Goal: Information Seeking & Learning: Learn about a topic

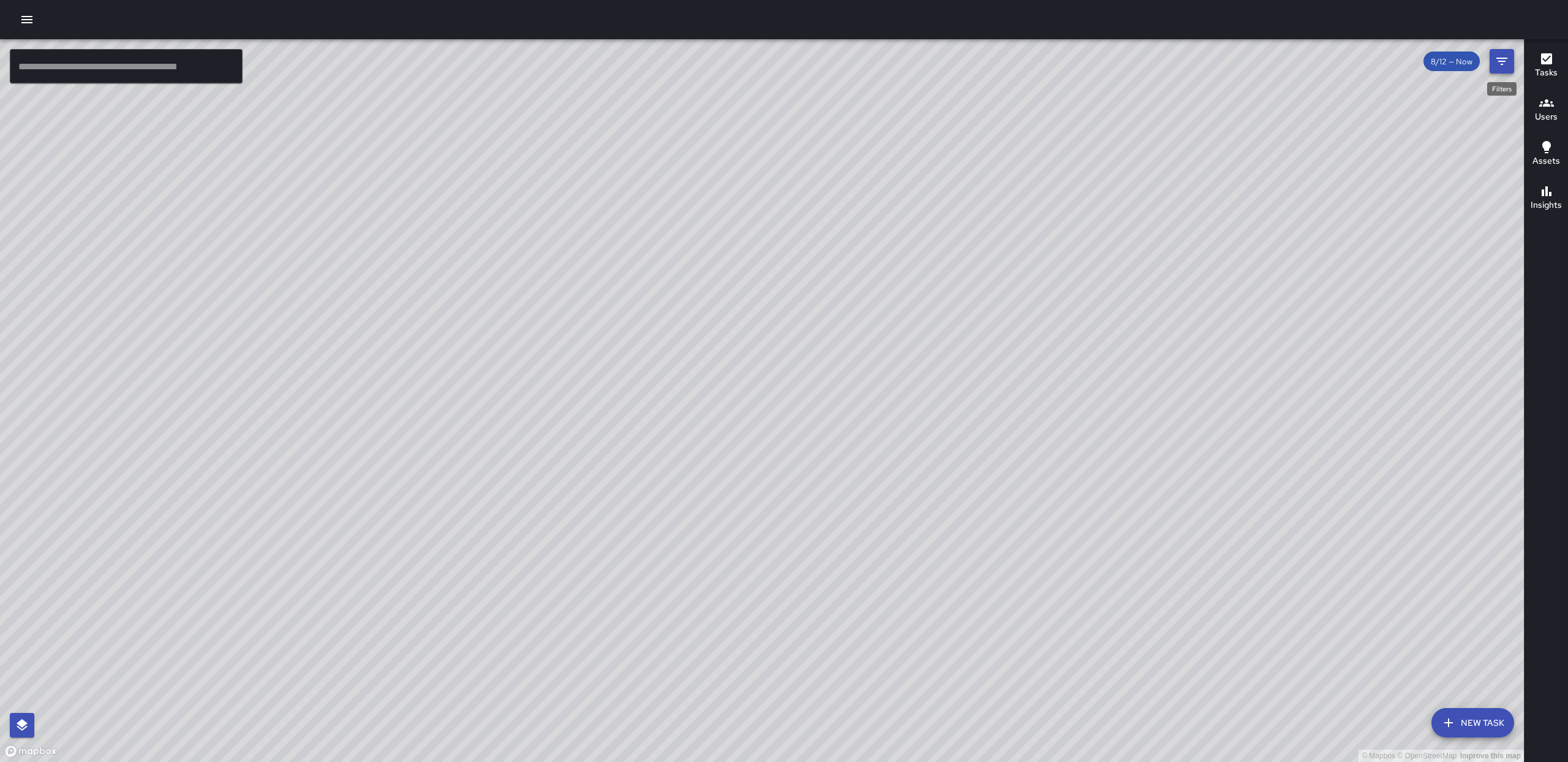
click at [1499, 61] on icon "Filters" at bounding box center [1502, 62] width 11 height 8
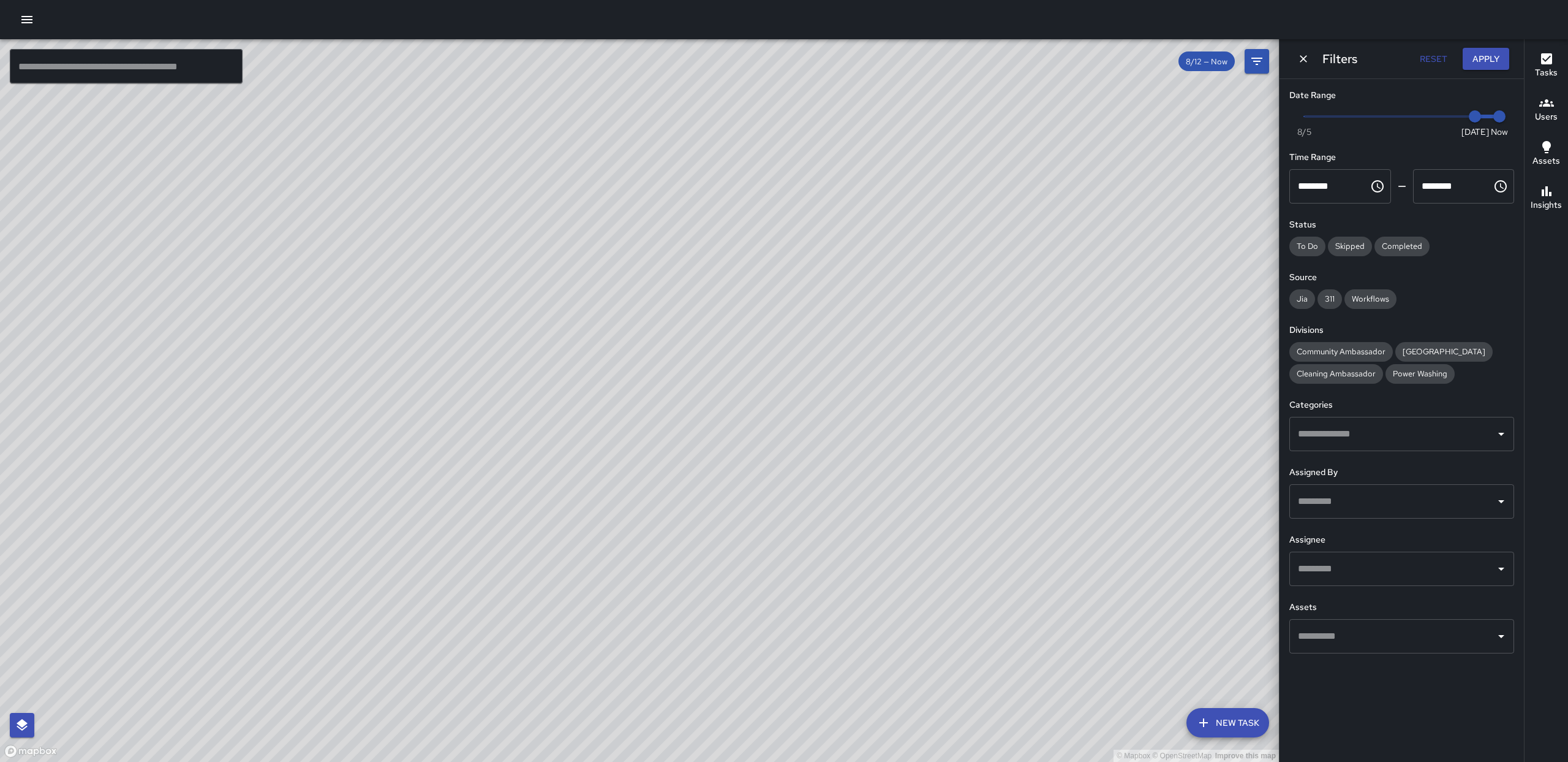
click at [1385, 567] on input "text" at bounding box center [1392, 569] width 195 height 23
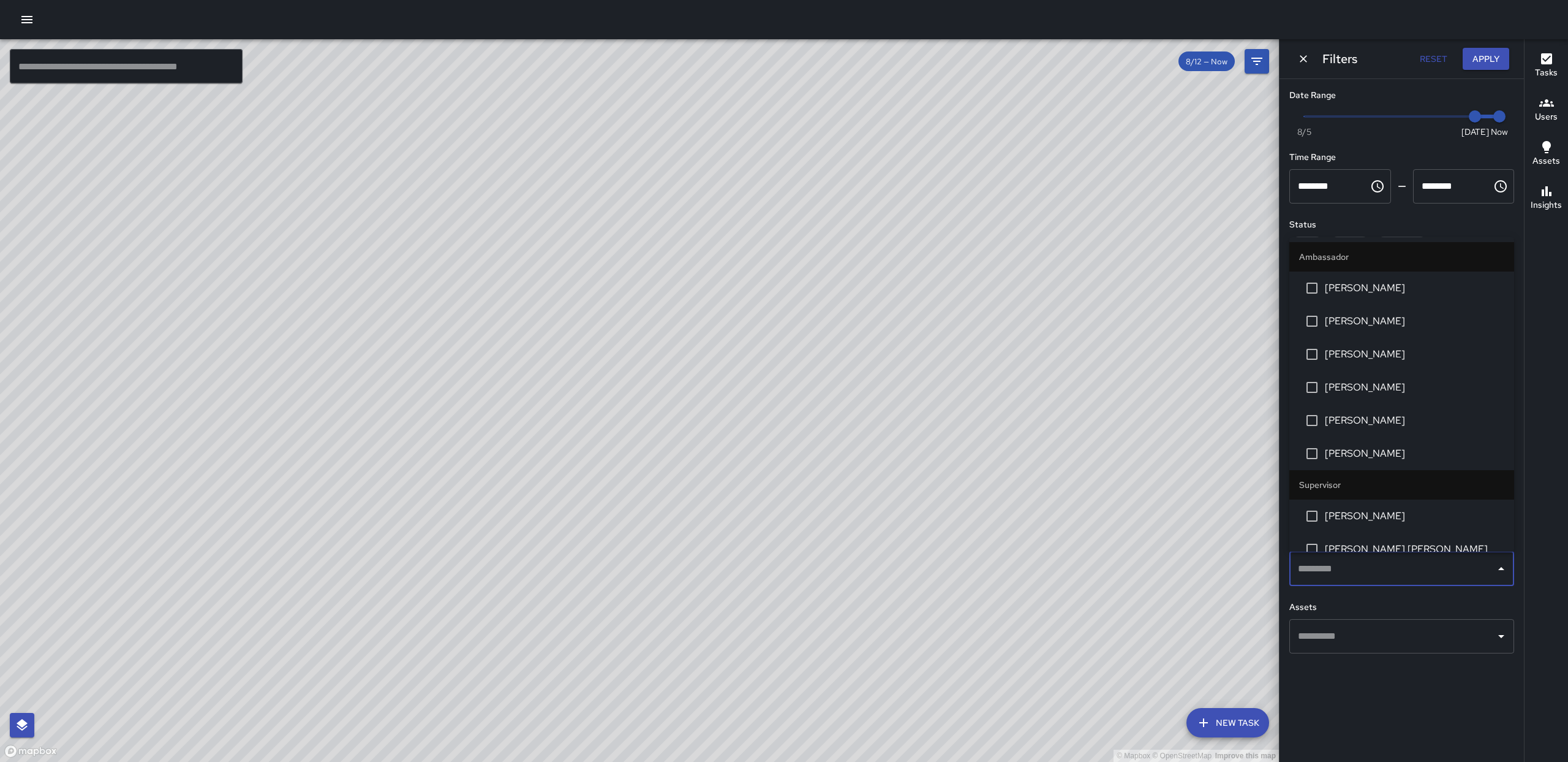
click at [1381, 296] on li "[PERSON_NAME]" at bounding box center [1401, 288] width 225 height 33
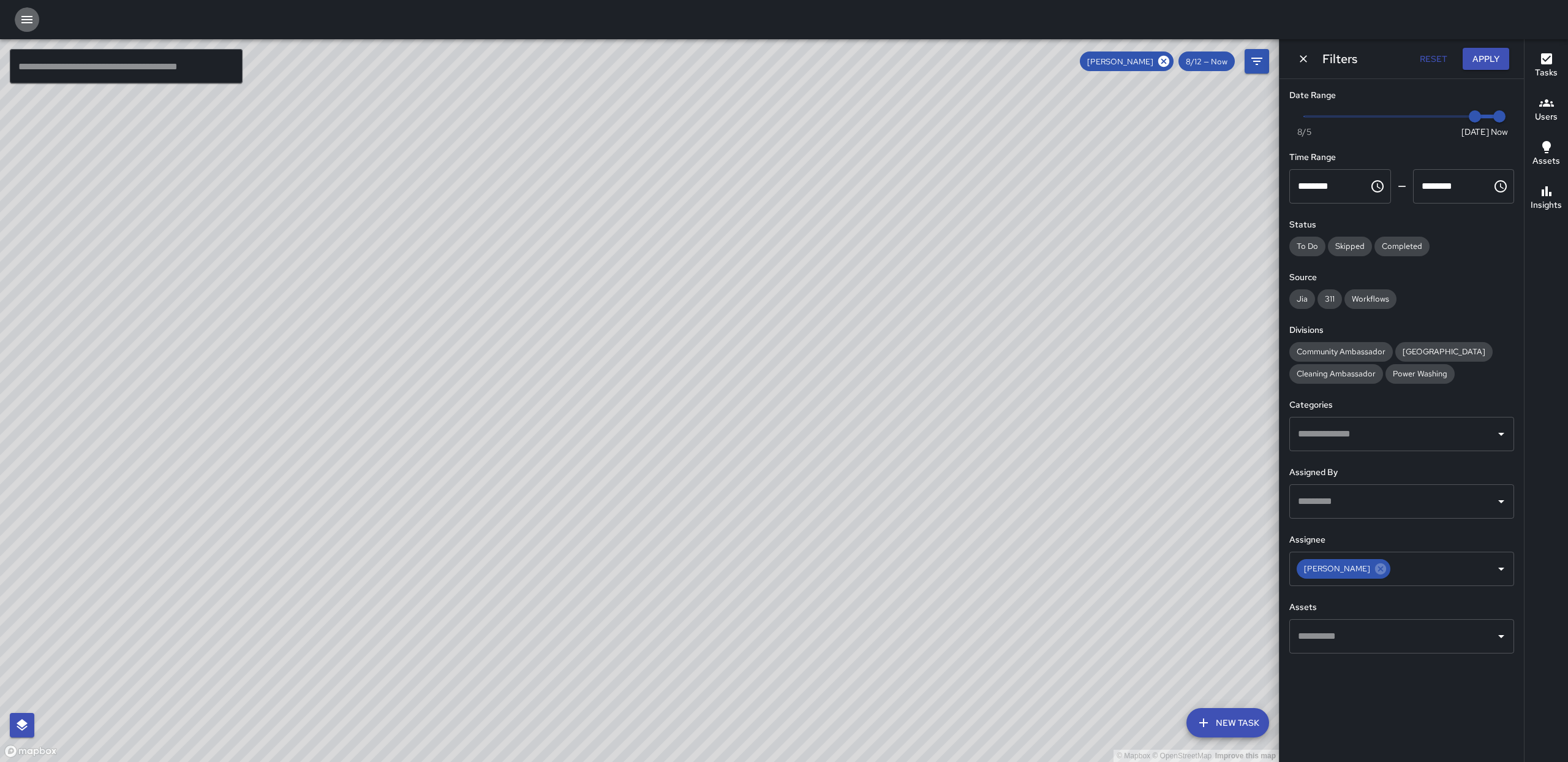
click at [20, 22] on icon "button" at bounding box center [26, 19] width 15 height 15
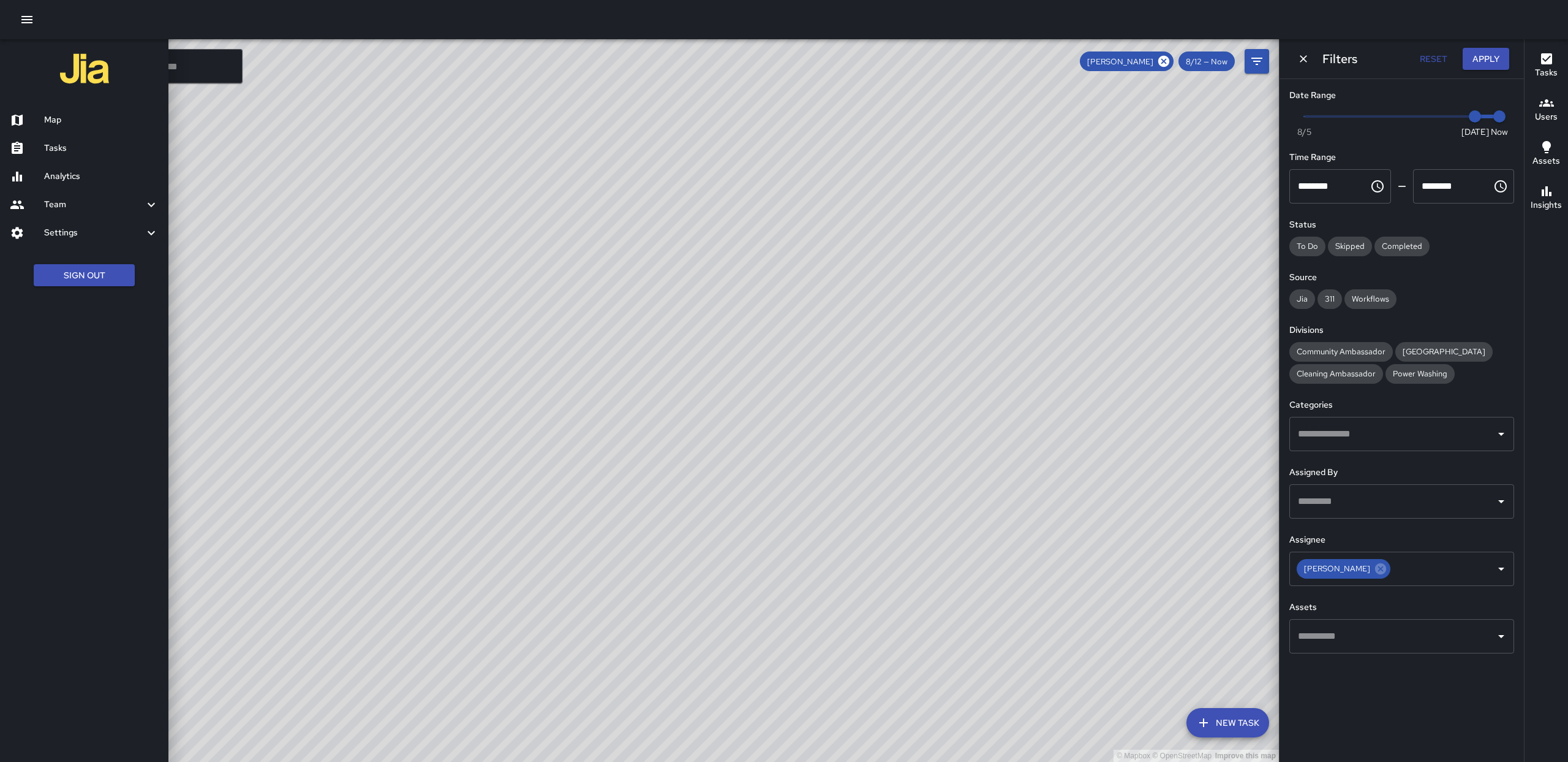
click at [229, 107] on div at bounding box center [784, 381] width 1568 height 762
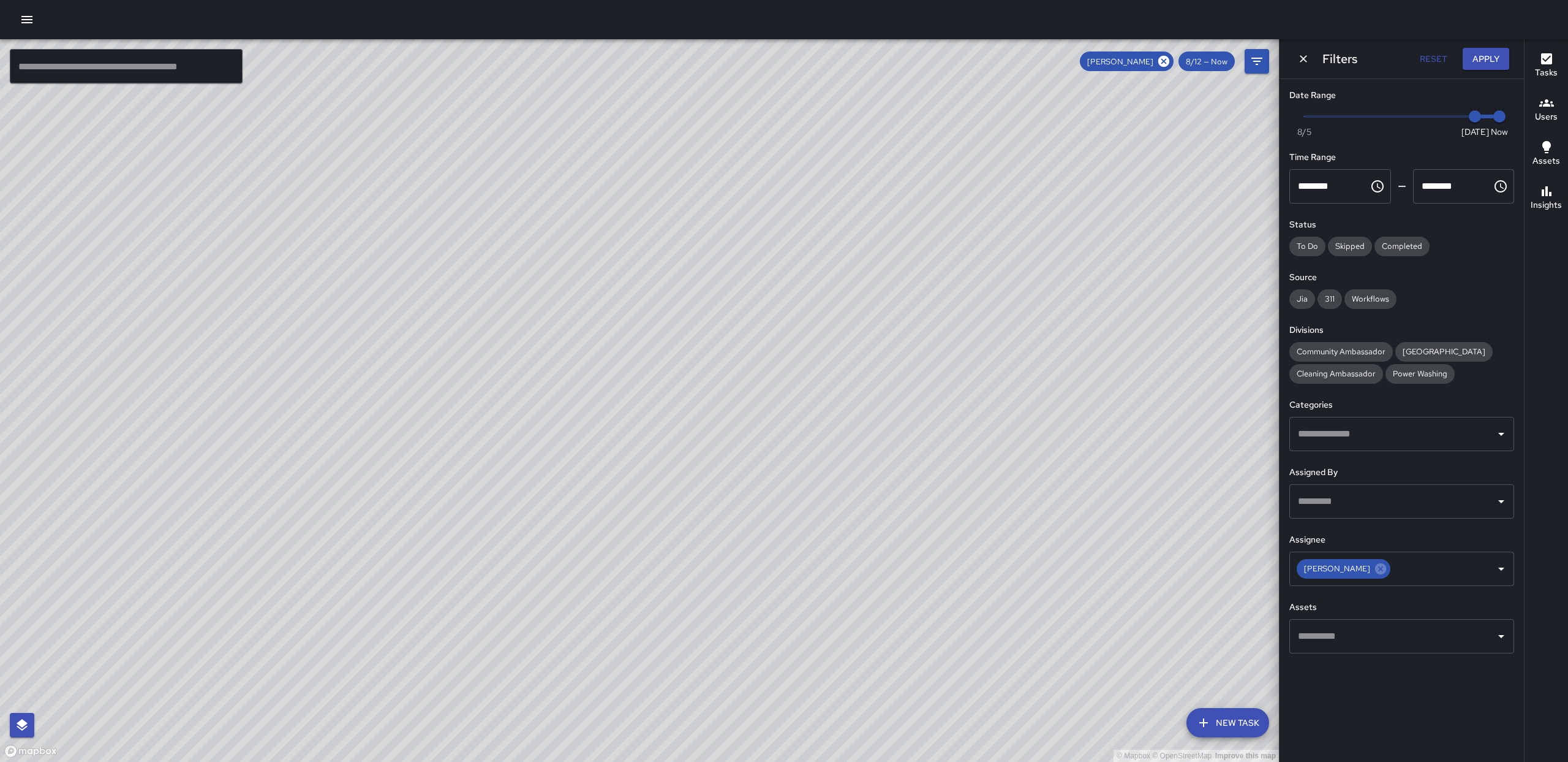
click at [1291, 61] on div "Filters Reset Apply" at bounding box center [1401, 59] width 245 height 39
click at [1295, 59] on button "Dismiss" at bounding box center [1303, 59] width 19 height 19
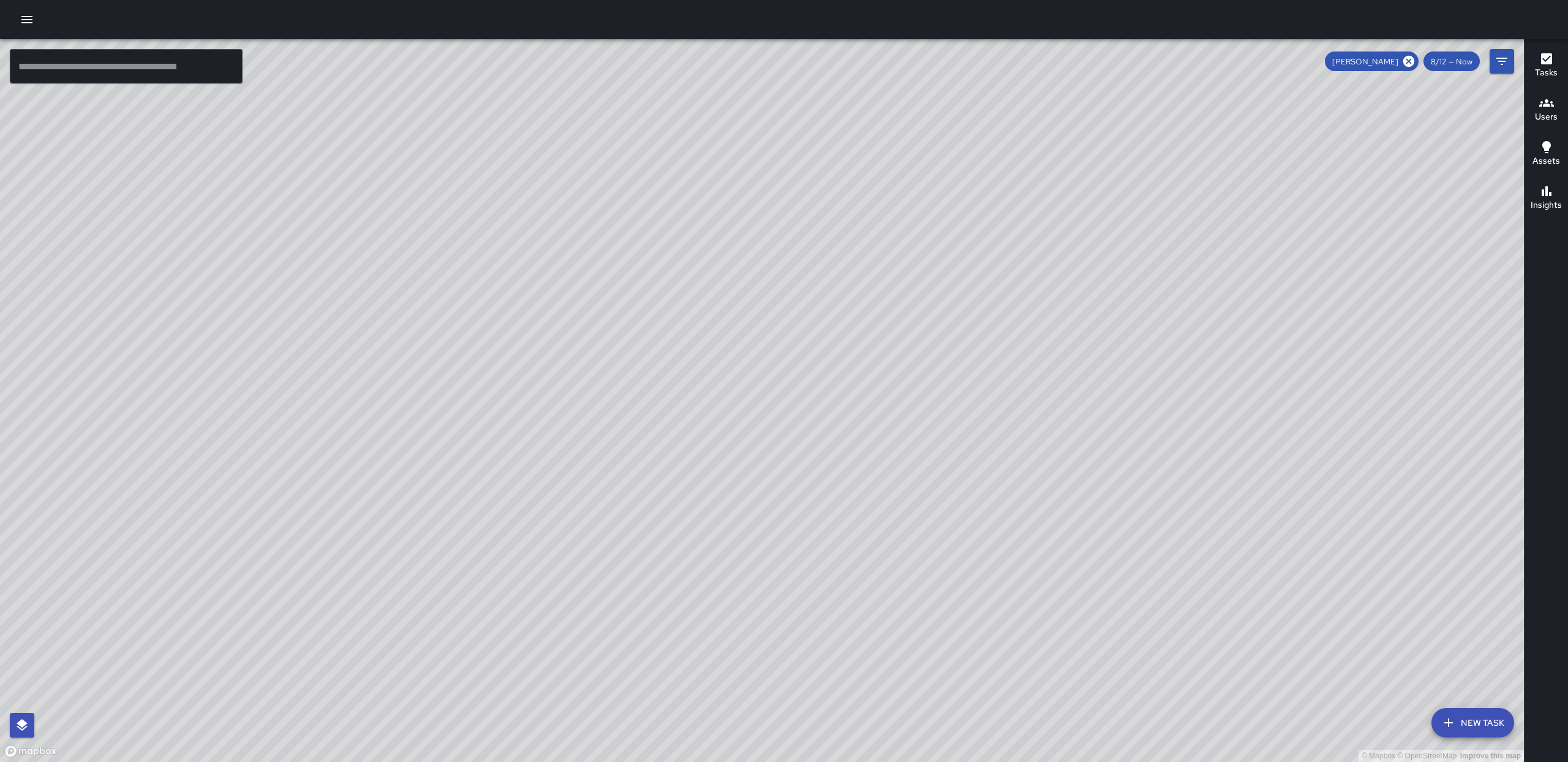
drag, startPoint x: 1408, startPoint y: 63, endPoint x: 1492, endPoint y: 82, distance: 86.1
click at [1409, 63] on icon at bounding box center [1408, 61] width 13 height 13
click at [1502, 69] on button "Filters" at bounding box center [1502, 62] width 25 height 25
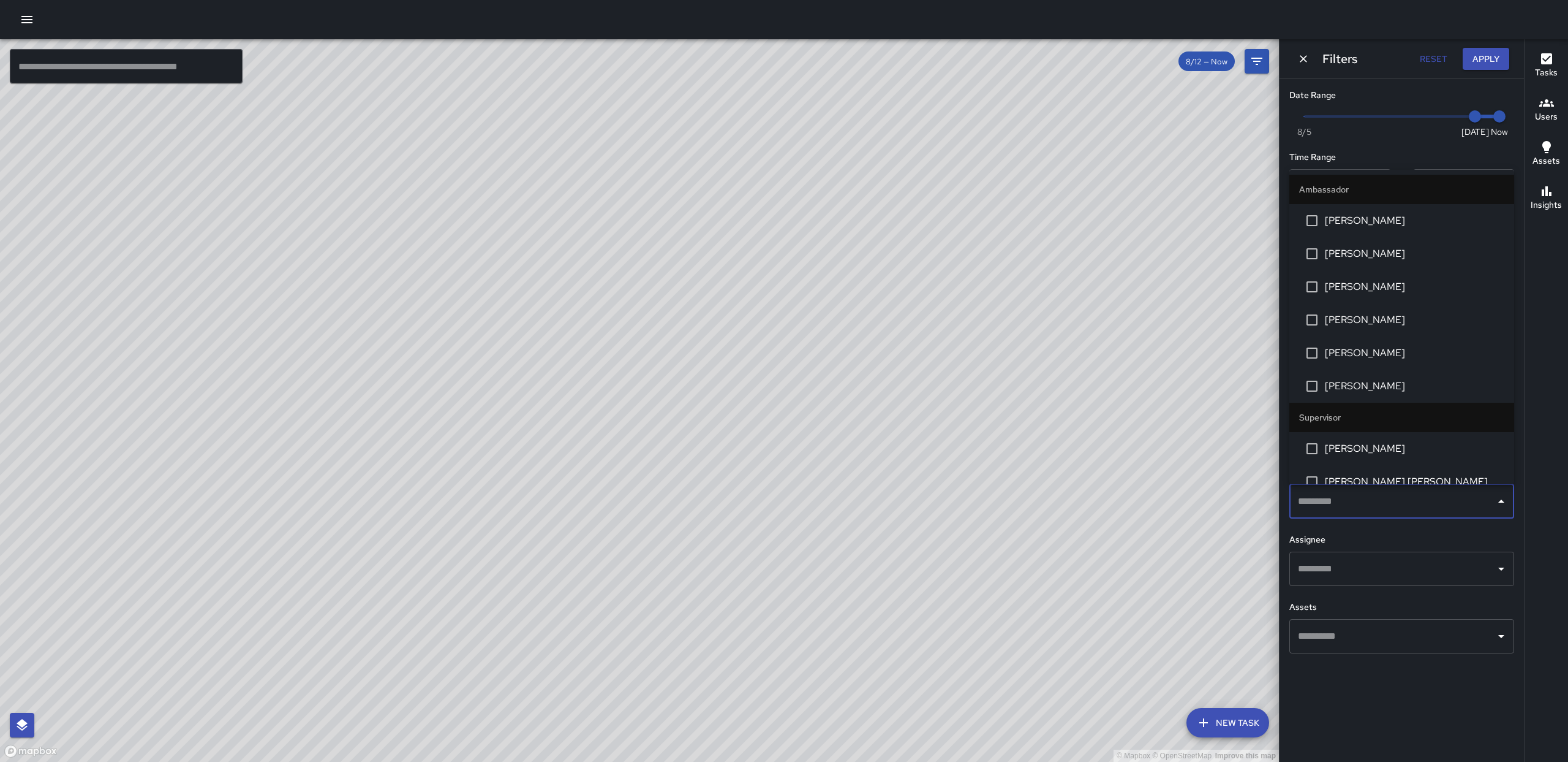
click at [1414, 501] on input "text" at bounding box center [1392, 501] width 195 height 23
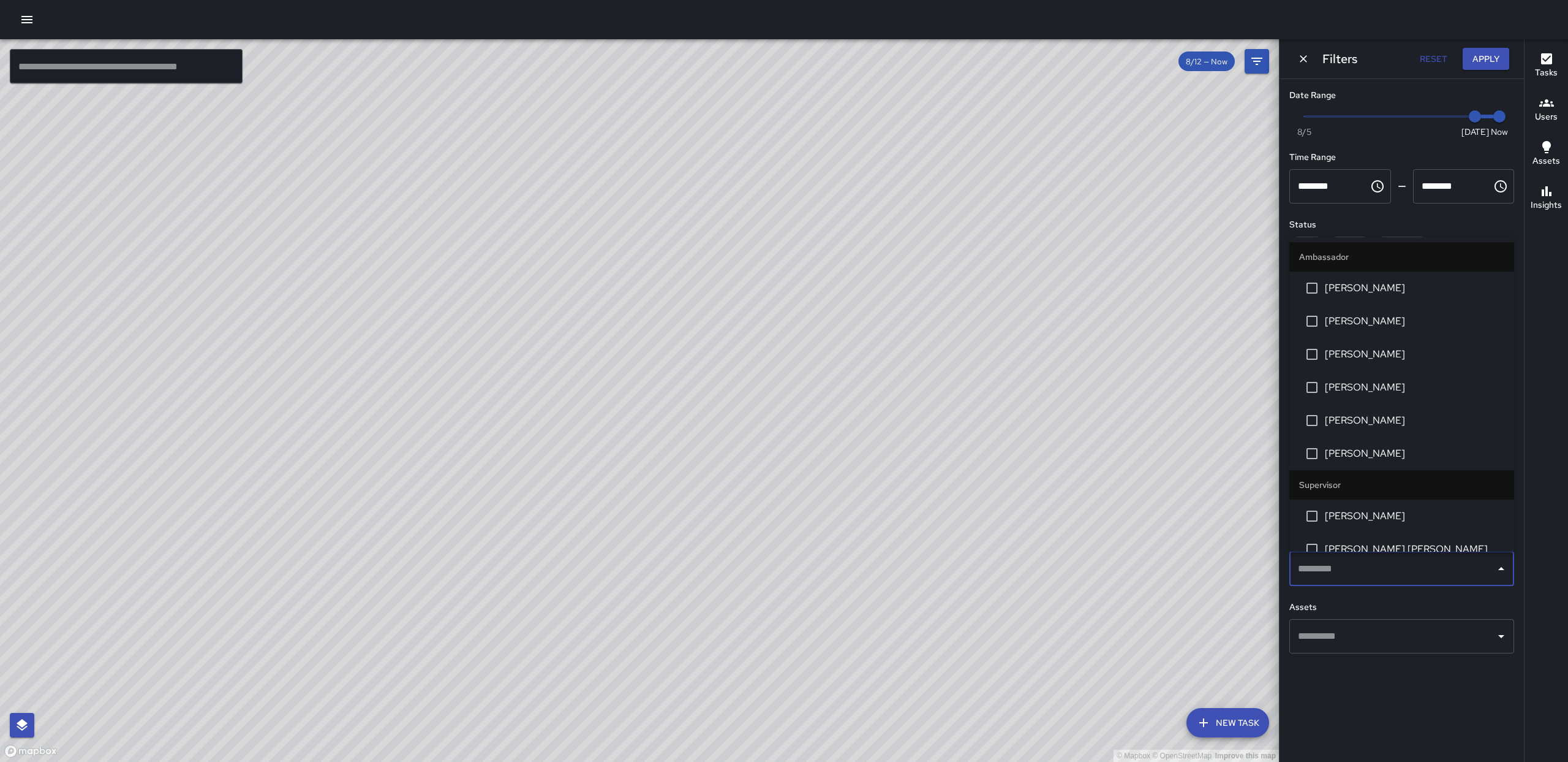
click at [1417, 564] on input "text" at bounding box center [1392, 569] width 195 height 23
click at [1371, 333] on li "[PERSON_NAME]" at bounding box center [1401, 321] width 225 height 33
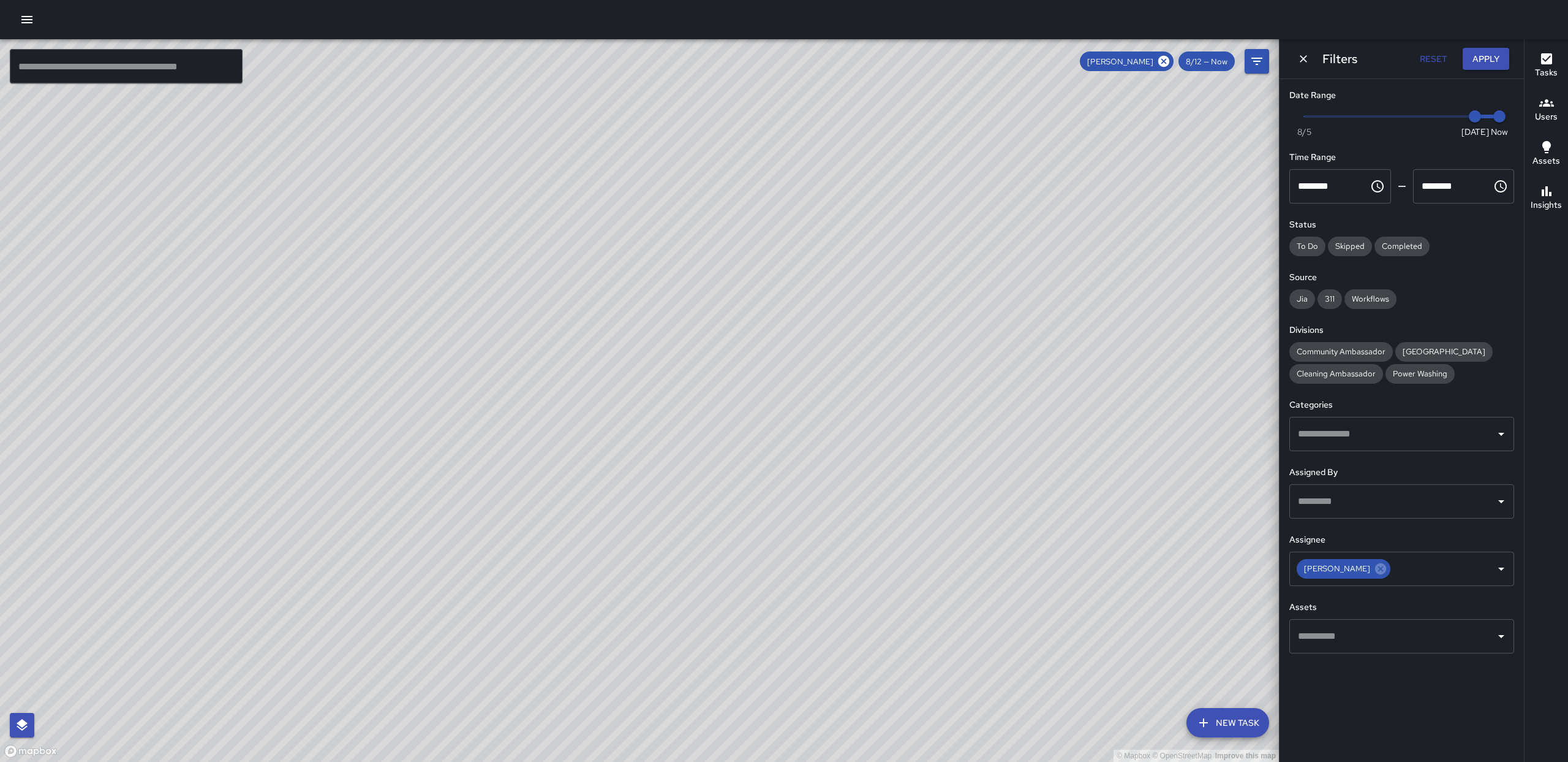
drag, startPoint x: 984, startPoint y: 276, endPoint x: 841, endPoint y: 242, distance: 147.0
click at [986, 411] on div "© Mapbox © OpenStreetMap Improve this map" at bounding box center [640, 401] width 1279 height 723
click at [1306, 63] on icon "Dismiss" at bounding box center [1303, 59] width 12 height 12
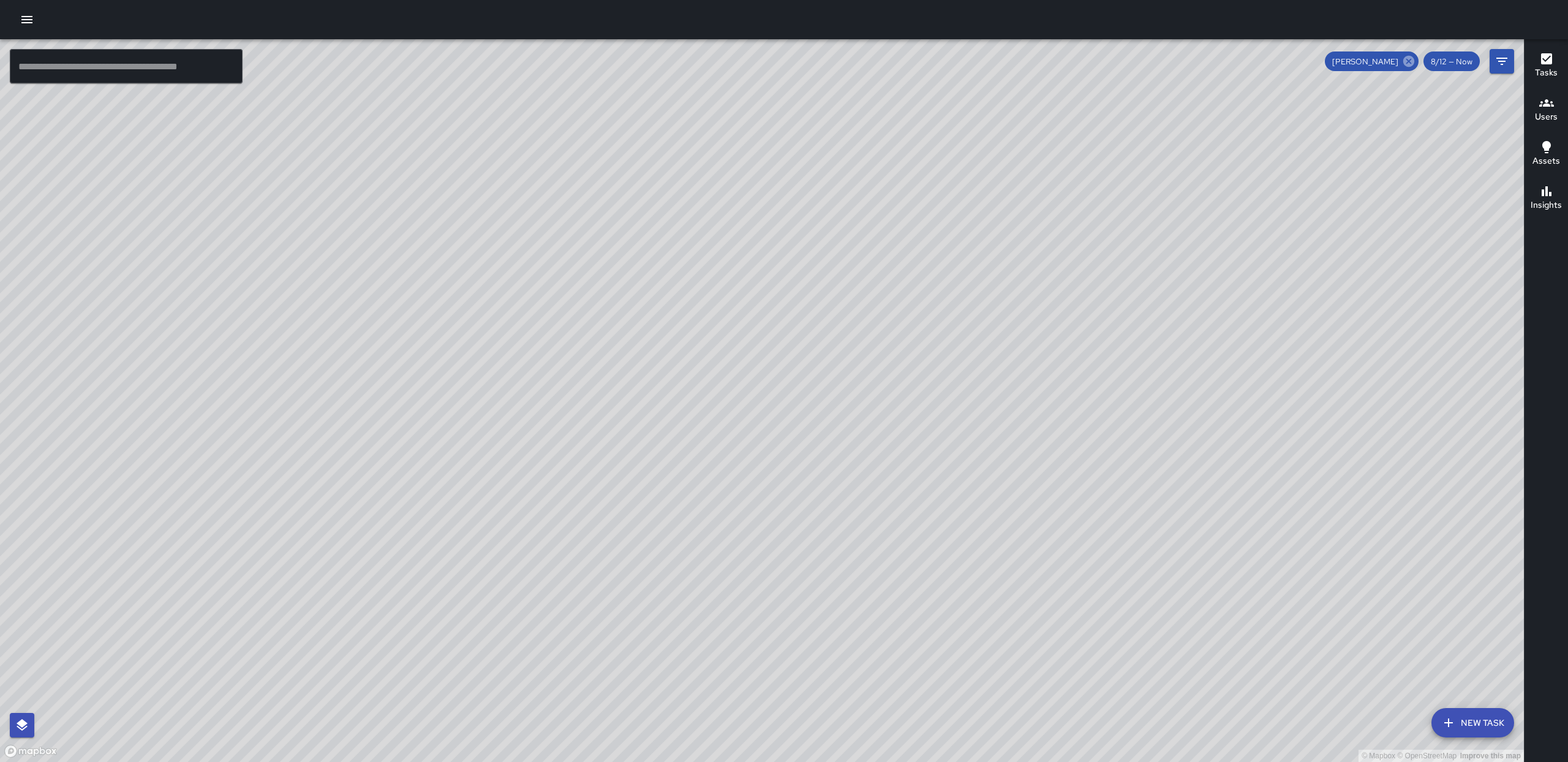
click at [1414, 63] on icon at bounding box center [1409, 61] width 11 height 11
click at [1493, 72] on button "Filters" at bounding box center [1502, 62] width 25 height 25
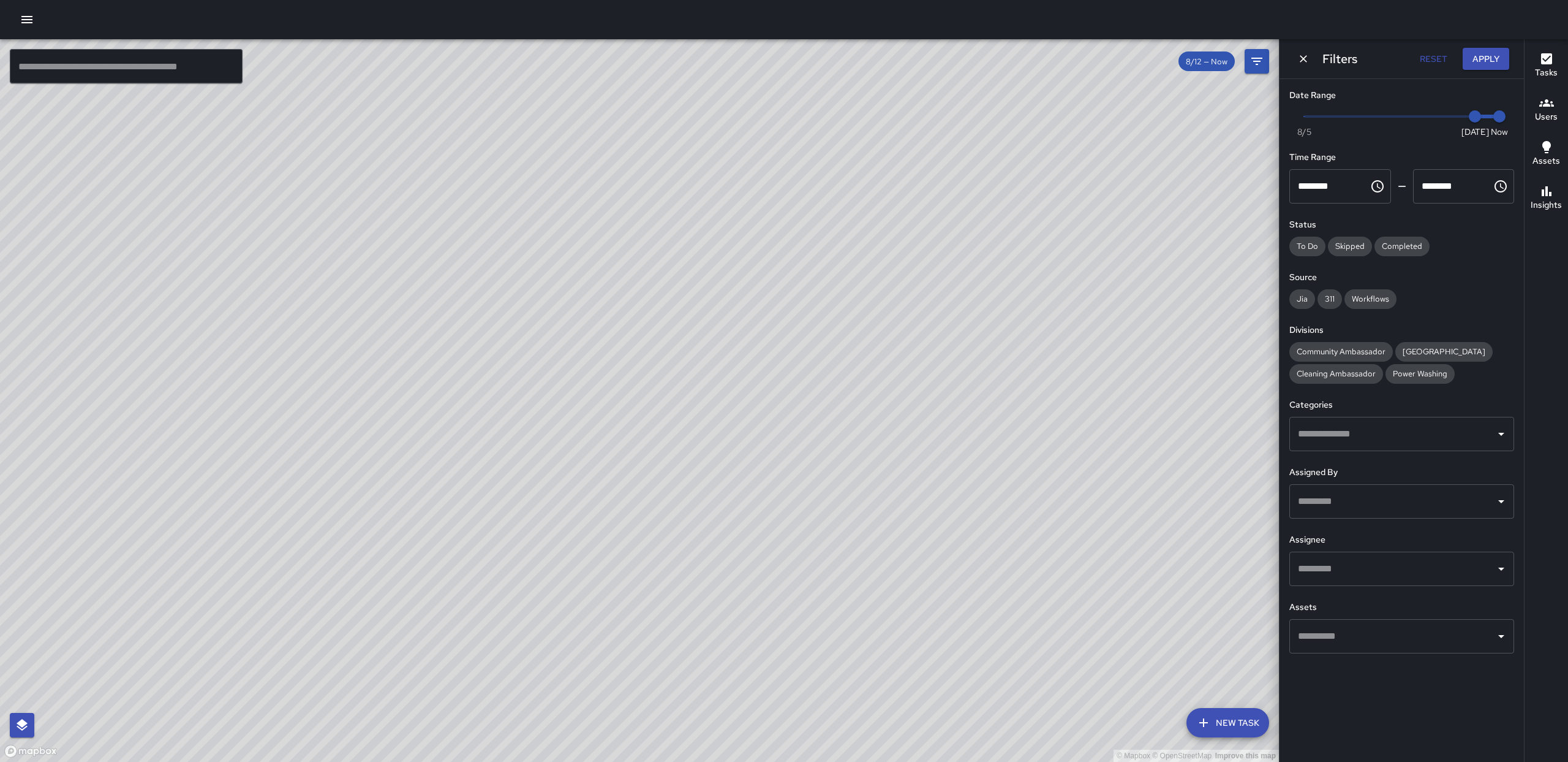
click at [1424, 576] on input "text" at bounding box center [1392, 569] width 195 height 23
click at [1140, 158] on div "© Mapbox © OpenStreetMap Improve this map" at bounding box center [640, 401] width 1279 height 723
click at [1303, 58] on icon "Dismiss" at bounding box center [1303, 59] width 8 height 8
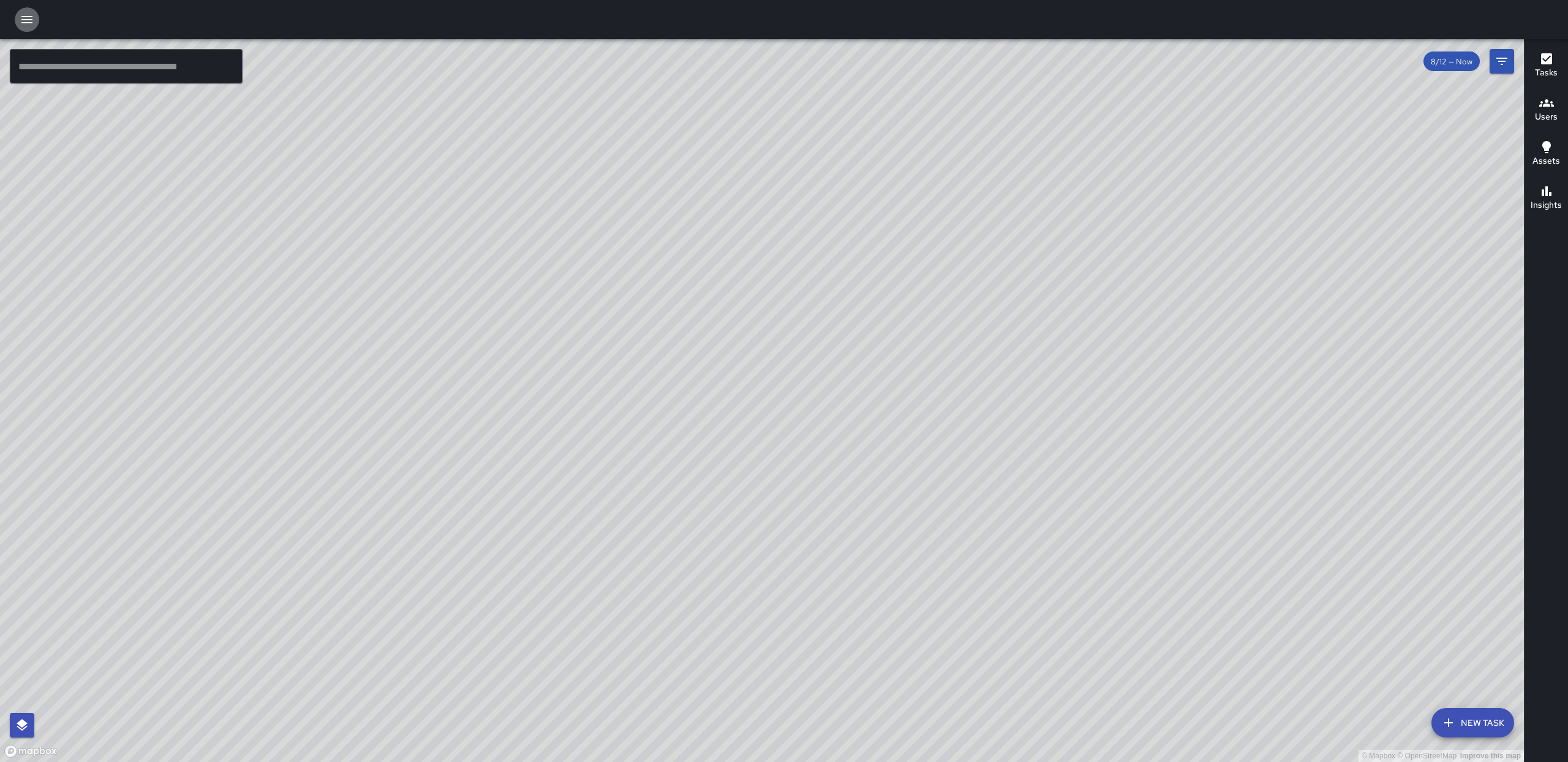
click at [24, 23] on icon "button" at bounding box center [26, 19] width 15 height 15
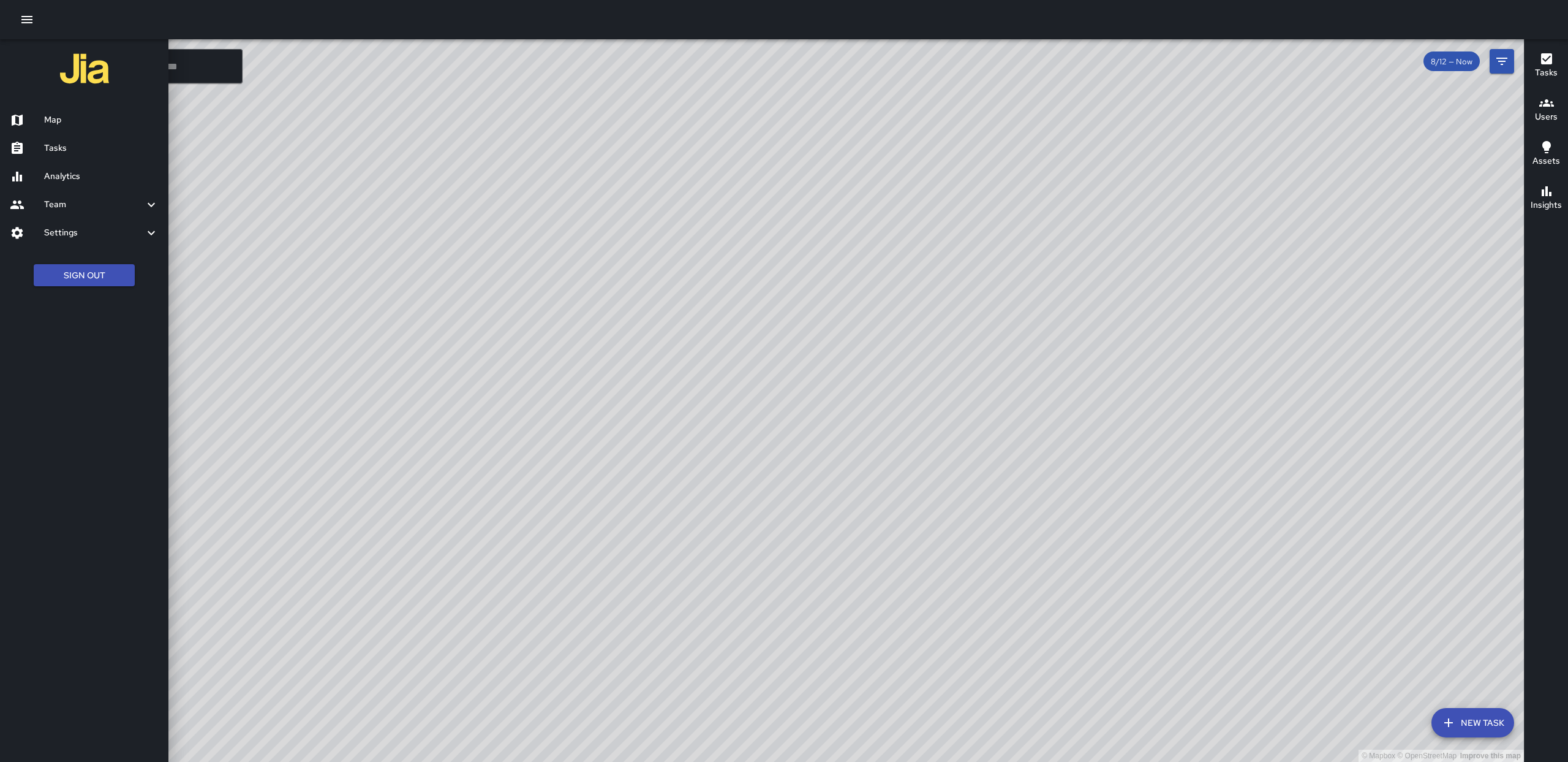
click at [66, 176] on h6 "Analytics" at bounding box center [101, 176] width 114 height 13
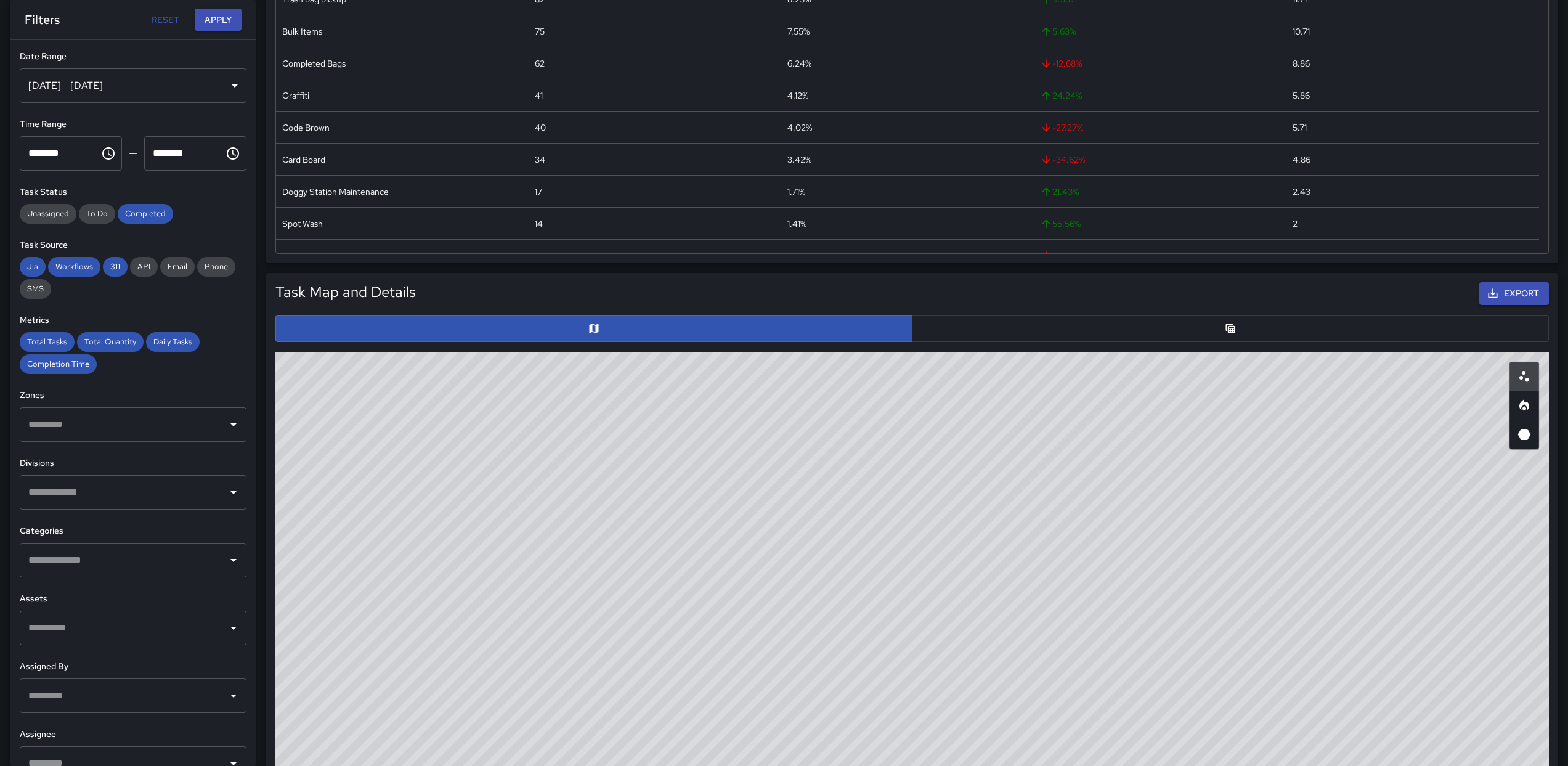
scroll to position [399, 0]
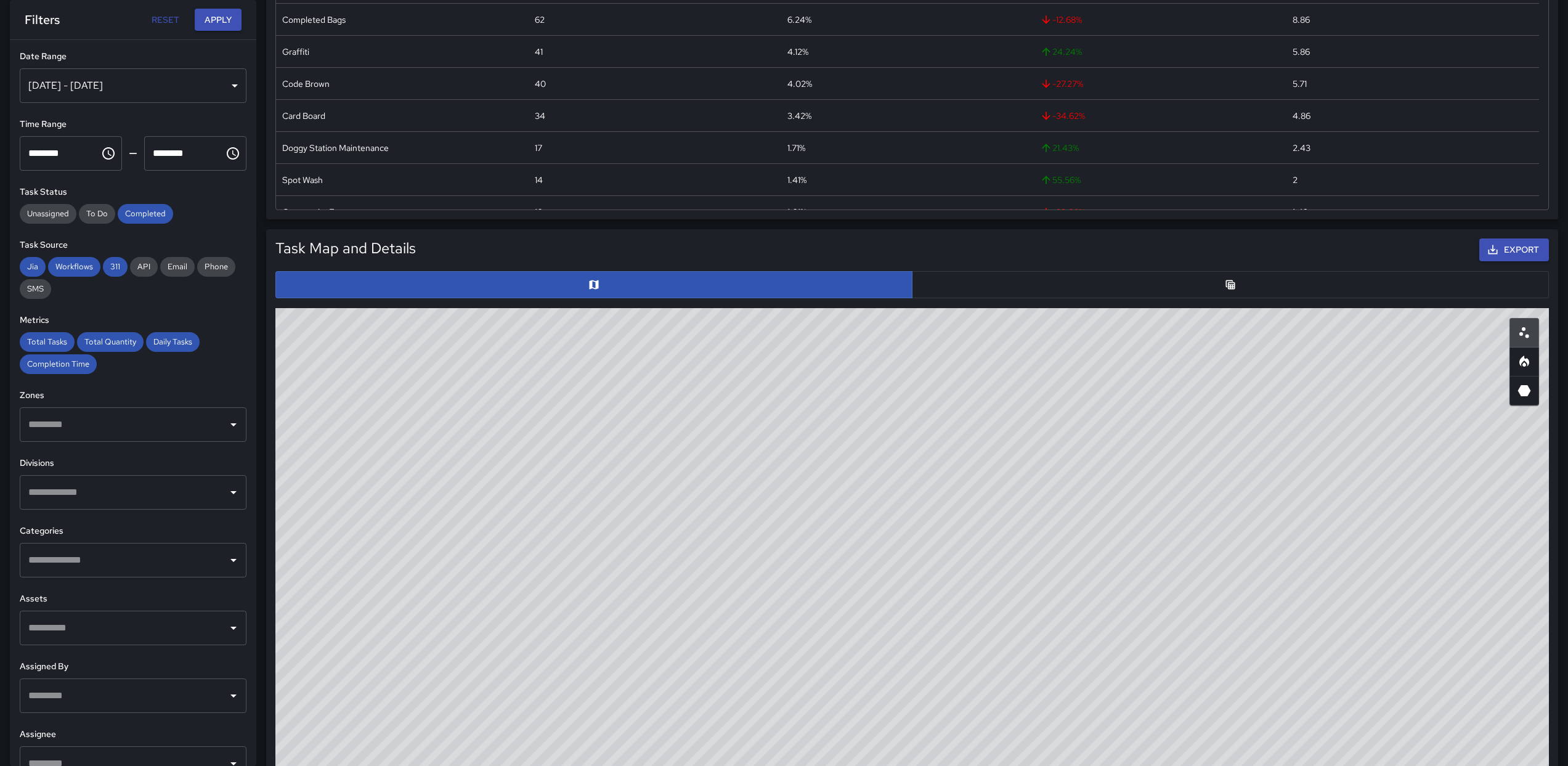
drag, startPoint x: 1002, startPoint y: 459, endPoint x: 1018, endPoint y: 354, distance: 106.2
click at [1050, 376] on div "© Mapbox © OpenStreetMap Improve this map" at bounding box center [912, 554] width 1274 height 493
click at [114, 89] on div "[DATE] - [DATE]" at bounding box center [133, 85] width 227 height 34
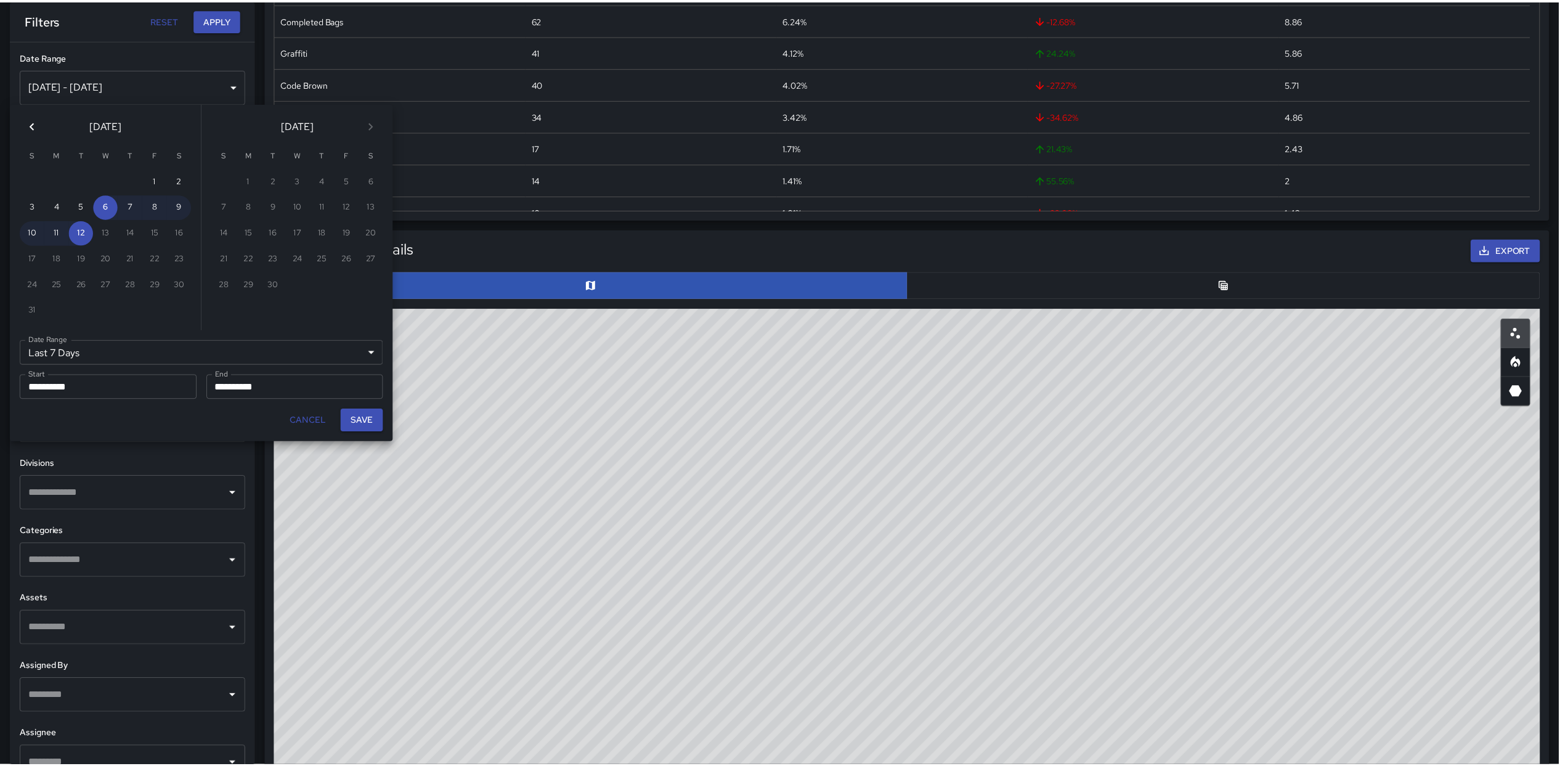
scroll to position [10, 10]
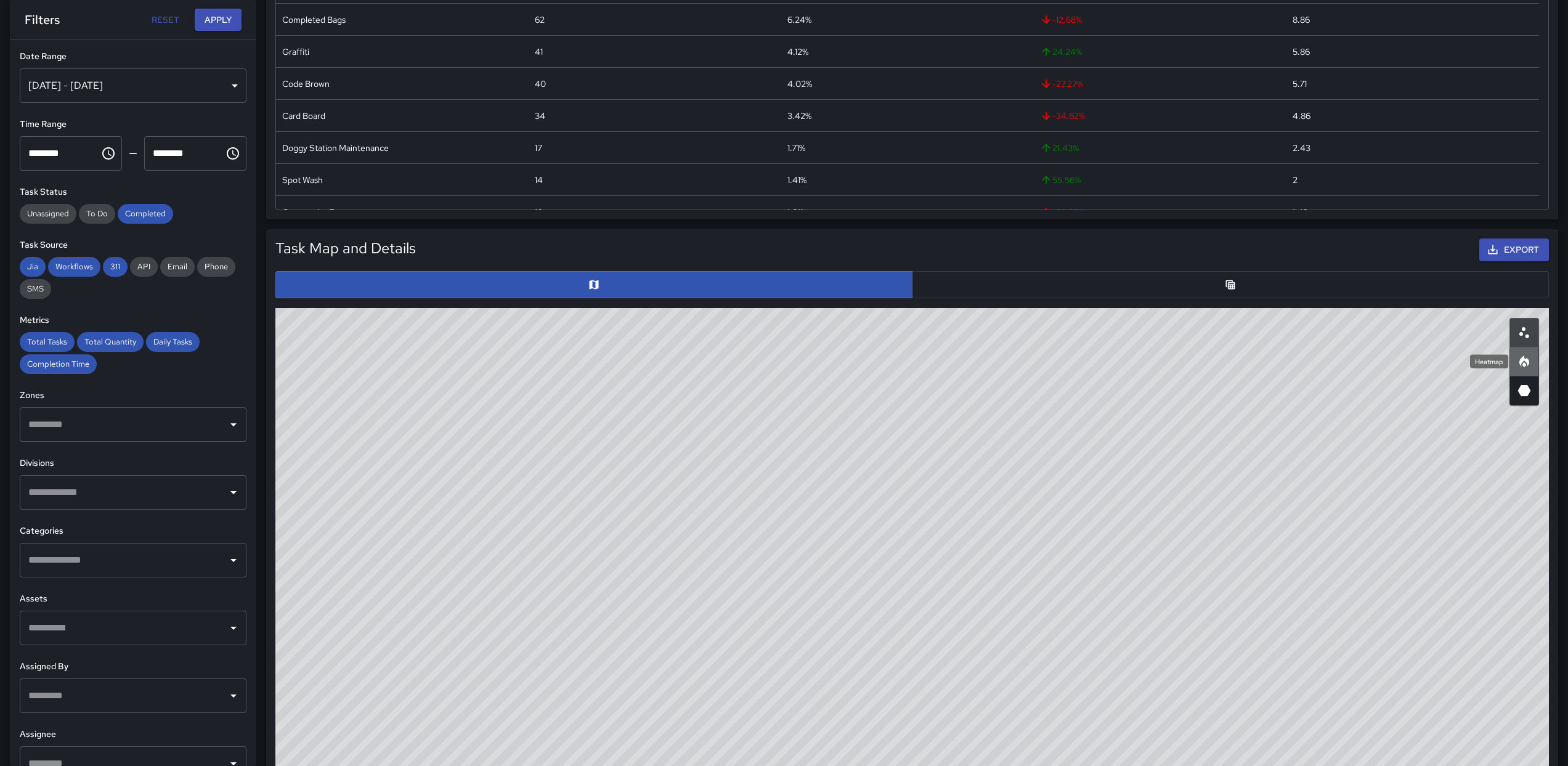
click at [1525, 365] on icon "Heatmap" at bounding box center [1525, 364] width 4 height 5
click at [1518, 389] on icon "3D Heatmap" at bounding box center [1524, 390] width 15 height 15
drag, startPoint x: 1040, startPoint y: 542, endPoint x: 868, endPoint y: 530, distance: 172.4
click at [886, 575] on div "© Mapbox © OpenStreetMap Improve this map" at bounding box center [912, 554] width 1274 height 493
click at [818, 473] on div "© Mapbox © OpenStreetMap Improve this map" at bounding box center [912, 554] width 1274 height 493
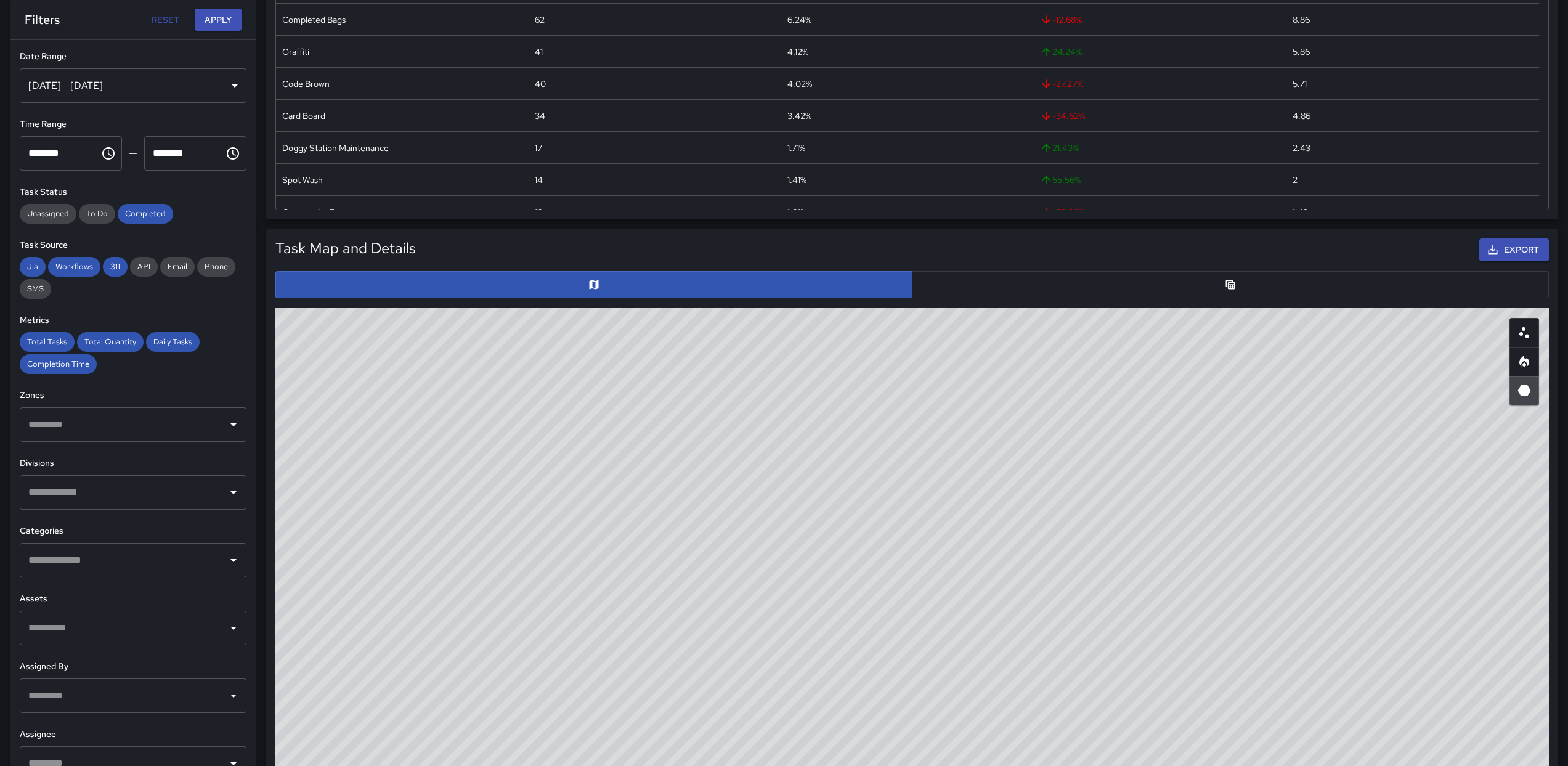
click at [818, 473] on div "© Mapbox © OpenStreetMap Improve this map" at bounding box center [912, 554] width 1274 height 493
click at [816, 510] on div "© Mapbox © OpenStreetMap Improve this map" at bounding box center [912, 554] width 1274 height 493
drag, startPoint x: 834, startPoint y: 599, endPoint x: 862, endPoint y: 510, distance: 93.3
click at [862, 510] on div "© Mapbox © OpenStreetMap Improve this map" at bounding box center [912, 554] width 1274 height 493
drag, startPoint x: 841, startPoint y: 685, endPoint x: 846, endPoint y: 451, distance: 234.1
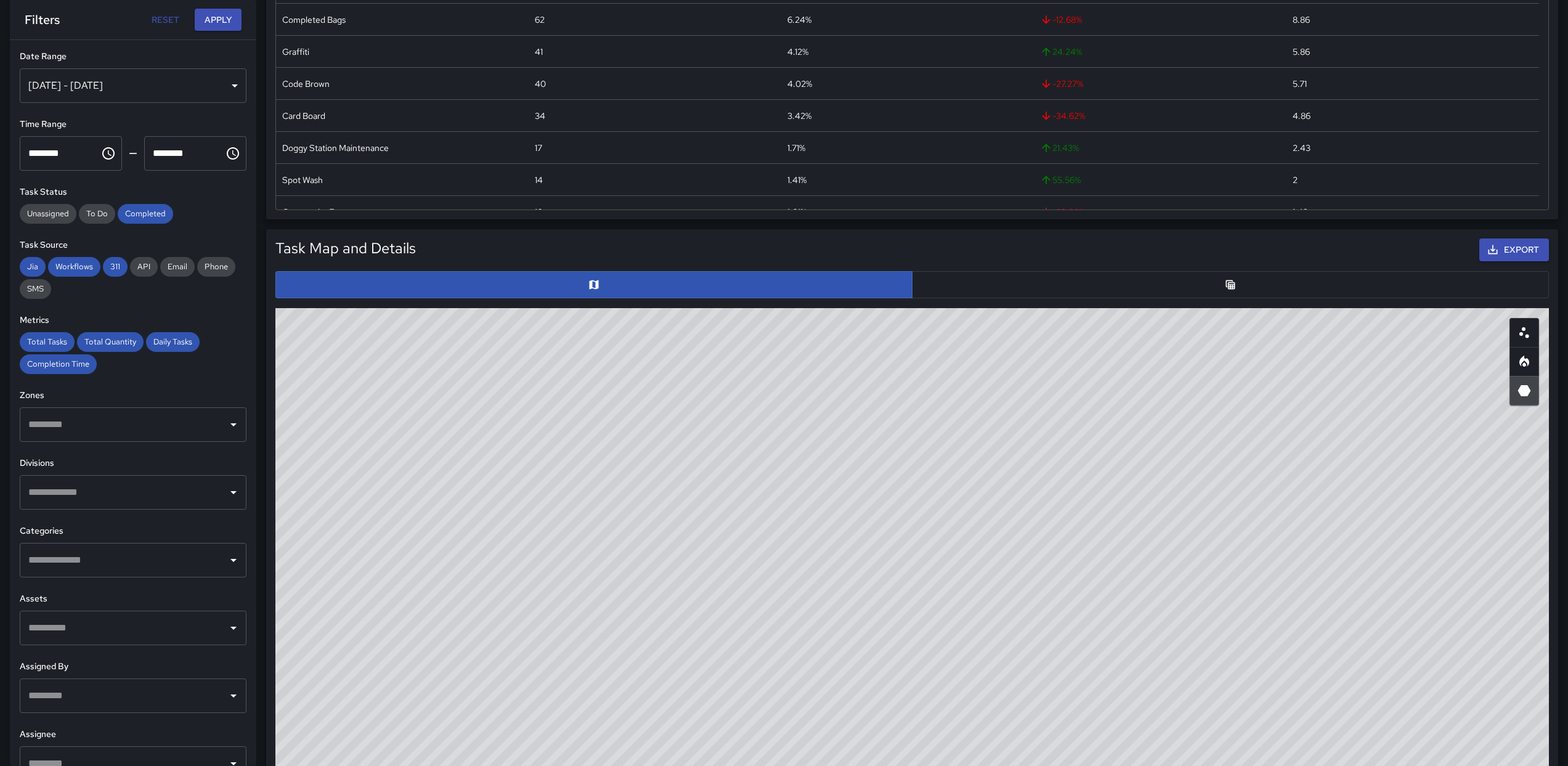
click at [846, 451] on div "© Mapbox © OpenStreetMap Improve this map" at bounding box center [912, 554] width 1274 height 493
click at [935, 615] on div "© Mapbox © OpenStreetMap Improve this map" at bounding box center [912, 554] width 1274 height 493
click at [1526, 322] on button "button" at bounding box center [1525, 333] width 29 height 29
drag, startPoint x: 740, startPoint y: 692, endPoint x: 827, endPoint y: 566, distance: 153.1
click at [827, 566] on div "© Mapbox © OpenStreetMap Improve this map" at bounding box center [912, 554] width 1274 height 493
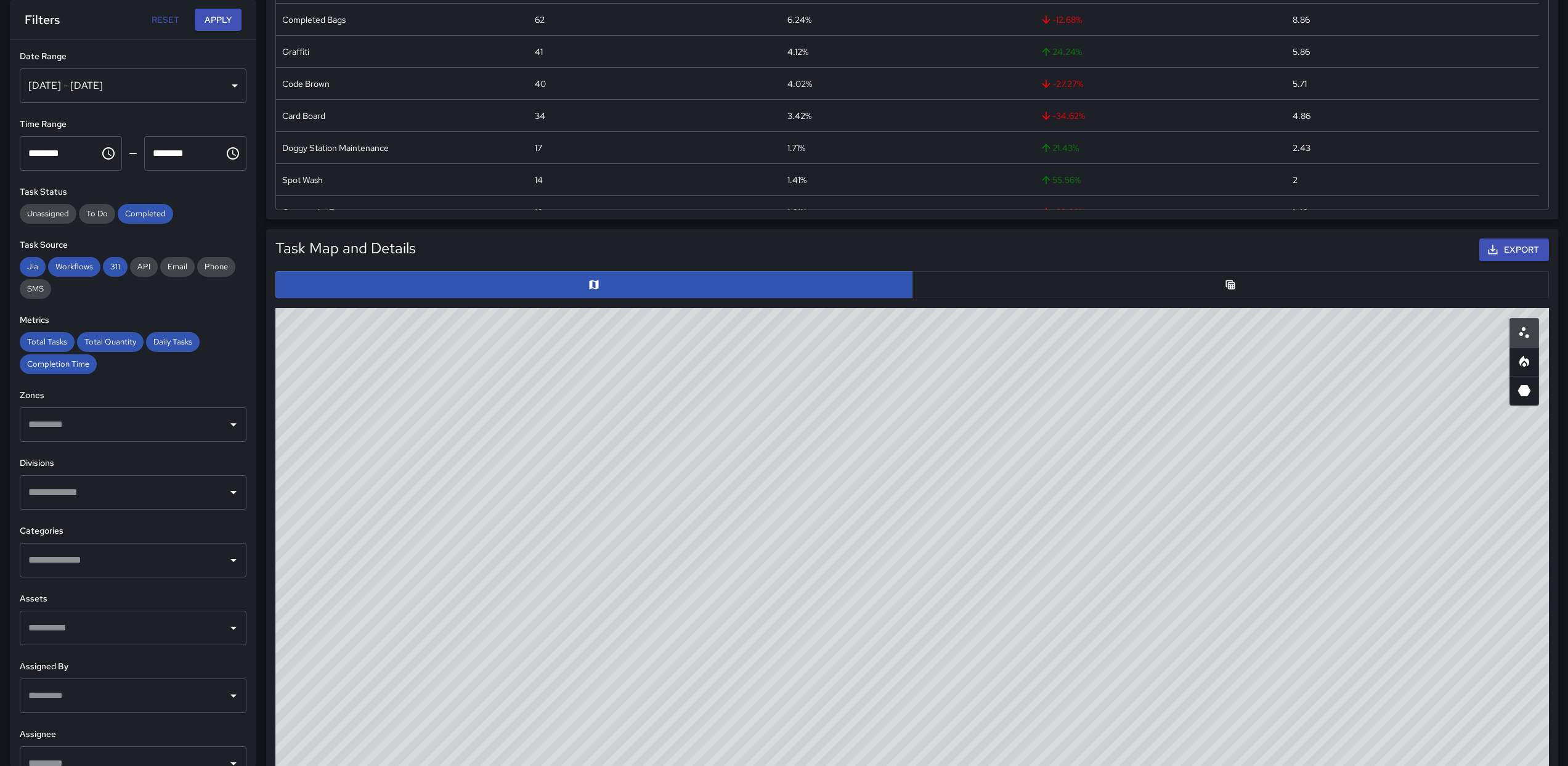
drag, startPoint x: 788, startPoint y: 446, endPoint x: 719, endPoint y: 477, distance: 75.6
click at [719, 477] on div "© Mapbox © OpenStreetMap Improve this map" at bounding box center [912, 554] width 1274 height 493
drag, startPoint x: 871, startPoint y: 448, endPoint x: 869, endPoint y: 591, distance: 143.0
click at [869, 591] on div "© Mapbox © OpenStreetMap Improve this map" at bounding box center [912, 554] width 1274 height 493
drag, startPoint x: 864, startPoint y: 515, endPoint x: 1015, endPoint y: 470, distance: 157.6
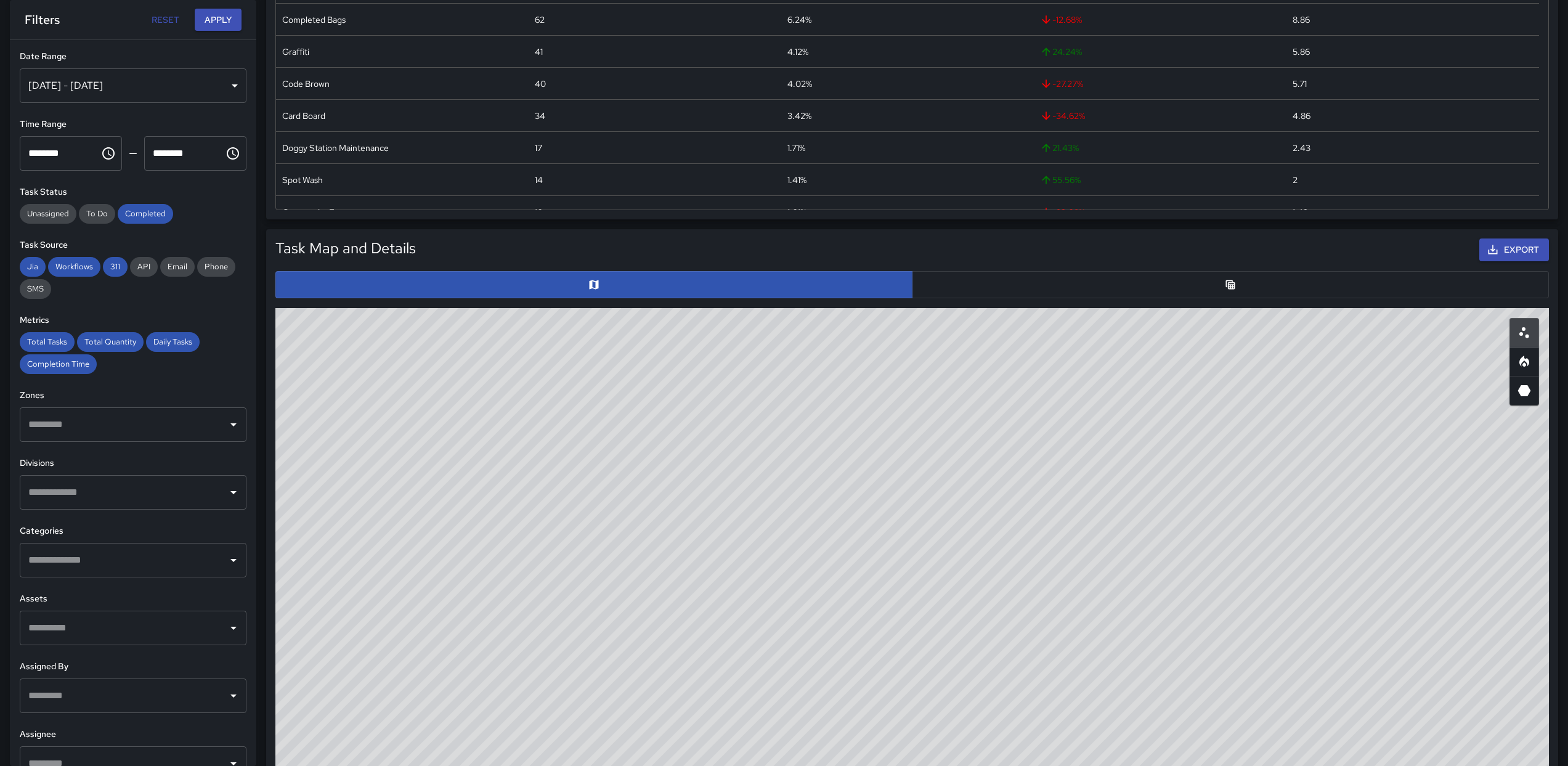
click at [958, 449] on div "© Mapbox © OpenStreetMap Improve this map" at bounding box center [912, 554] width 1274 height 493
drag, startPoint x: 1098, startPoint y: 427, endPoint x: 1143, endPoint y: 666, distance: 243.2
click at [1143, 666] on div "© Mapbox © OpenStreetMap Improve this map" at bounding box center [912, 554] width 1274 height 493
drag, startPoint x: 1157, startPoint y: 626, endPoint x: 1141, endPoint y: 567, distance: 61.1
click at [1141, 567] on div "© Mapbox © OpenStreetMap Improve this map" at bounding box center [912, 554] width 1274 height 493
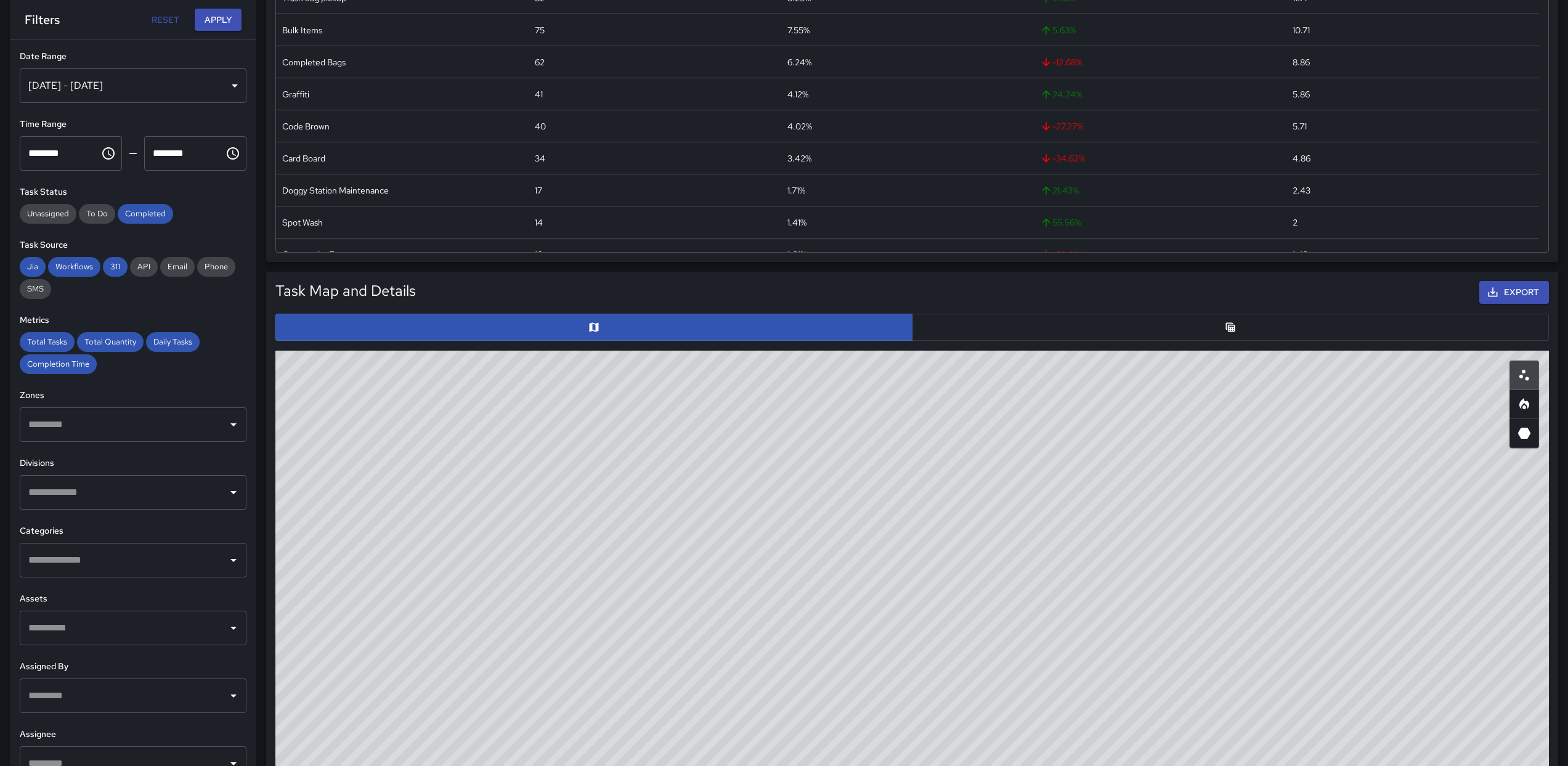
scroll to position [360, 0]
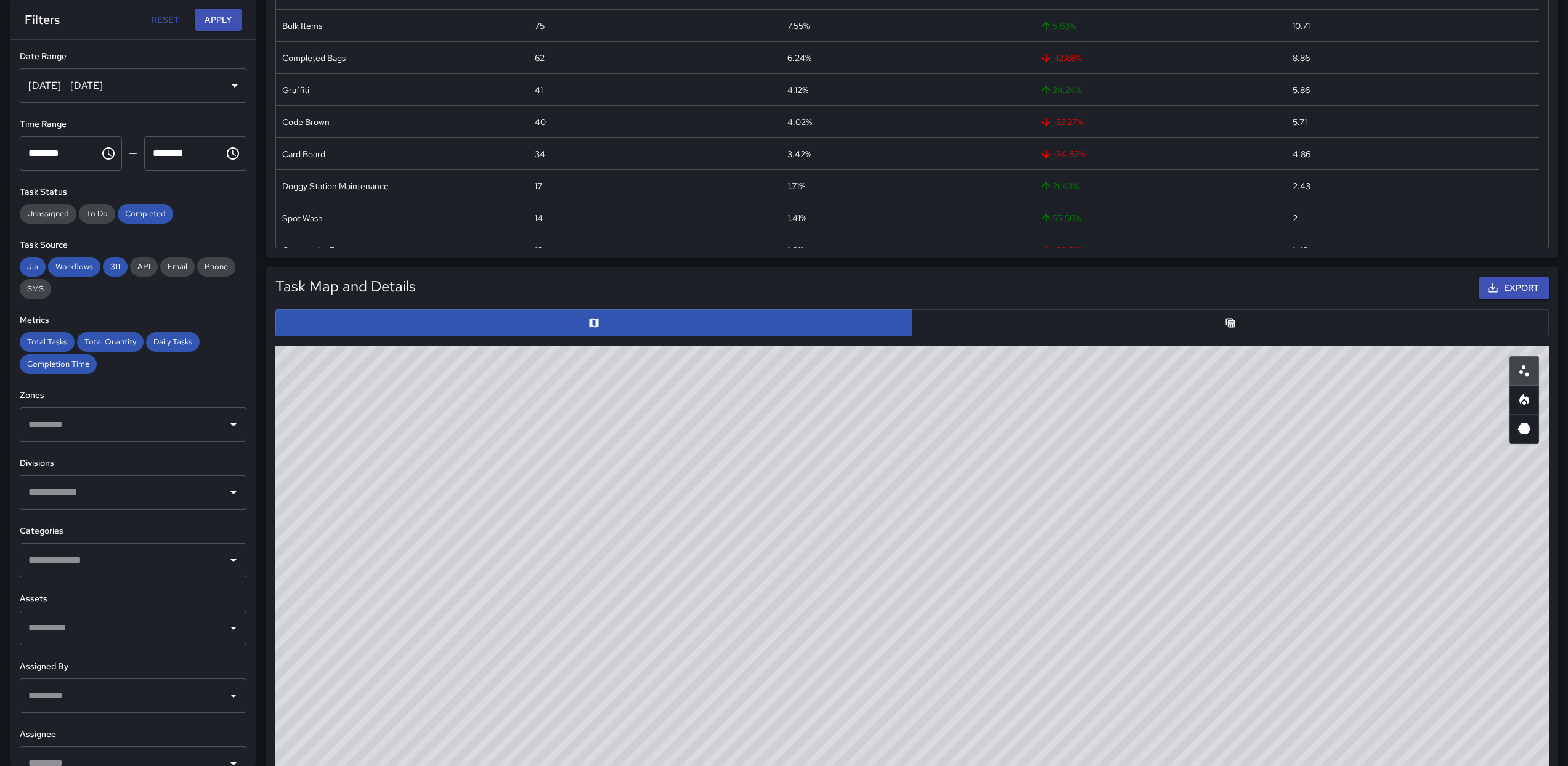
drag, startPoint x: 1043, startPoint y: 493, endPoint x: 953, endPoint y: 496, distance: 90.0
click at [953, 496] on div "© Mapbox © OpenStreetMap Improve this map" at bounding box center [912, 592] width 1274 height 493
drag, startPoint x: 975, startPoint y: 463, endPoint x: 925, endPoint y: 509, distance: 67.9
click at [945, 502] on div "© Mapbox © OpenStreetMap Improve this map" at bounding box center [912, 592] width 1274 height 493
drag, startPoint x: 943, startPoint y: 500, endPoint x: 942, endPoint y: 478, distance: 22.0
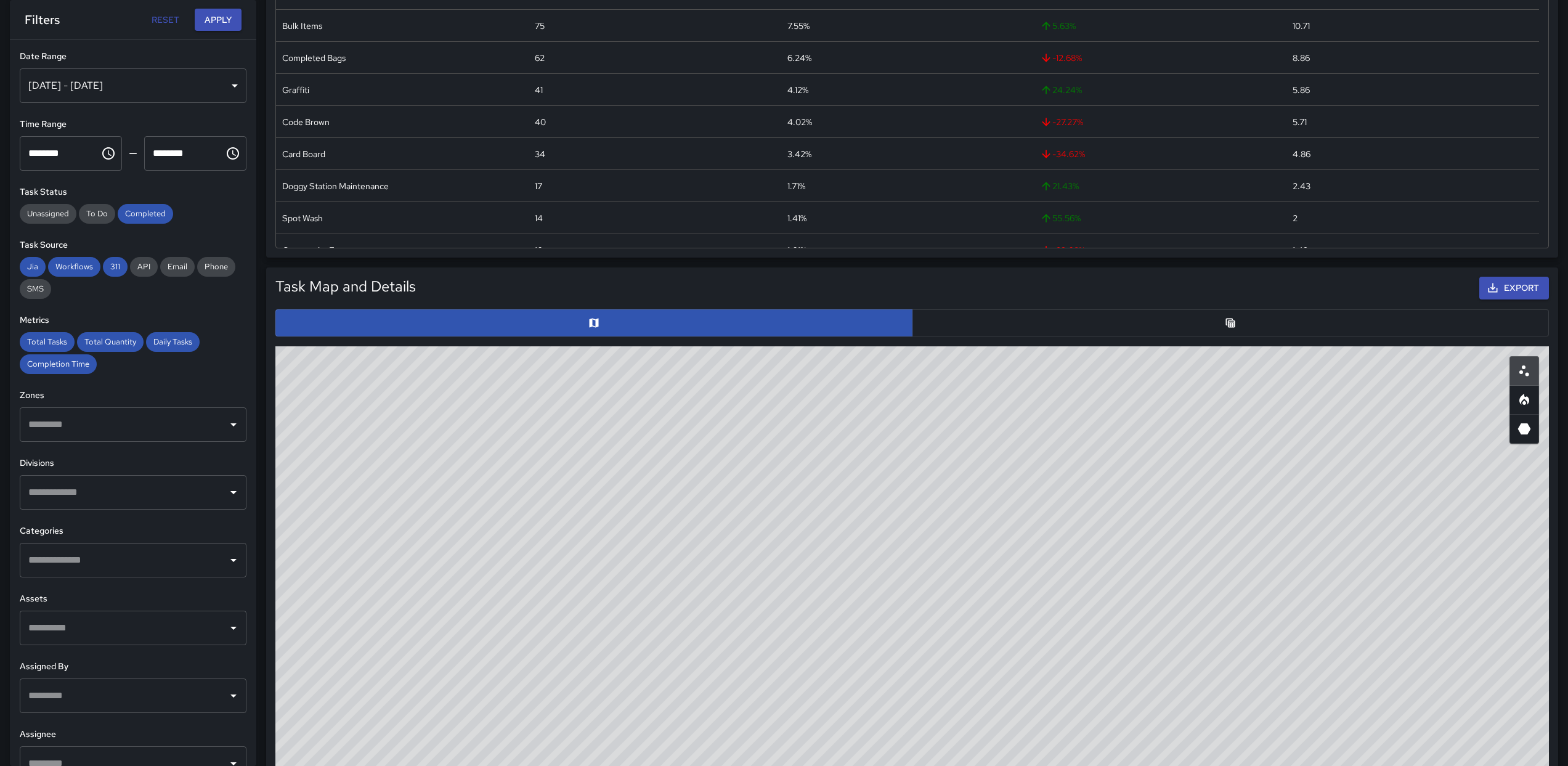
click at [942, 478] on div "© Mapbox © OpenStreetMap Improve this map" at bounding box center [912, 592] width 1274 height 493
drag, startPoint x: 1089, startPoint y: 566, endPoint x: 1109, endPoint y: 392, distance: 175.1
click at [1109, 392] on div "© Mapbox © OpenStreetMap Improve this map" at bounding box center [912, 592] width 1274 height 493
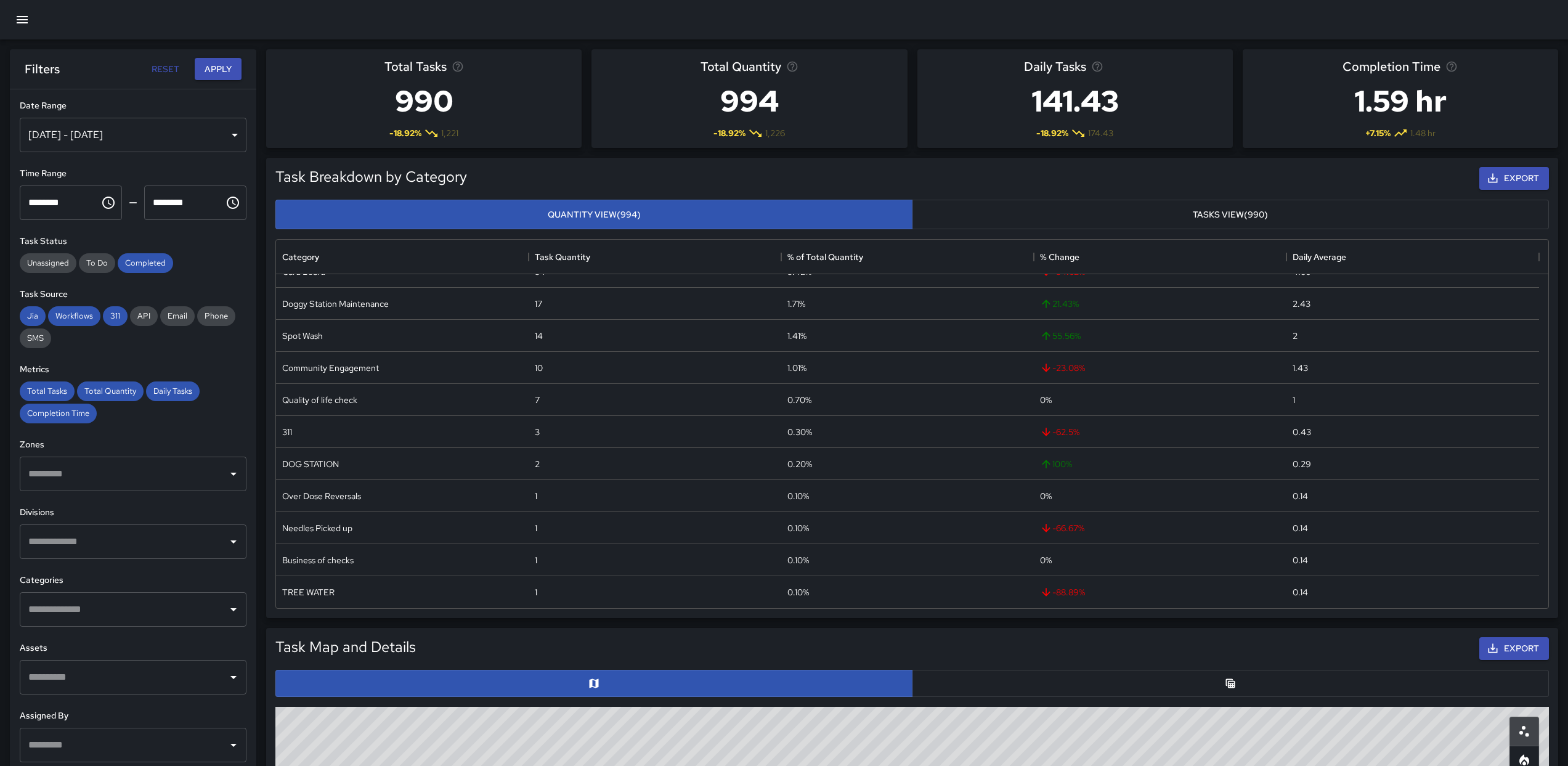
scroll to position [0, 0]
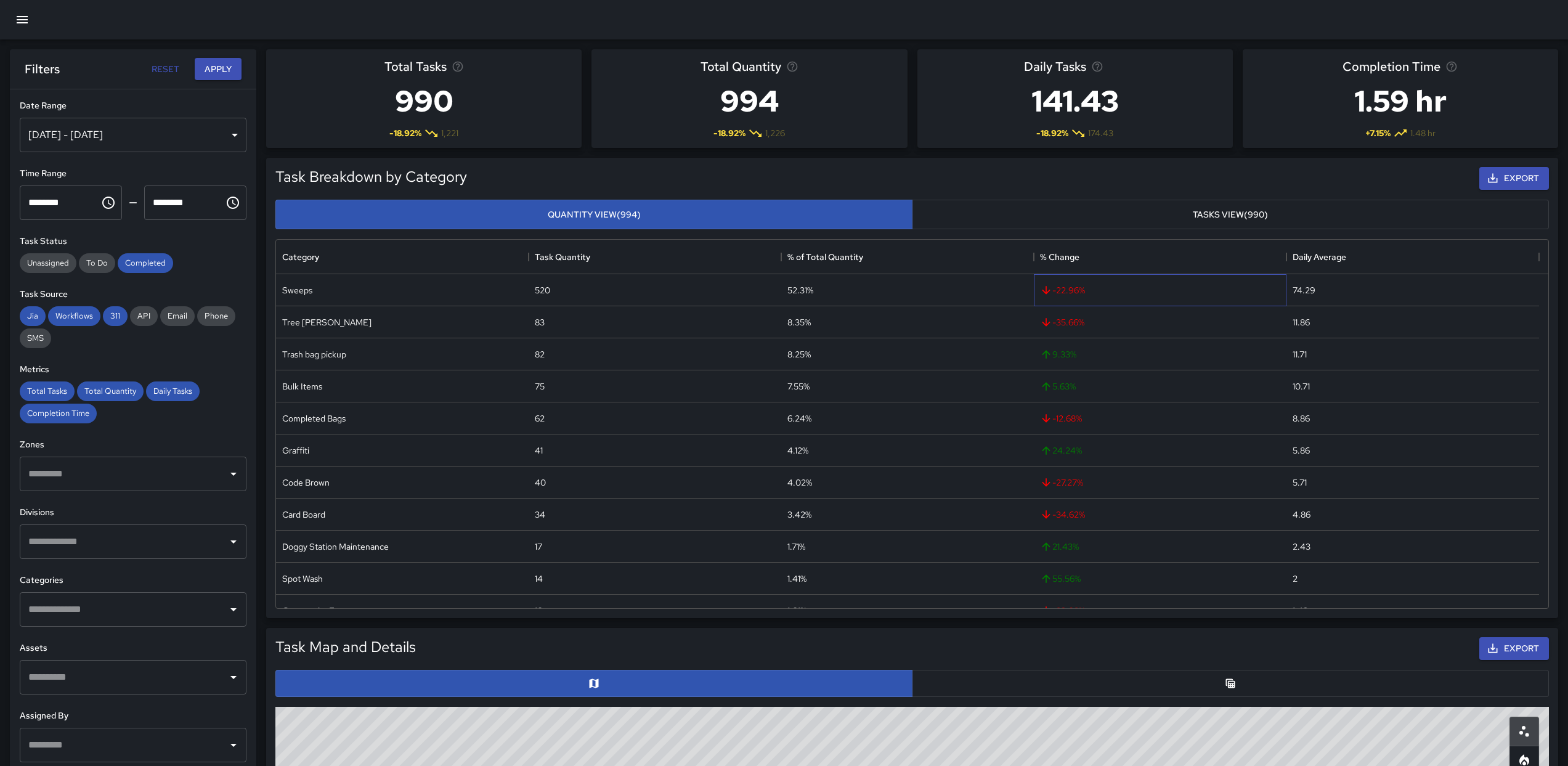
click at [1066, 294] on span "-22.96 %" at bounding box center [1063, 290] width 45 height 12
click at [1049, 262] on div "% Change" at bounding box center [1060, 257] width 40 height 34
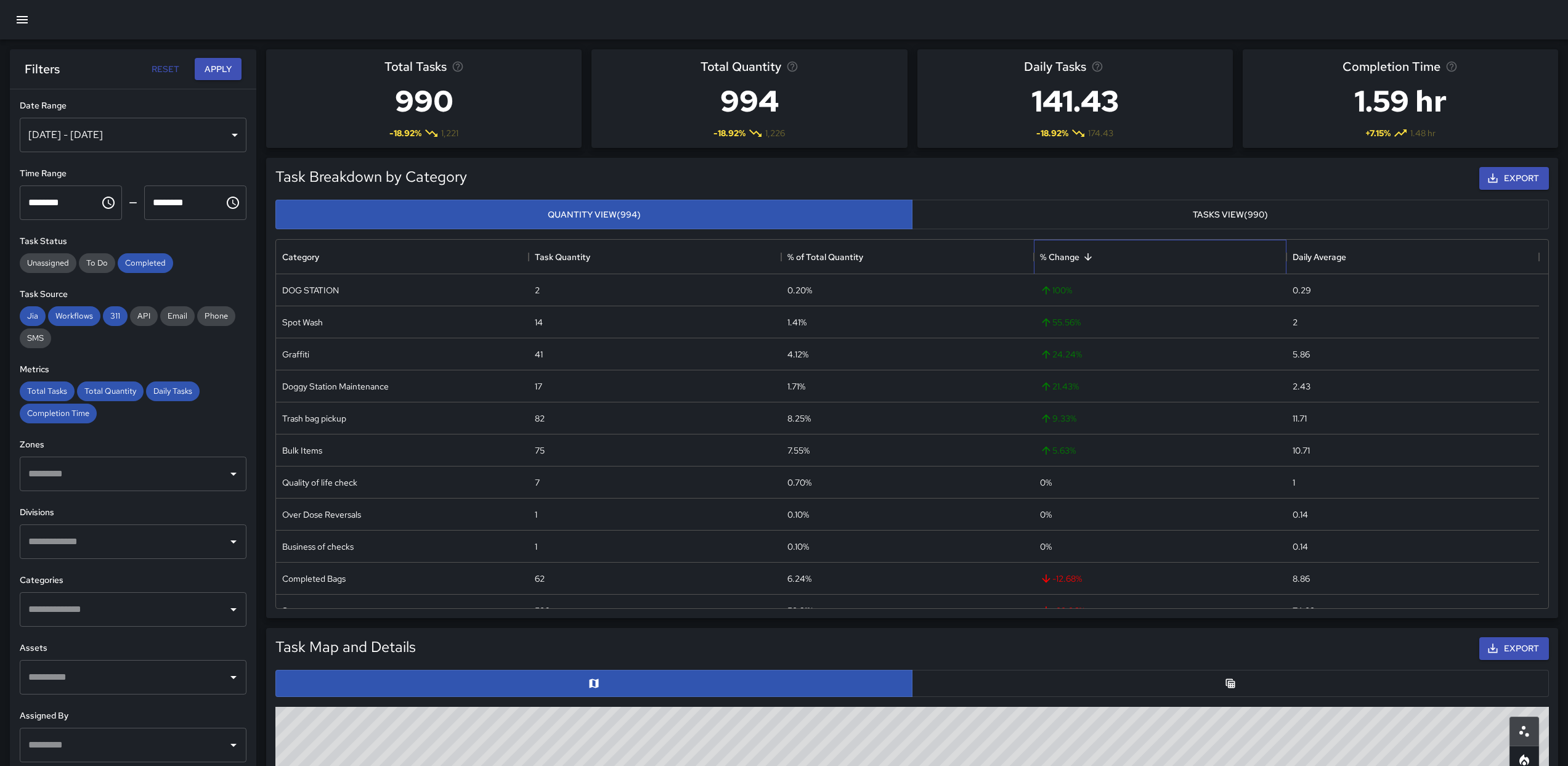
click at [1049, 262] on div "% Change" at bounding box center [1060, 257] width 40 height 34
click at [435, 258] on div "Category" at bounding box center [403, 257] width 241 height 34
click at [438, 258] on div "Category" at bounding box center [403, 257] width 241 height 34
click at [444, 258] on div "Category" at bounding box center [403, 257] width 241 height 34
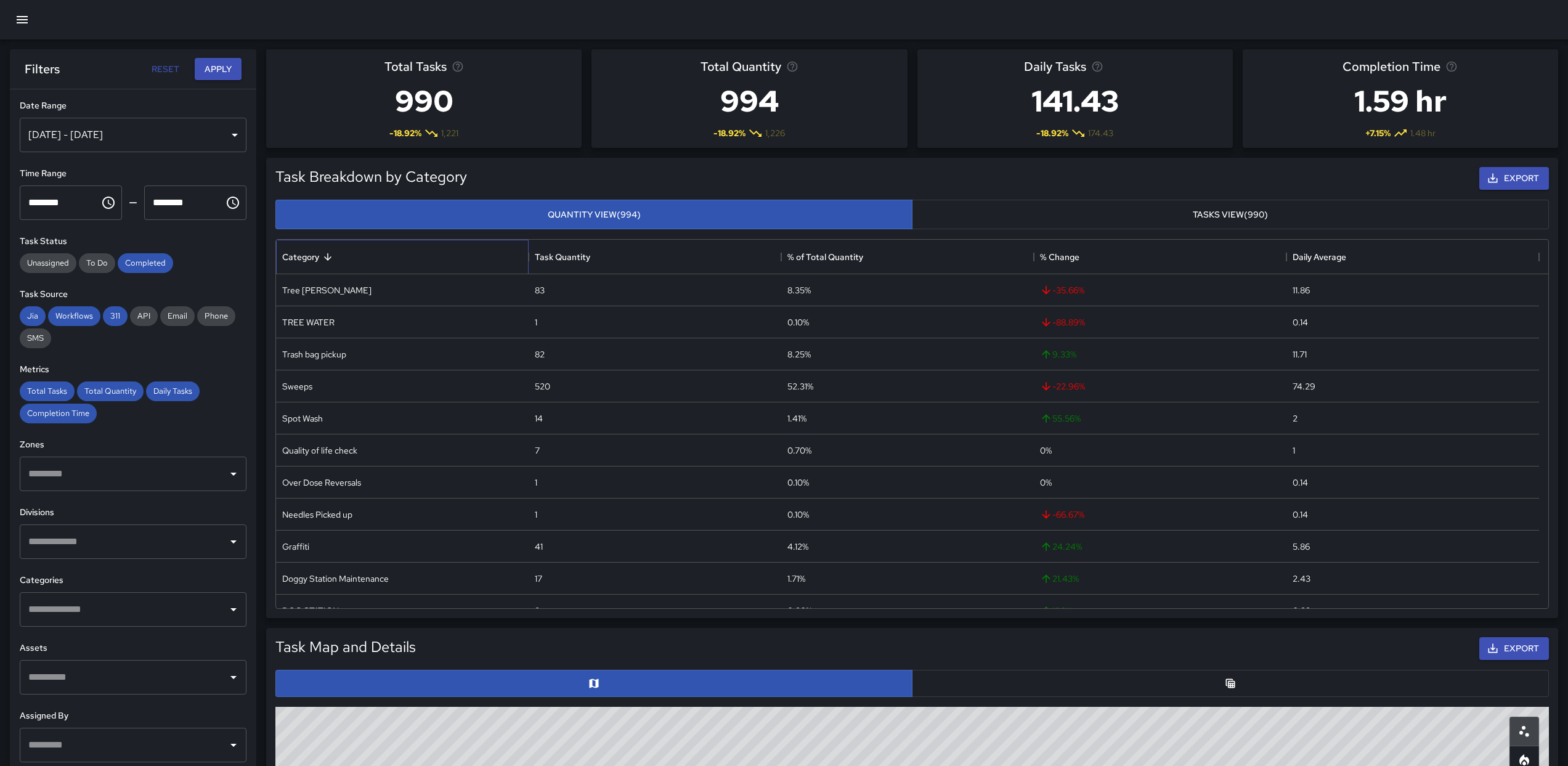
click at [387, 262] on div "Category" at bounding box center [403, 257] width 241 height 34
click at [1011, 189] on div "Export" at bounding box center [1011, 179] width 1082 height 28
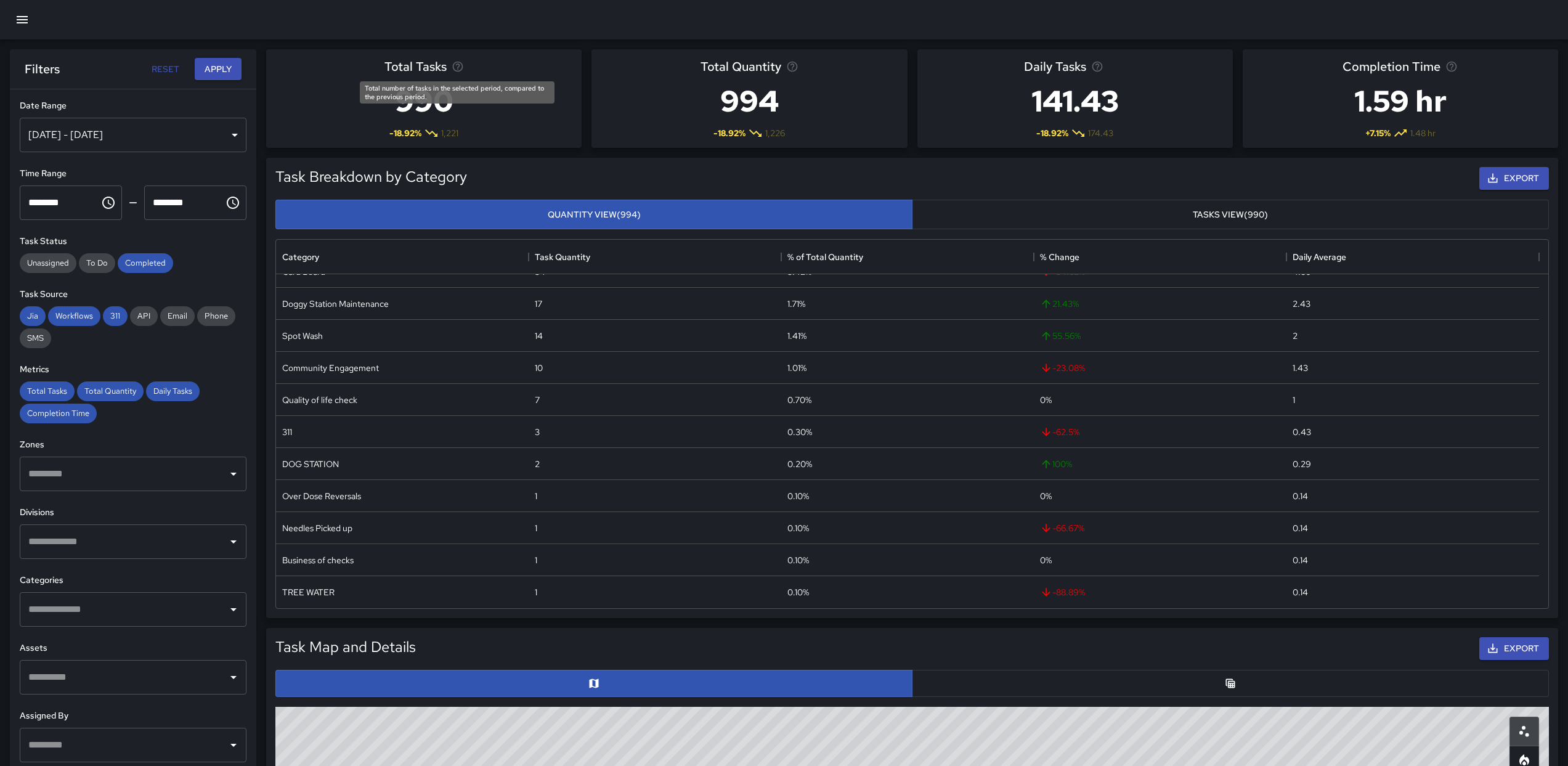
click at [457, 68] on icon "Total number of tasks in the selected period, compared to the previous period." at bounding box center [457, 66] width 10 height 10
click at [432, 106] on h3 "990" at bounding box center [424, 101] width 79 height 50
click at [432, 102] on h3 "990" at bounding box center [424, 101] width 79 height 50
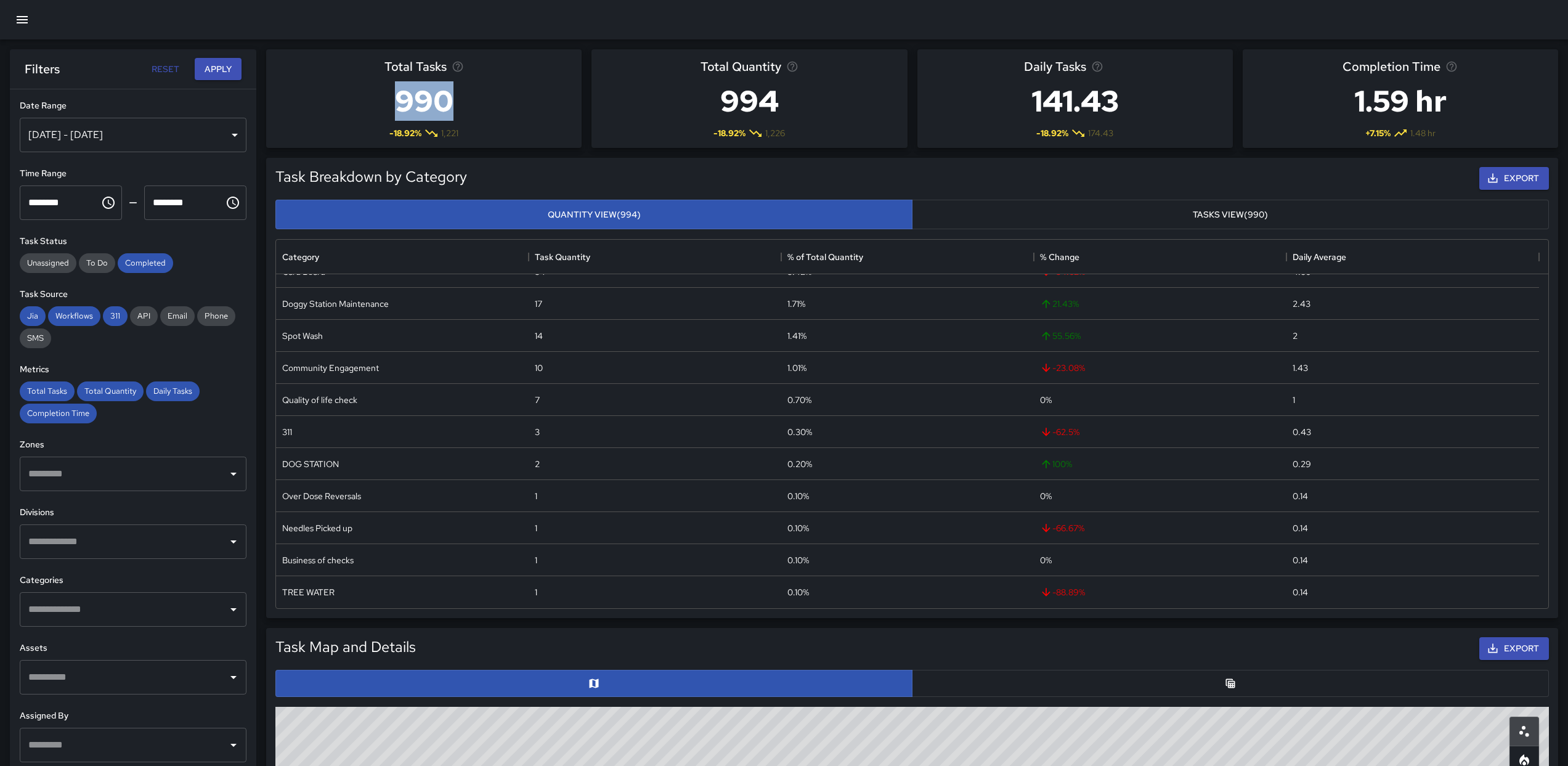
click at [432, 102] on h3 "990" at bounding box center [424, 101] width 79 height 50
click at [434, 133] on icon at bounding box center [432, 133] width 12 height 8
click at [462, 137] on div "-18.92 % 1,221" at bounding box center [424, 133] width 79 height 15
click at [432, 68] on span "Total Tasks" at bounding box center [415, 66] width 62 height 19
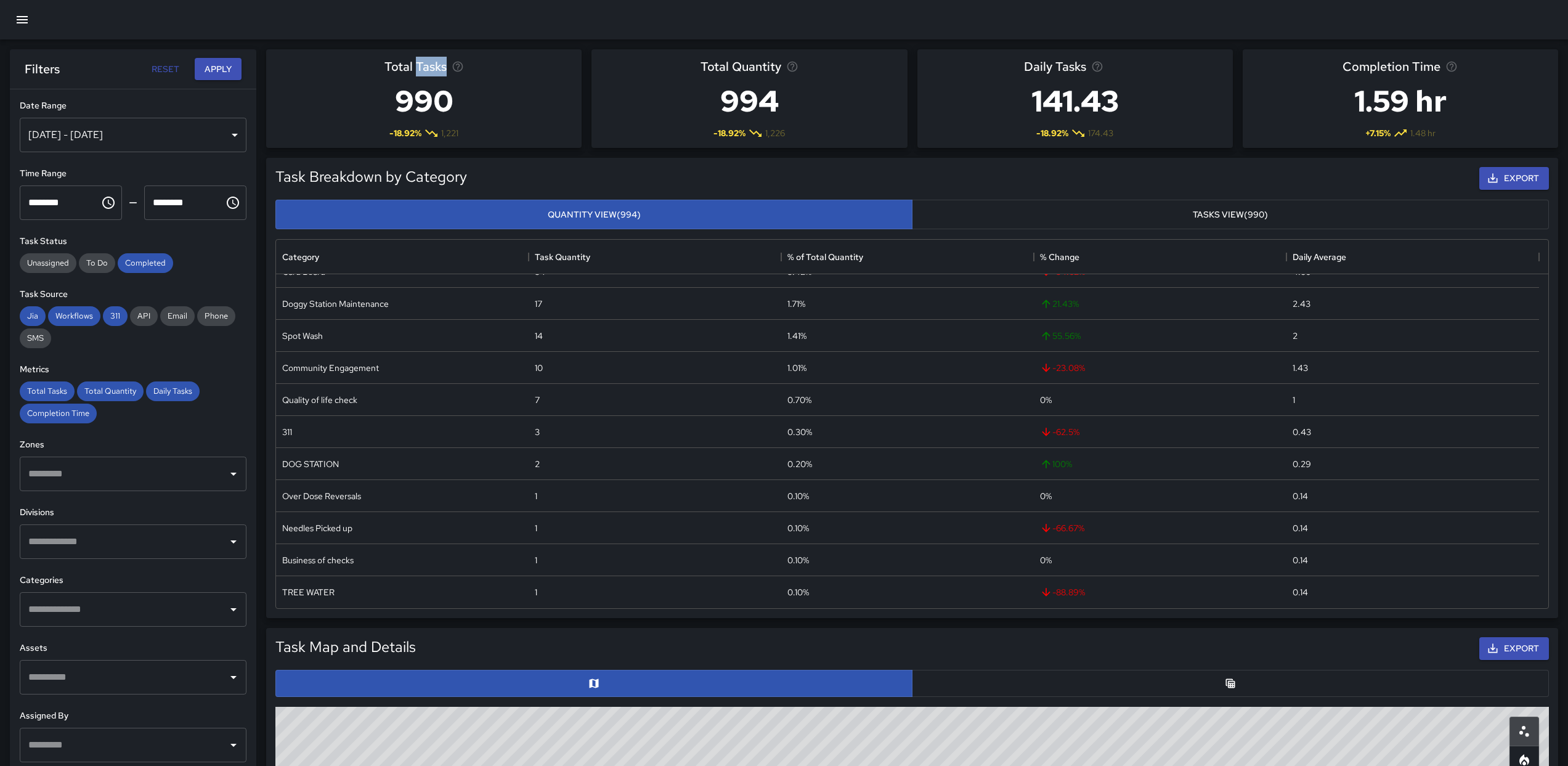
click at [432, 68] on span "Total Tasks" at bounding box center [415, 66] width 62 height 19
click at [433, 69] on span "Total Tasks" at bounding box center [415, 66] width 62 height 19
click at [448, 127] on span "1,221" at bounding box center [449, 133] width 17 height 12
click at [447, 109] on h3 "990" at bounding box center [424, 101] width 79 height 50
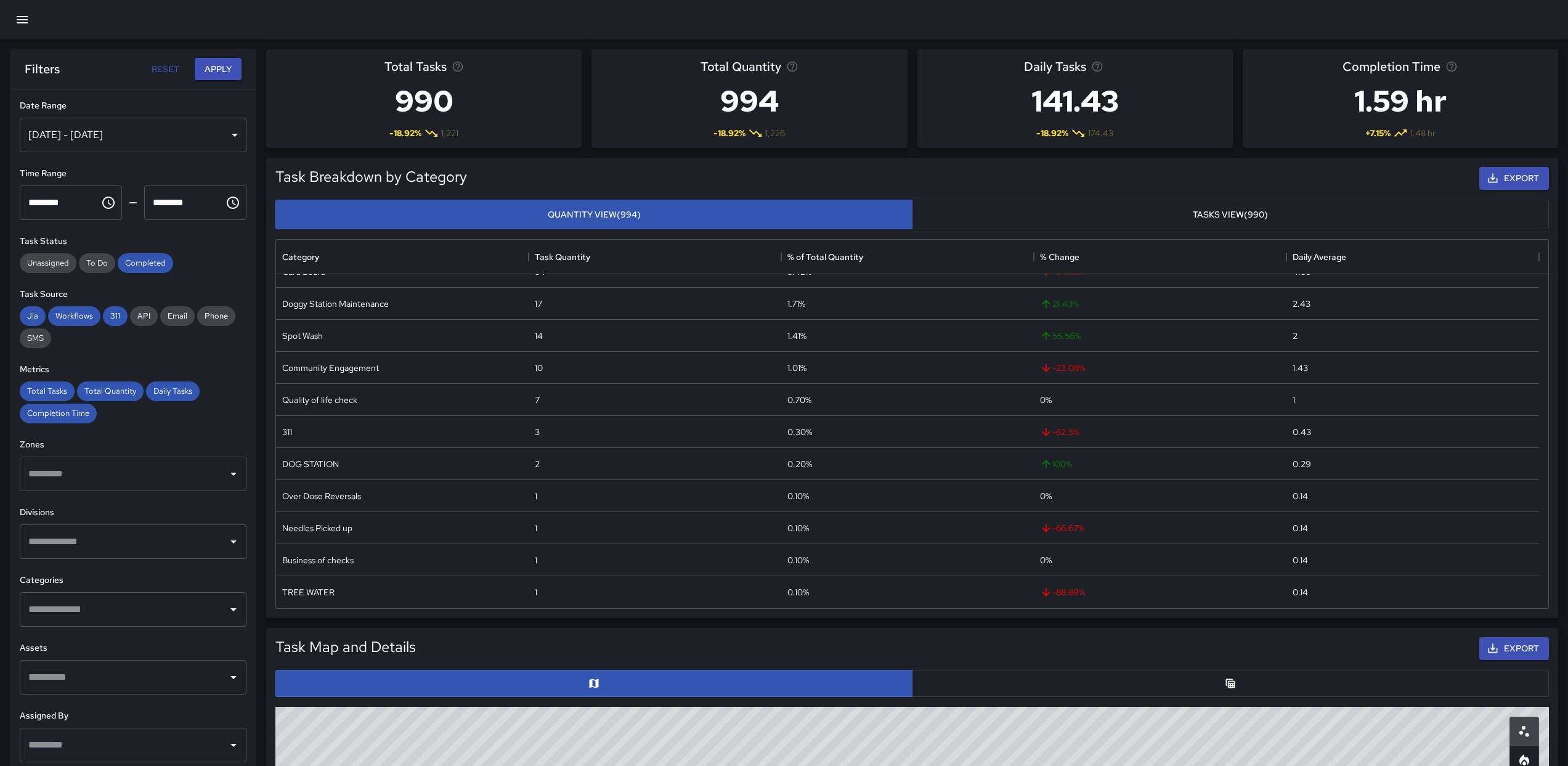
click at [447, 109] on h3 "990" at bounding box center [424, 101] width 79 height 50
click at [447, 130] on span "1,221" at bounding box center [449, 133] width 17 height 12
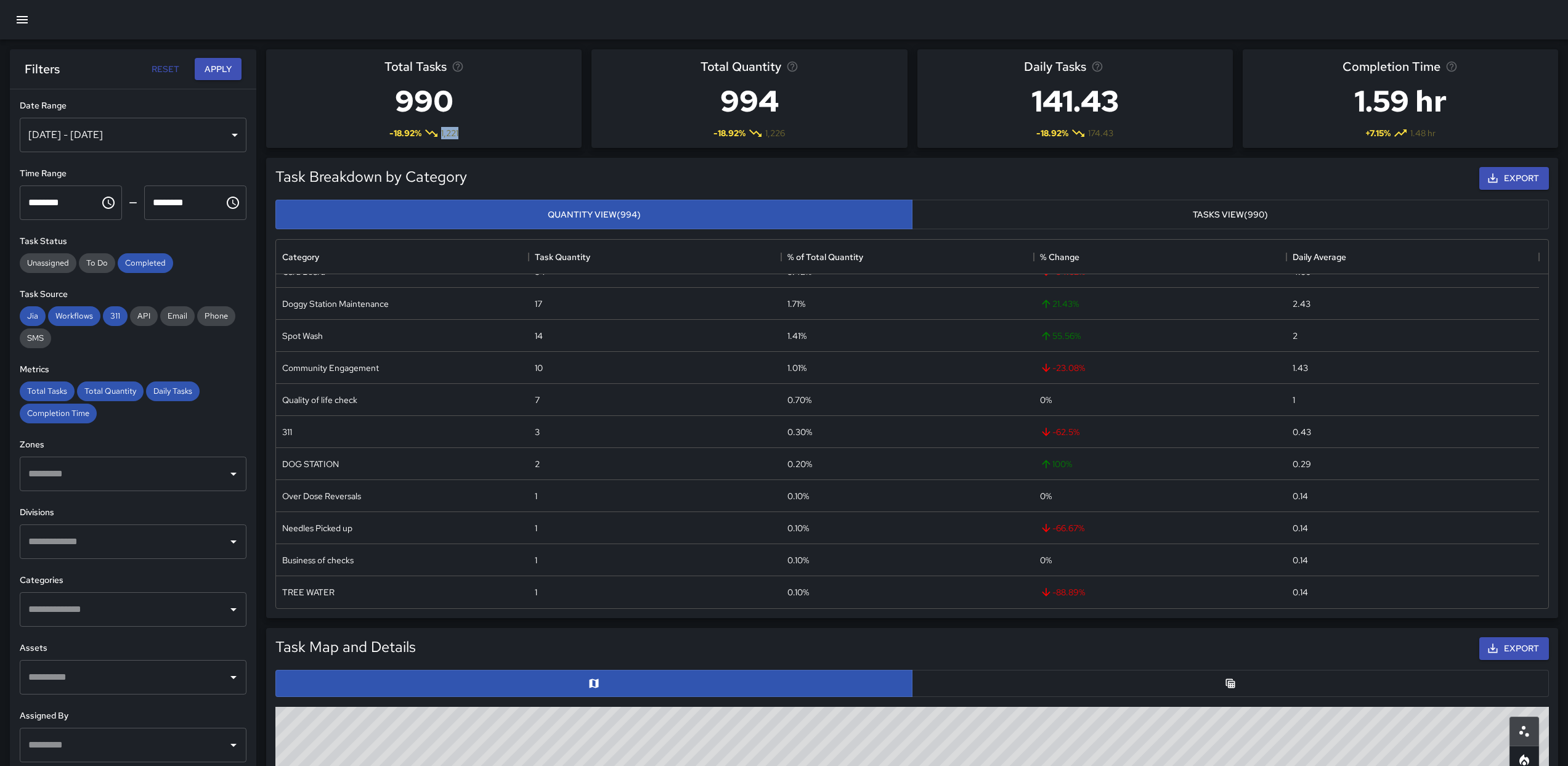
click at [447, 130] on span "1,221" at bounding box center [449, 133] width 17 height 12
click at [414, 132] on span "-18.92 %" at bounding box center [405, 133] width 32 height 12
drag, startPoint x: 1438, startPoint y: 69, endPoint x: 1305, endPoint y: 75, distance: 133.1
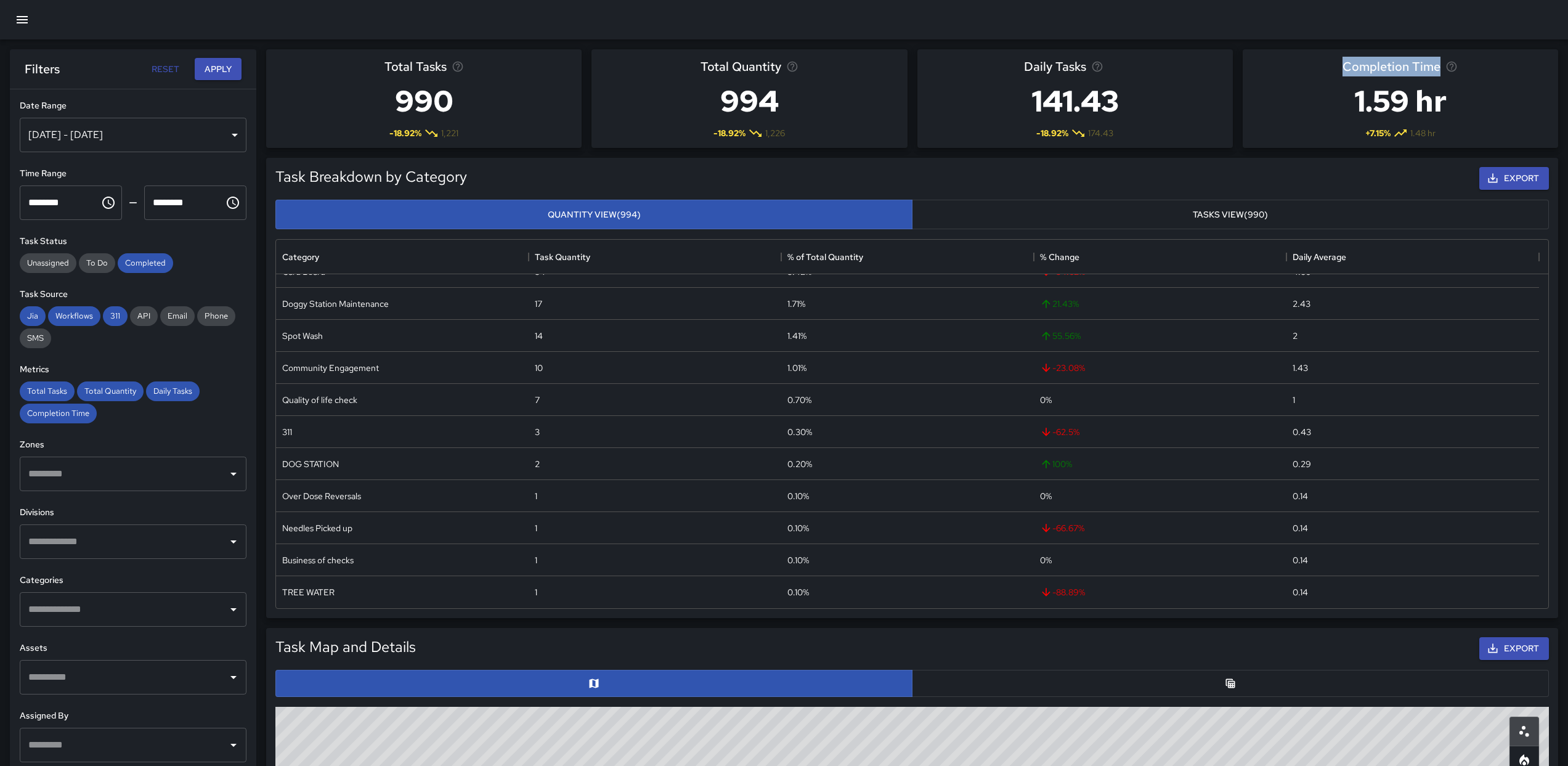
click at [1305, 75] on div "Completion Time 1.59 hr + 7.15 % 1.48 hr" at bounding box center [1400, 99] width 315 height 99
drag, startPoint x: 1533, startPoint y: 303, endPoint x: 1542, endPoint y: 296, distance: 11.4
click at [1535, 303] on div "2.43" at bounding box center [1413, 303] width 252 height 32
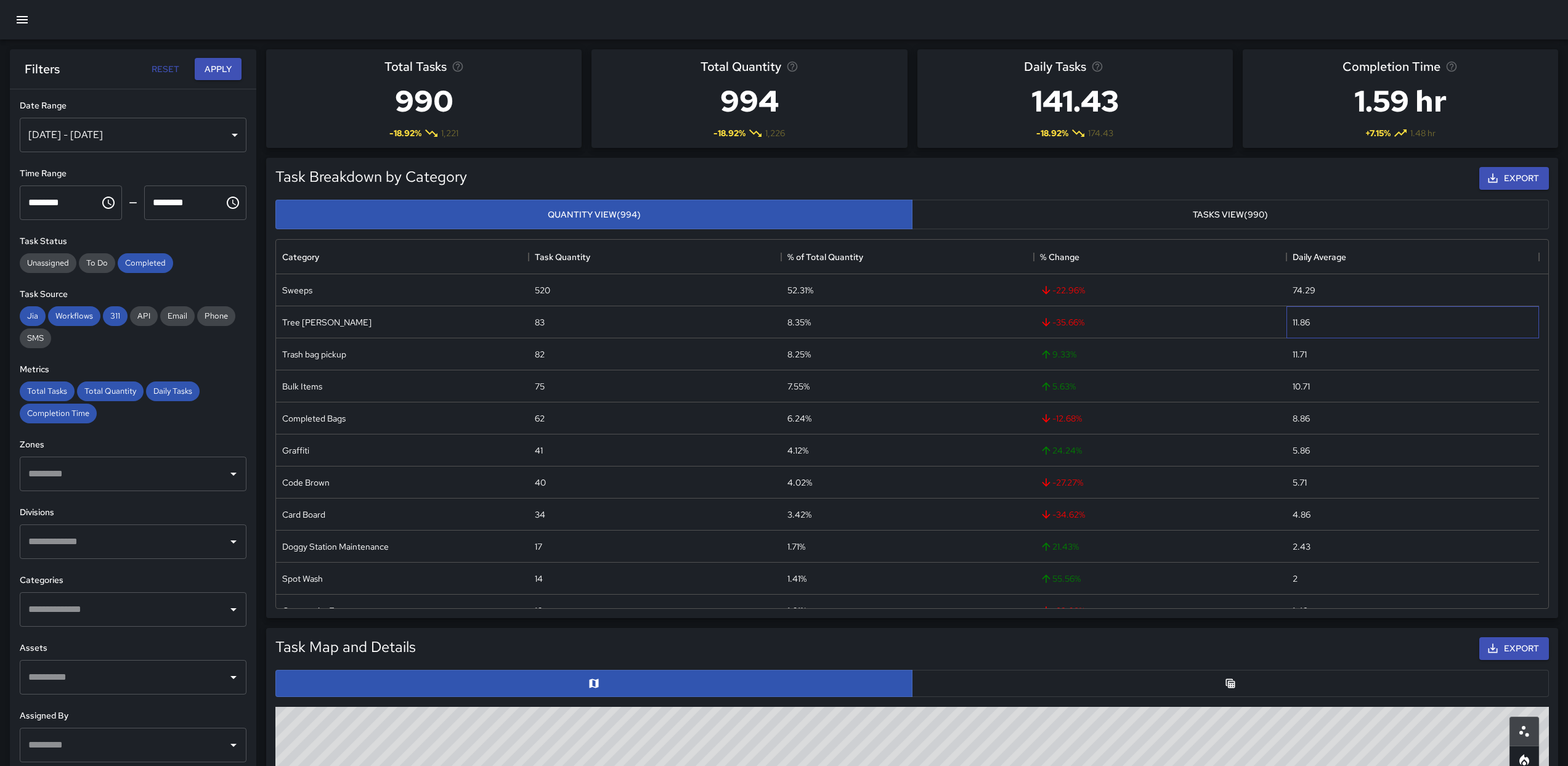
click at [1432, 335] on div "11.86" at bounding box center [1413, 322] width 252 height 32
click at [1433, 306] on div "74.29" at bounding box center [1413, 289] width 252 height 32
click at [1530, 175] on button "Export" at bounding box center [1514, 178] width 70 height 23
click at [1306, 289] on div "74.29" at bounding box center [1303, 290] width 23 height 12
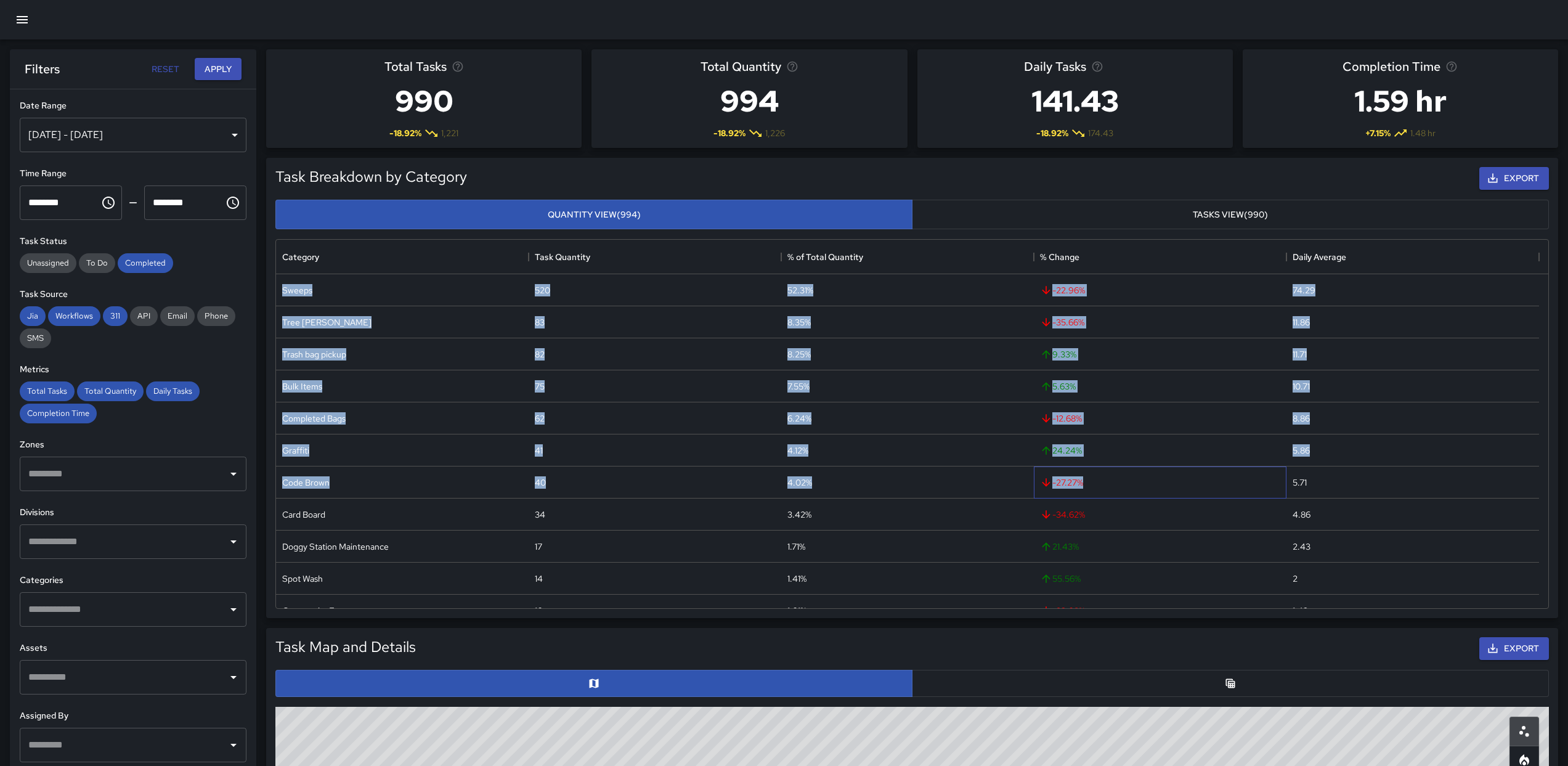
drag, startPoint x: 928, startPoint y: 503, endPoint x: 1485, endPoint y: 508, distance: 557.0
click at [1355, 459] on div "5.86" at bounding box center [1413, 450] width 252 height 32
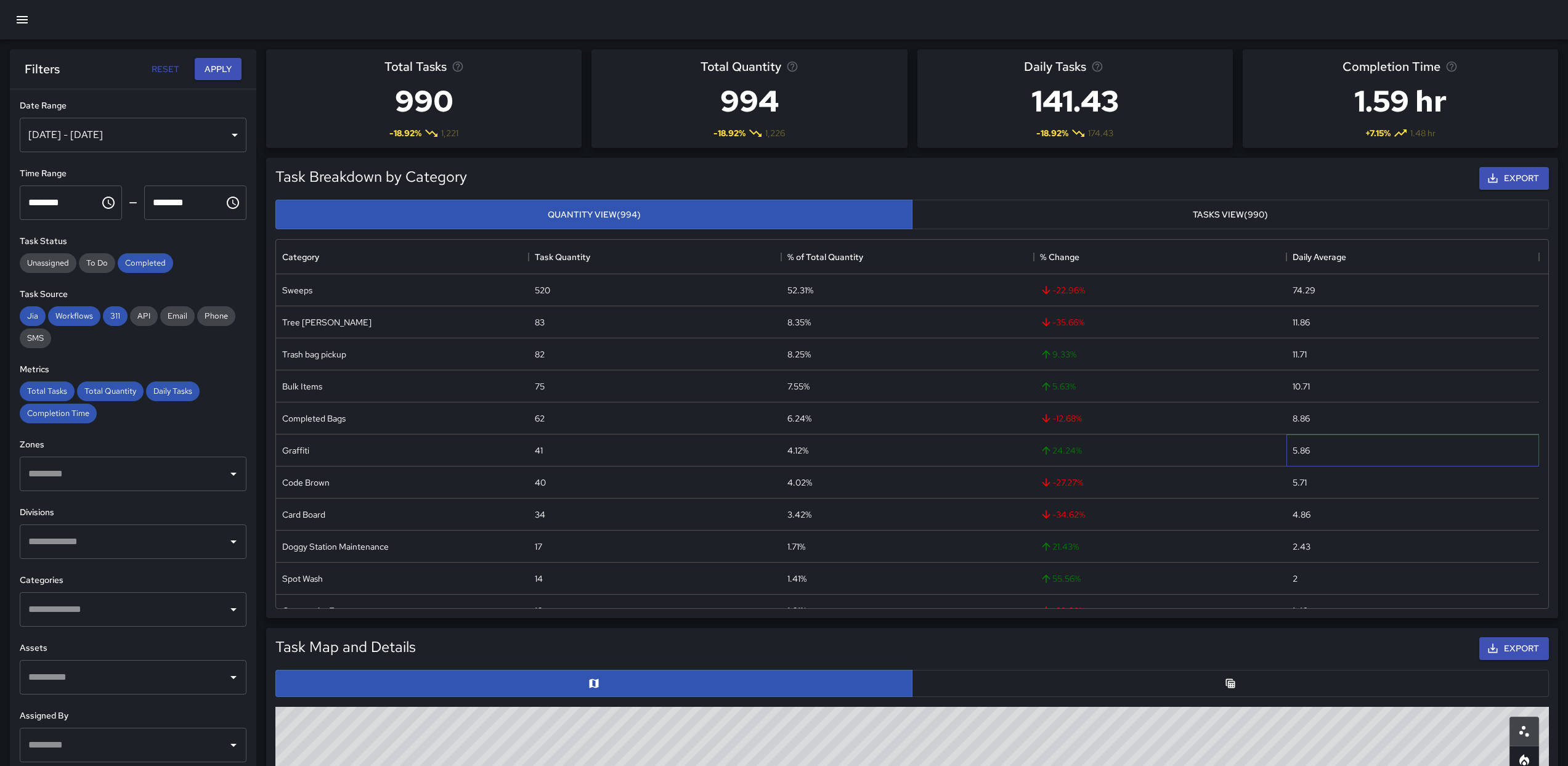
click at [1355, 459] on div "5.86" at bounding box center [1413, 450] width 252 height 32
click at [1353, 459] on div "5.86" at bounding box center [1413, 450] width 252 height 32
click at [796, 449] on div "4.12%" at bounding box center [798, 450] width 21 height 12
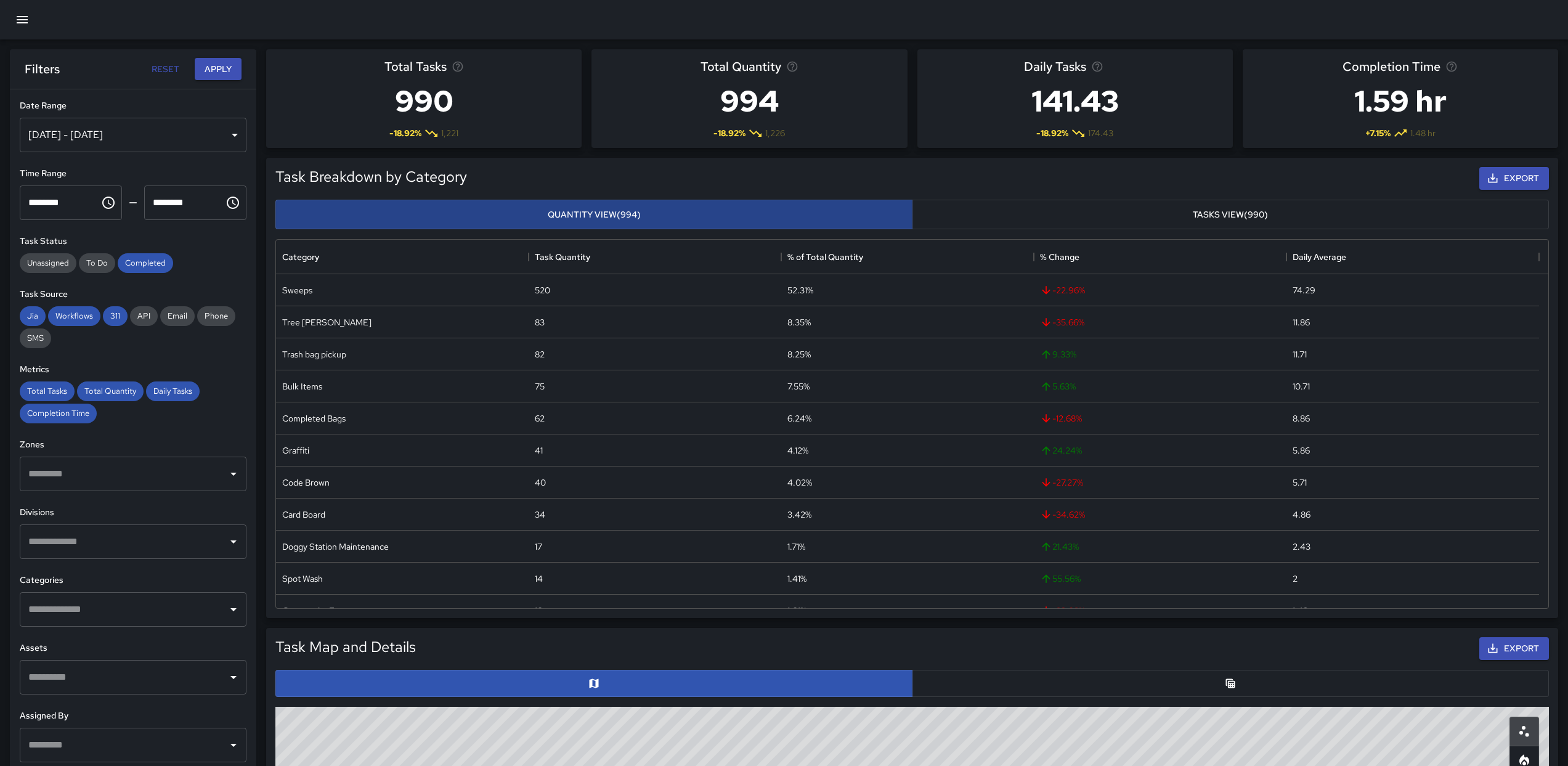
drag, startPoint x: 748, startPoint y: 185, endPoint x: 744, endPoint y: 213, distance: 28.3
click at [745, 206] on div "Task Breakdown by Category Export Quantity View (994) Tasks View (990) Category…" at bounding box center [912, 388] width 1284 height 452
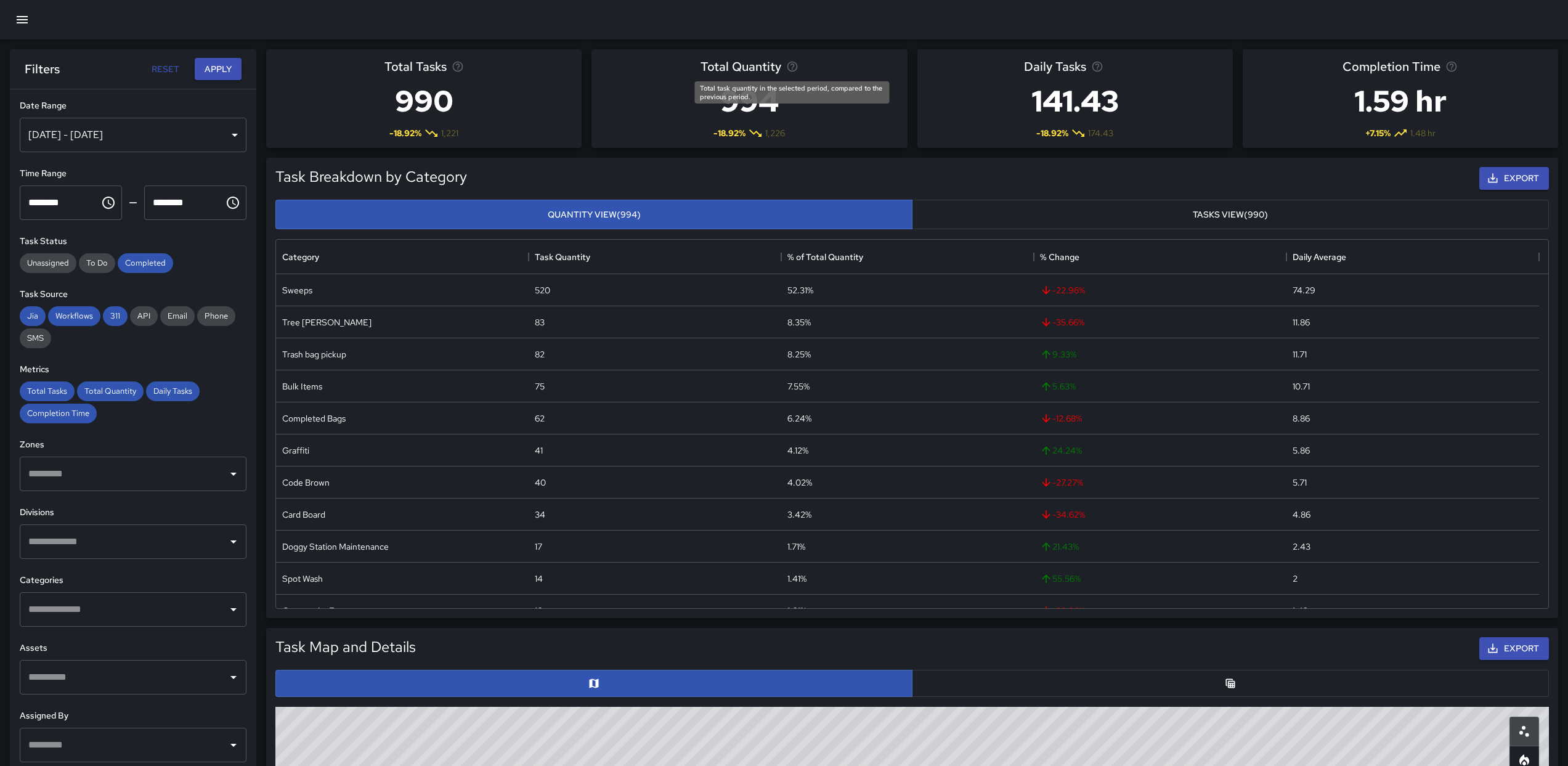
click at [792, 71] on icon "Total task quantity in the selected period, compared to the previous period." at bounding box center [793, 67] width 12 height 12
click at [464, 68] on div "Total Tasks 990 -18.92 % 1,221" at bounding box center [424, 99] width 315 height 99
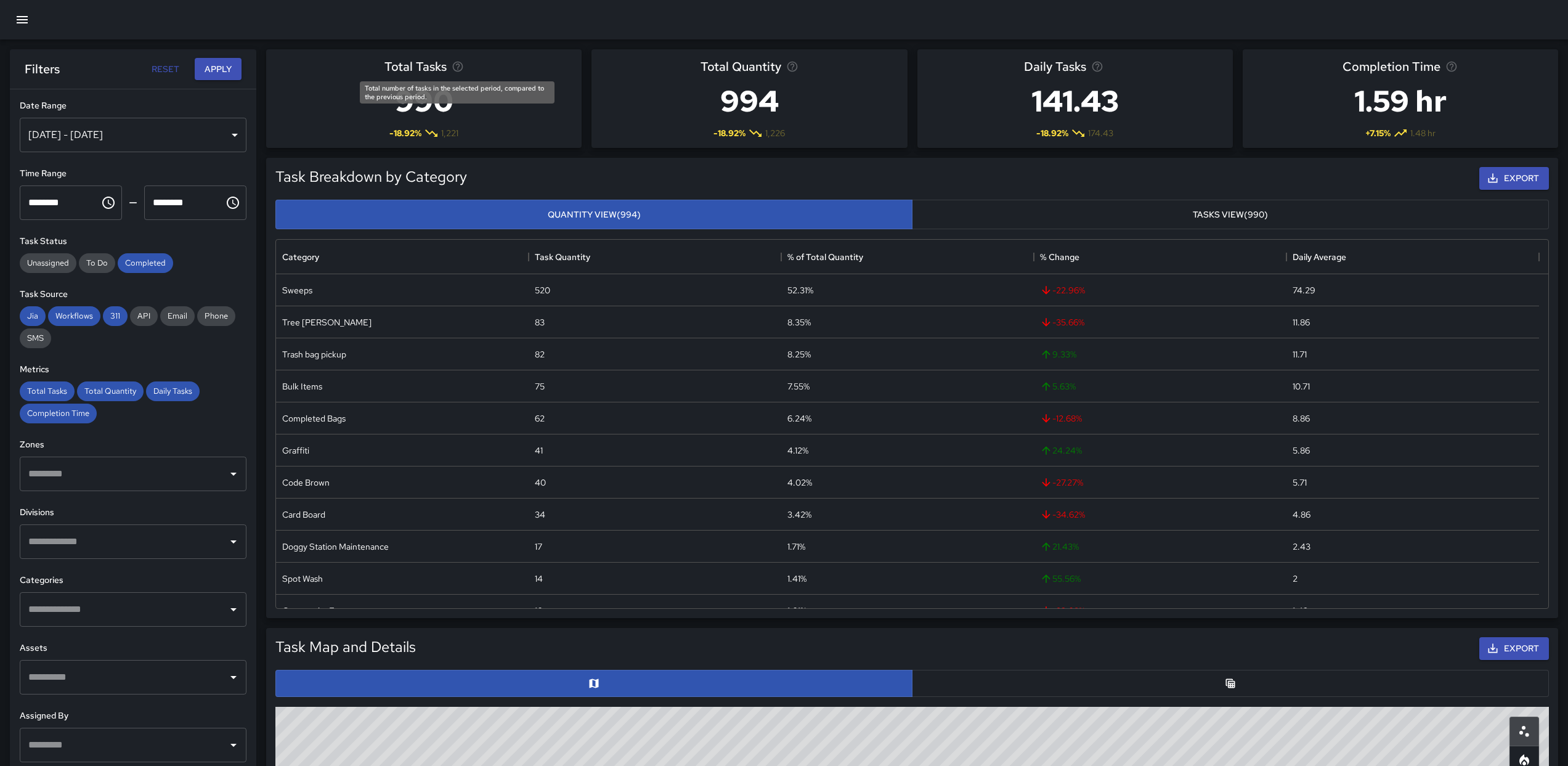
click at [462, 68] on icon "Total number of tasks in the selected period, compared to the previous period." at bounding box center [458, 67] width 12 height 12
click at [459, 70] on icon "Total number of tasks in the selected period, compared to the previous period." at bounding box center [457, 66] width 10 height 10
click at [530, 129] on div "Total Tasks 990 -18.92 % 1,221" at bounding box center [424, 99] width 315 height 99
click at [1097, 70] on icon "Average number of tasks per day in the selected period, compared to the previou…" at bounding box center [1097, 66] width 10 height 10
click at [23, 28] on button "button" at bounding box center [23, 19] width 29 height 29
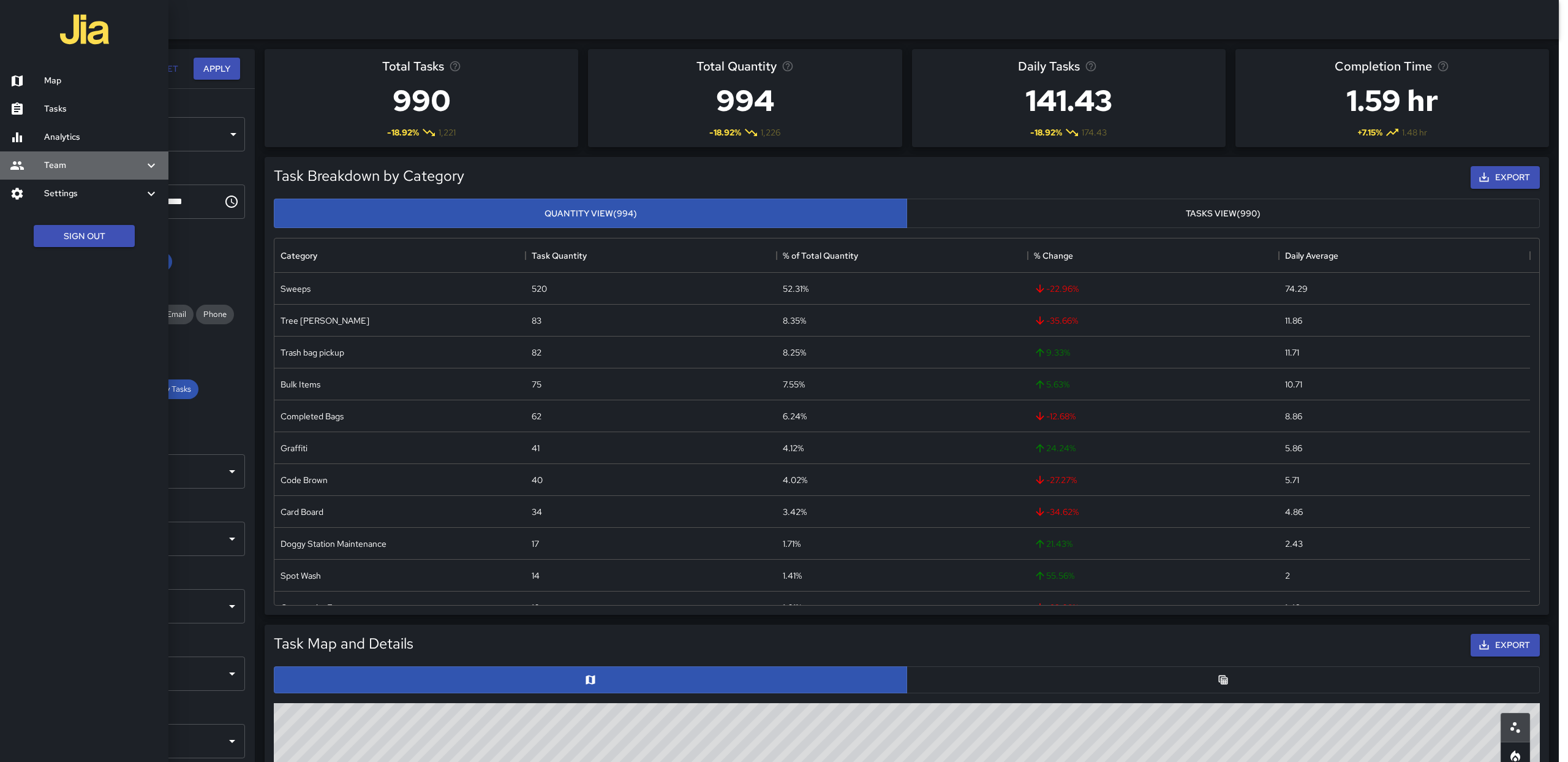
click at [96, 171] on h6 "Team" at bounding box center [93, 165] width 100 height 13
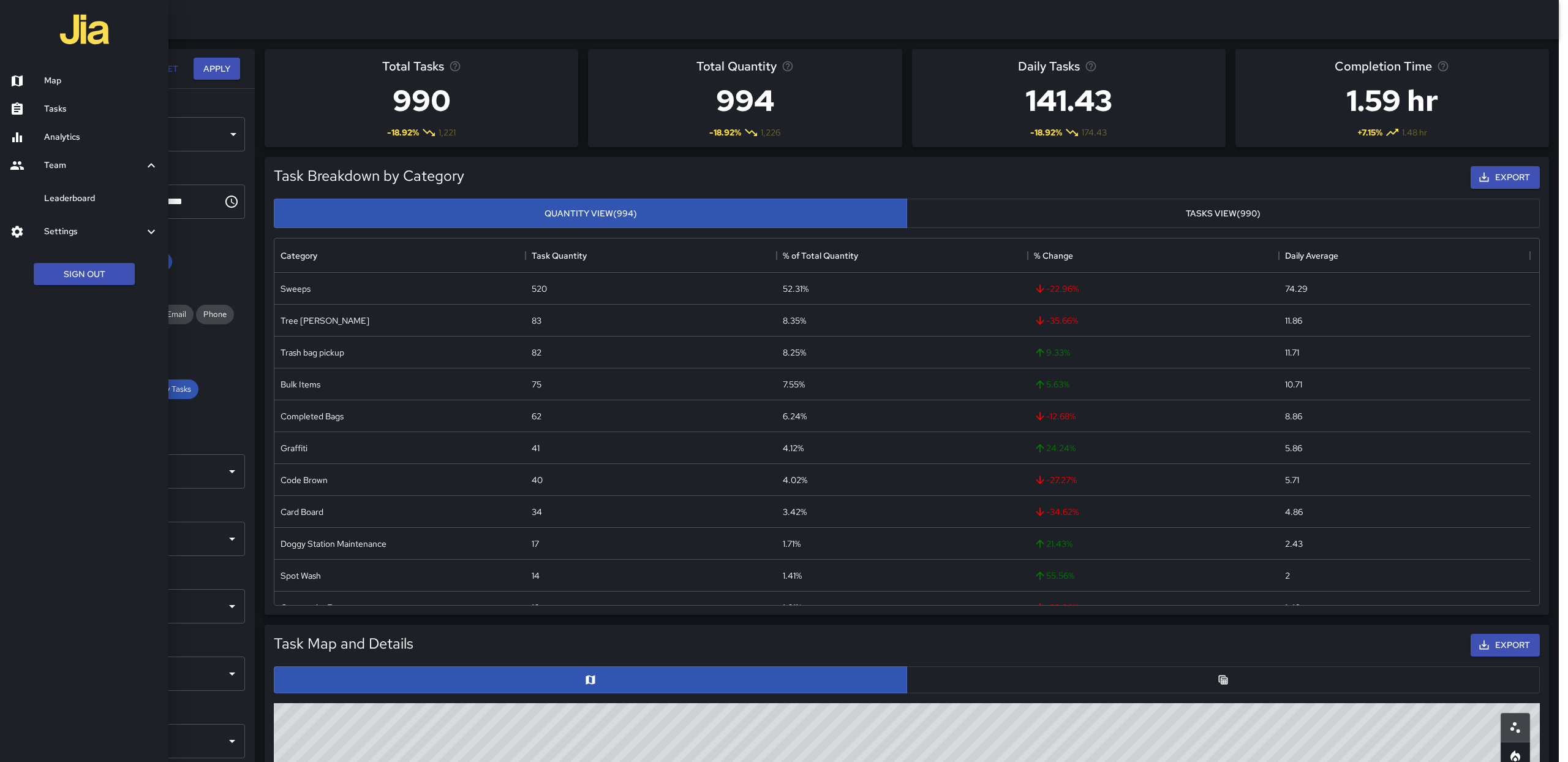
click at [96, 168] on h6 "Team" at bounding box center [93, 165] width 100 height 13
click at [109, 191] on h6 "Settings" at bounding box center [93, 193] width 100 height 13
click at [109, 188] on h6 "Settings" at bounding box center [93, 193] width 100 height 13
click at [204, 11] on div at bounding box center [784, 381] width 1568 height 762
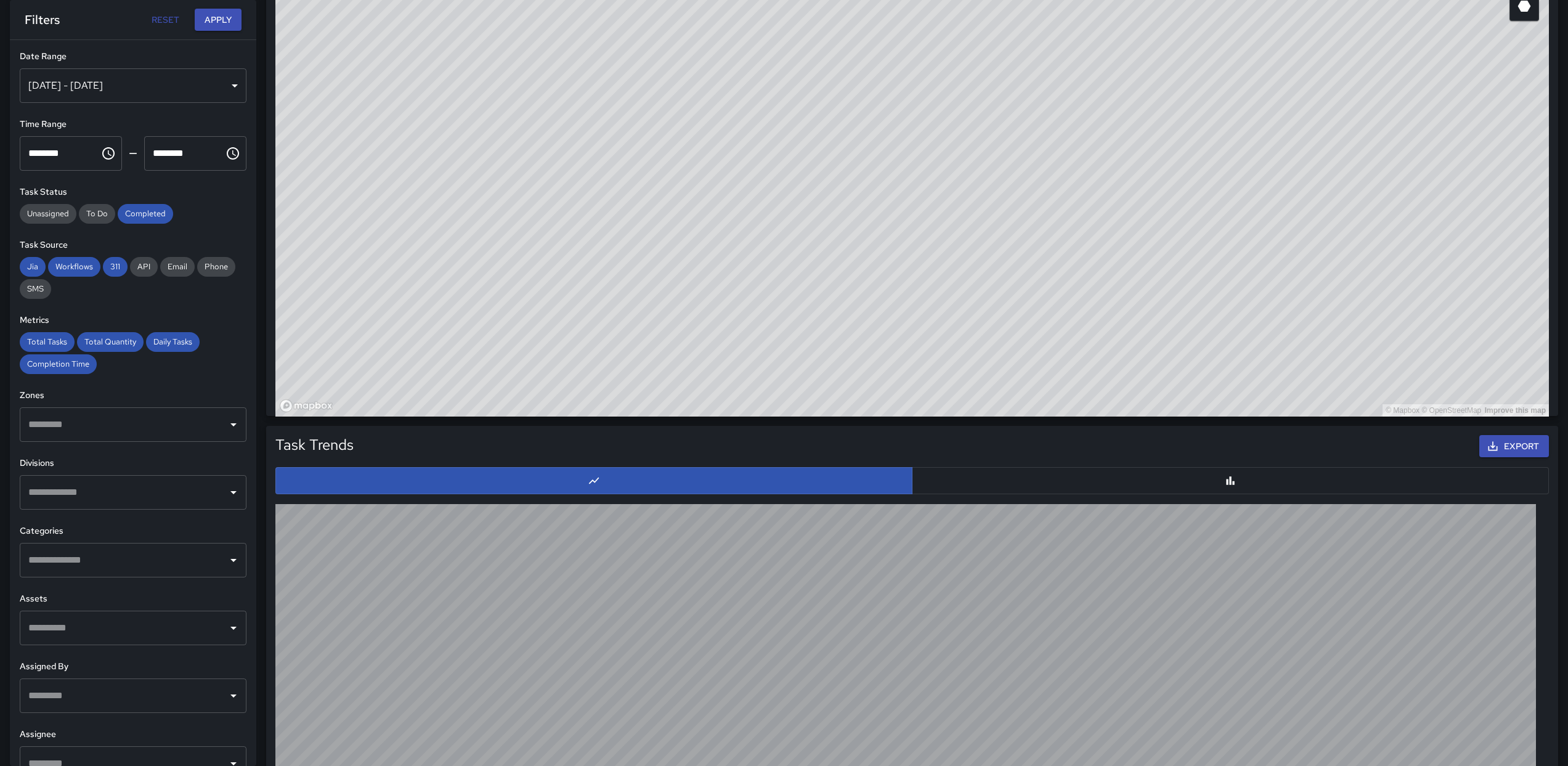
scroll to position [785, 0]
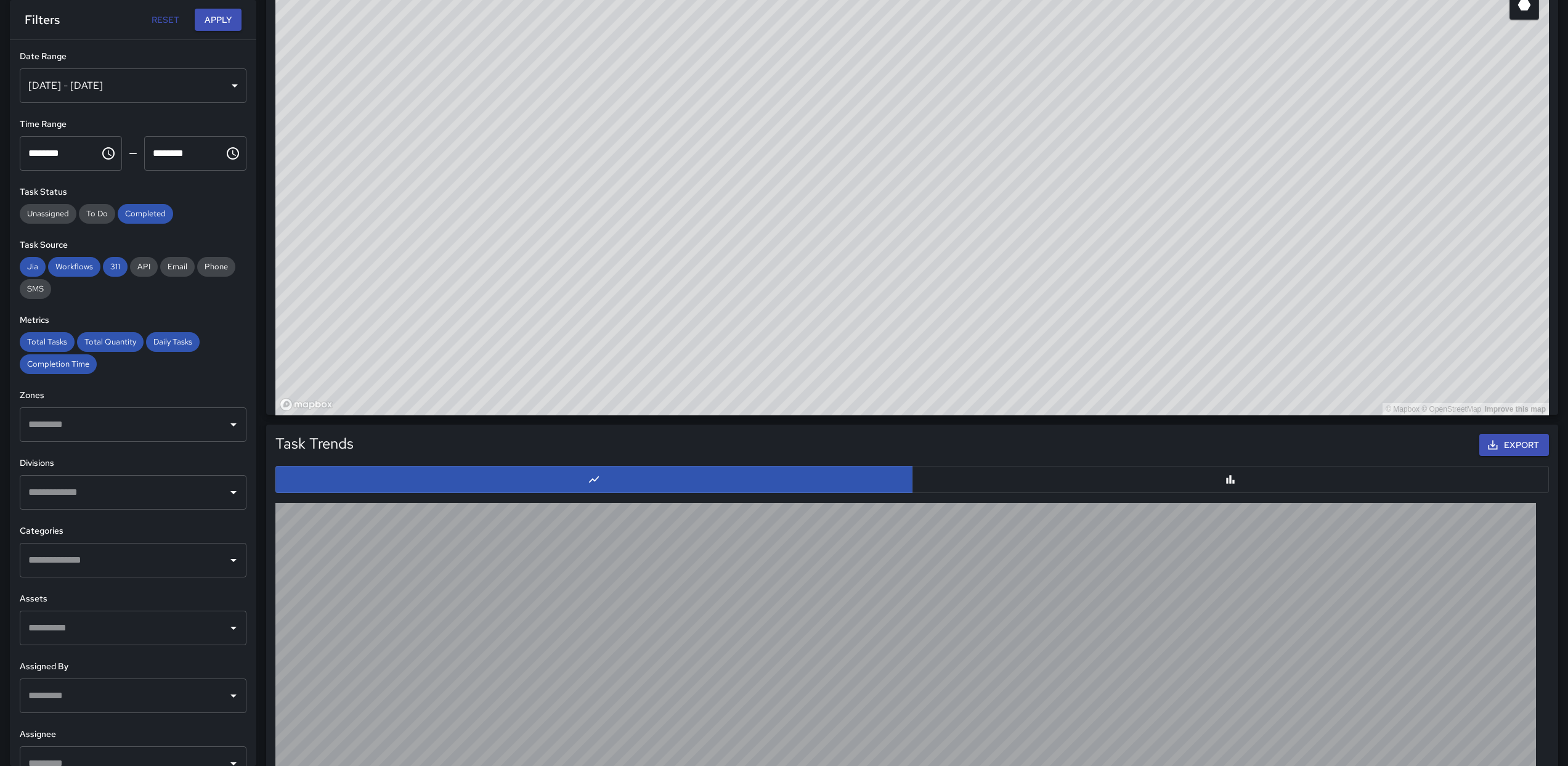
click at [959, 469] on button "button" at bounding box center [1230, 479] width 637 height 27
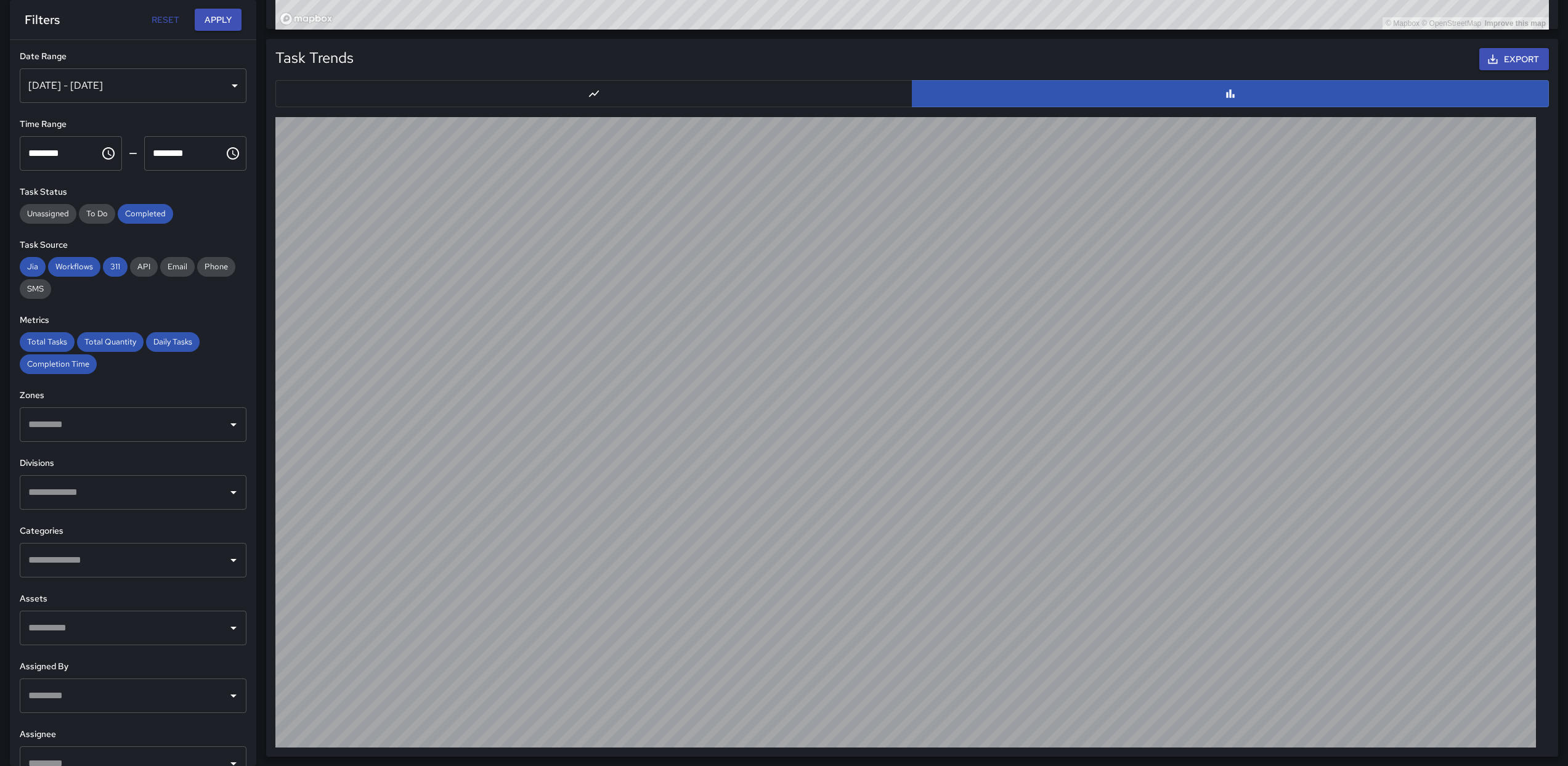
scroll to position [1170, 0]
click at [716, 94] on button "button" at bounding box center [594, 92] width 637 height 27
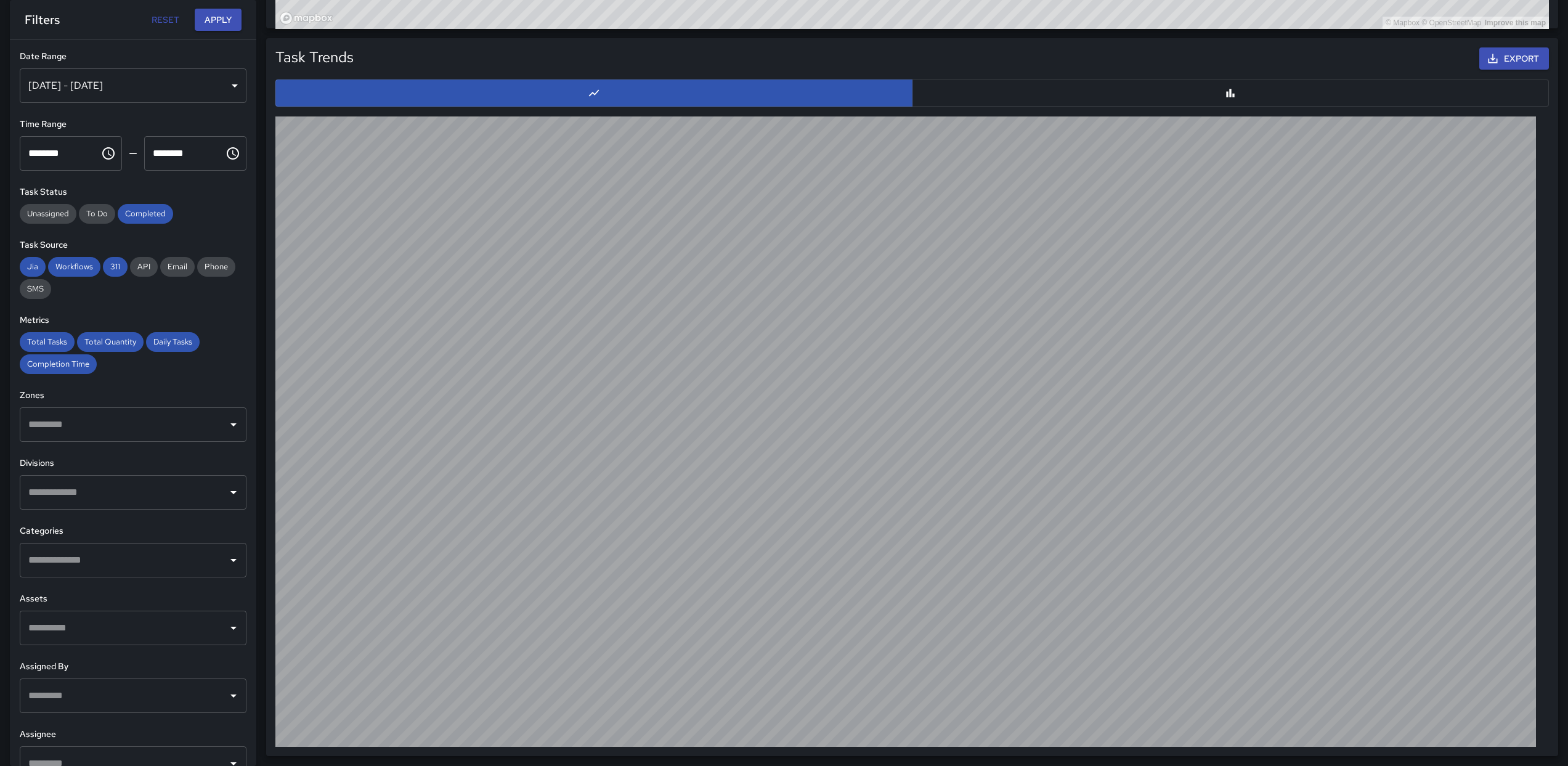
click at [494, 58] on div "Export" at bounding box center [954, 59] width 1195 height 28
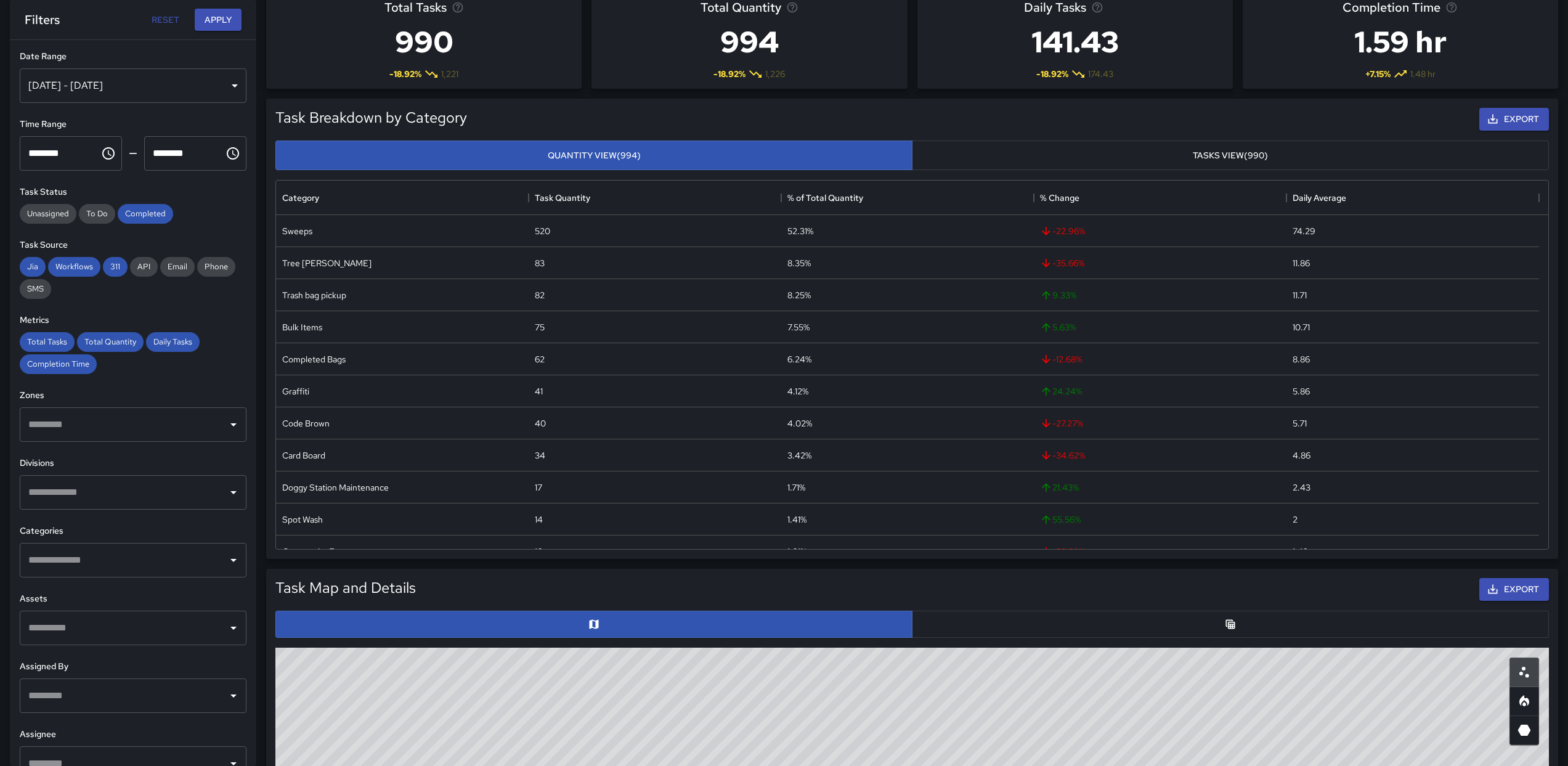
scroll to position [0, 0]
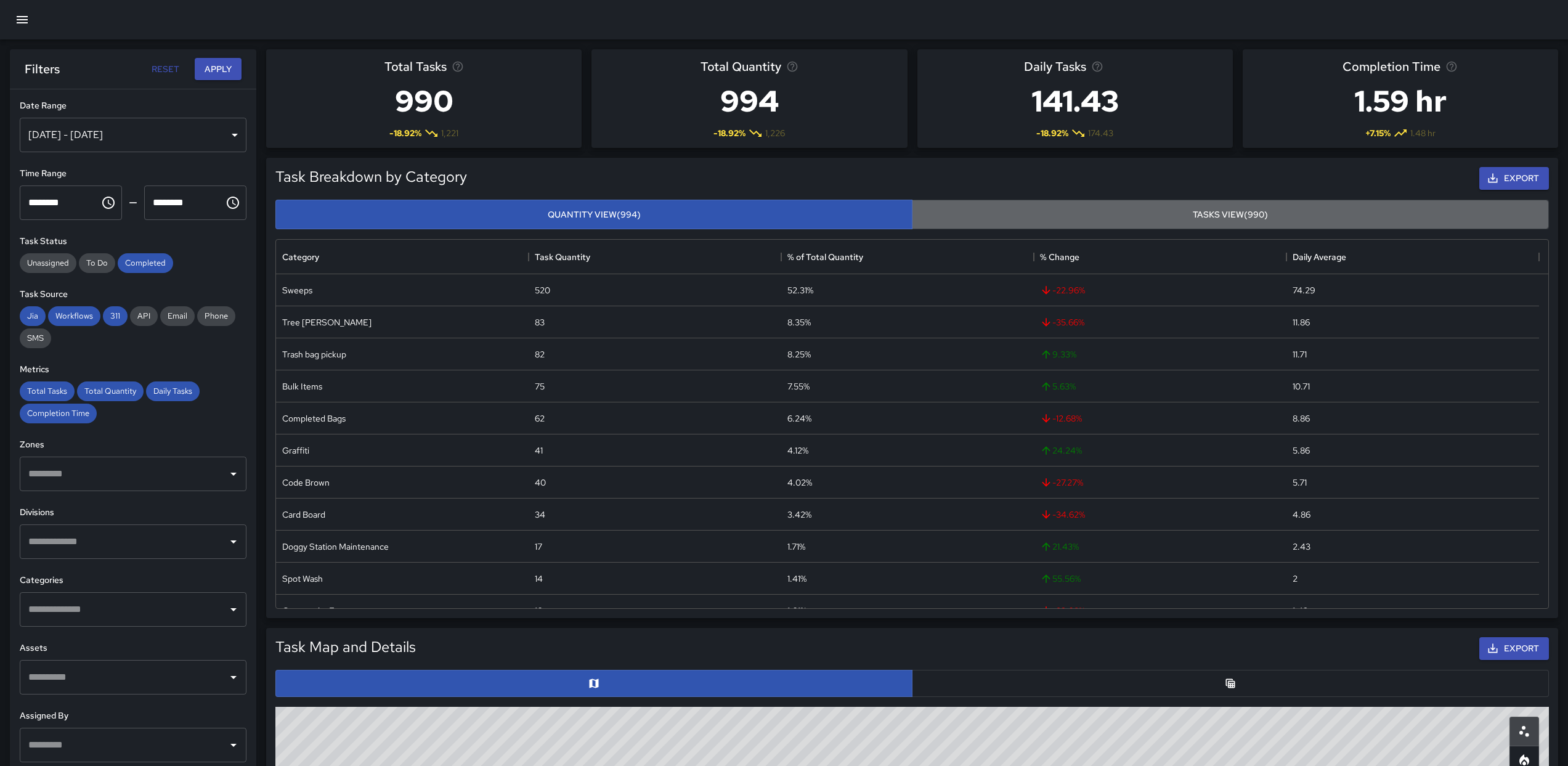
click at [1299, 212] on button "Tasks View (990)" at bounding box center [1230, 214] width 637 height 30
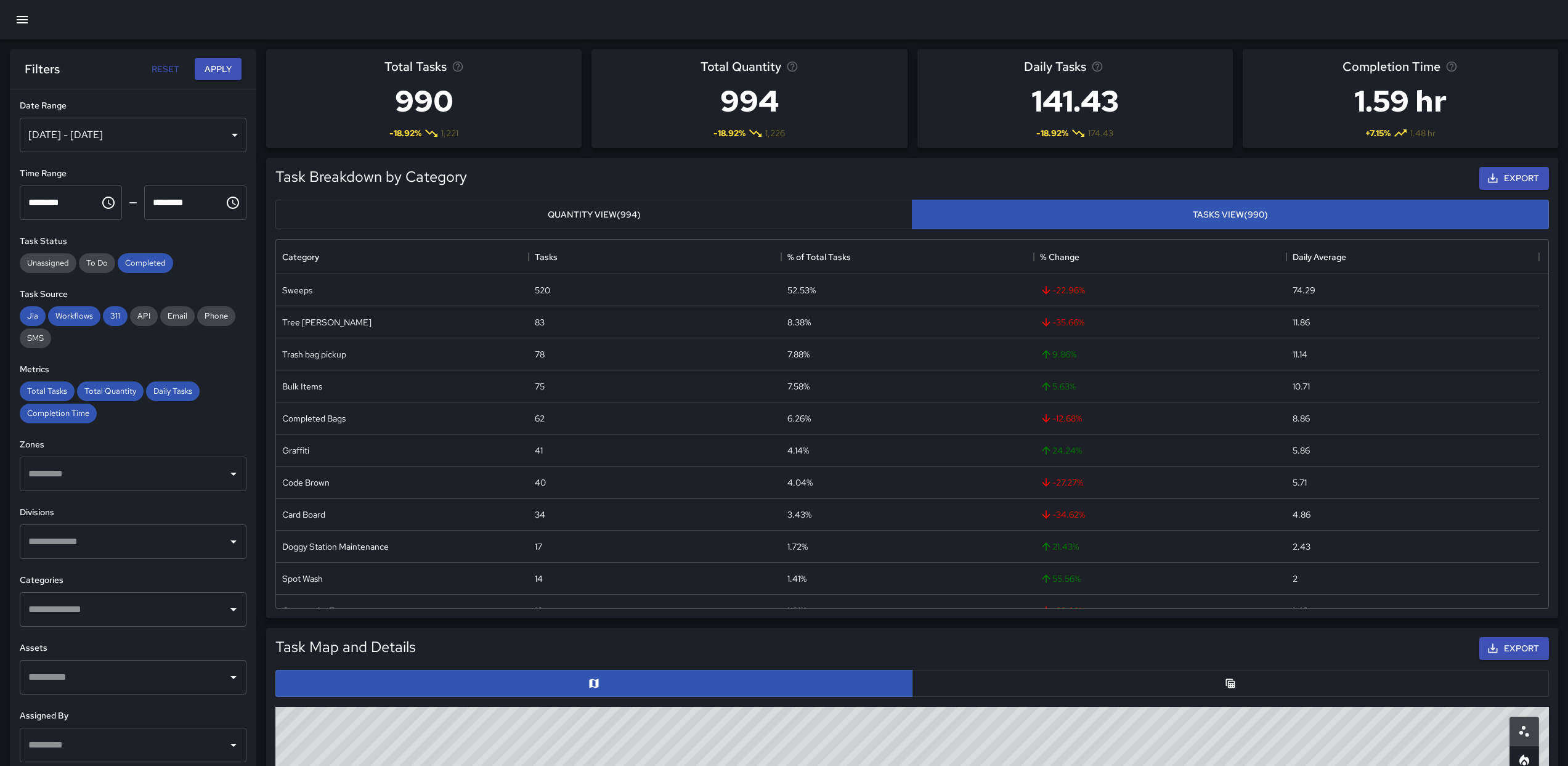
click at [846, 216] on button "Quantity View (994)" at bounding box center [594, 214] width 637 height 30
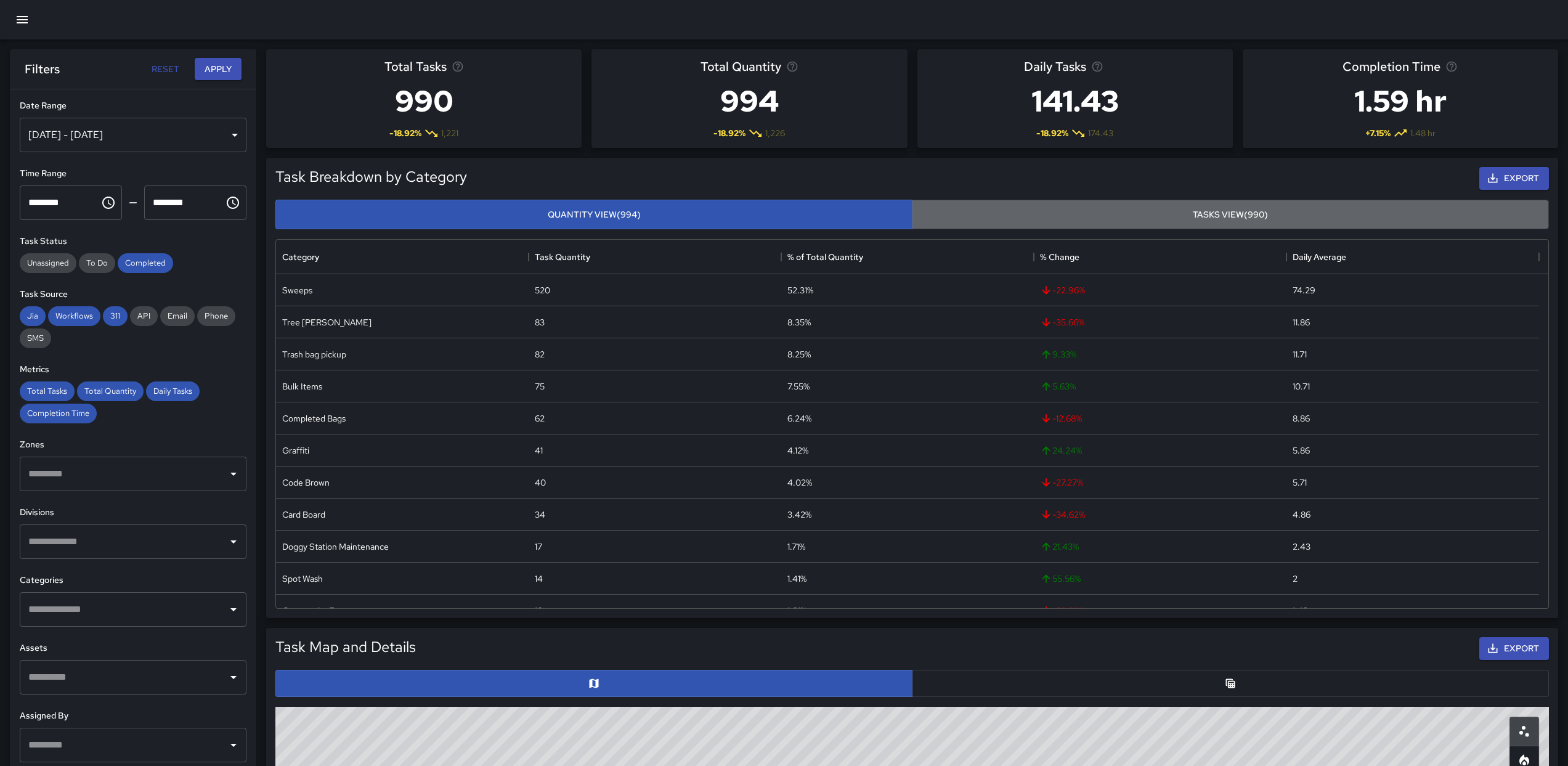
click at [1050, 213] on button "Tasks View (990)" at bounding box center [1230, 214] width 637 height 30
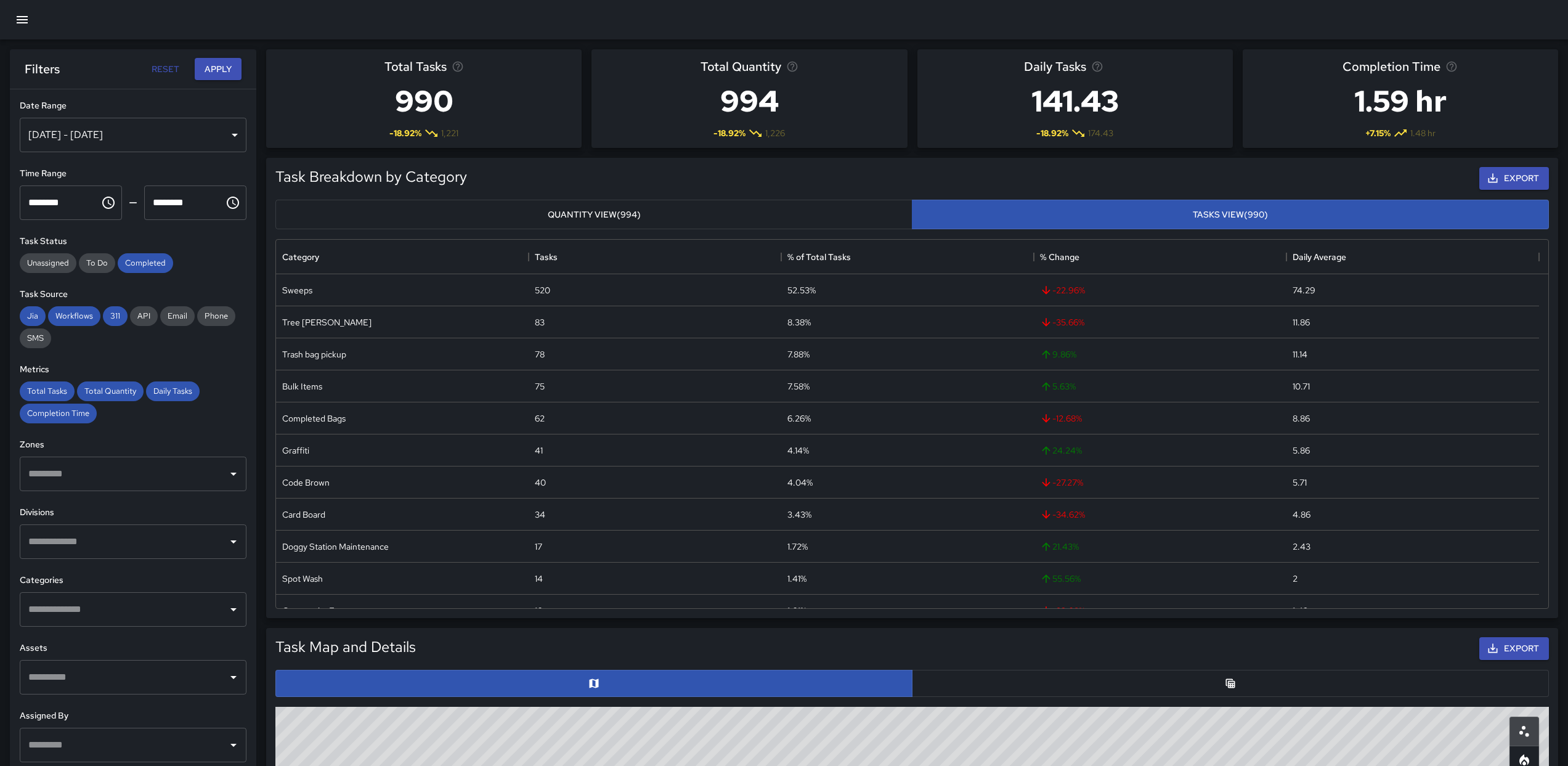
click at [800, 217] on button "Quantity View (994)" at bounding box center [594, 214] width 637 height 30
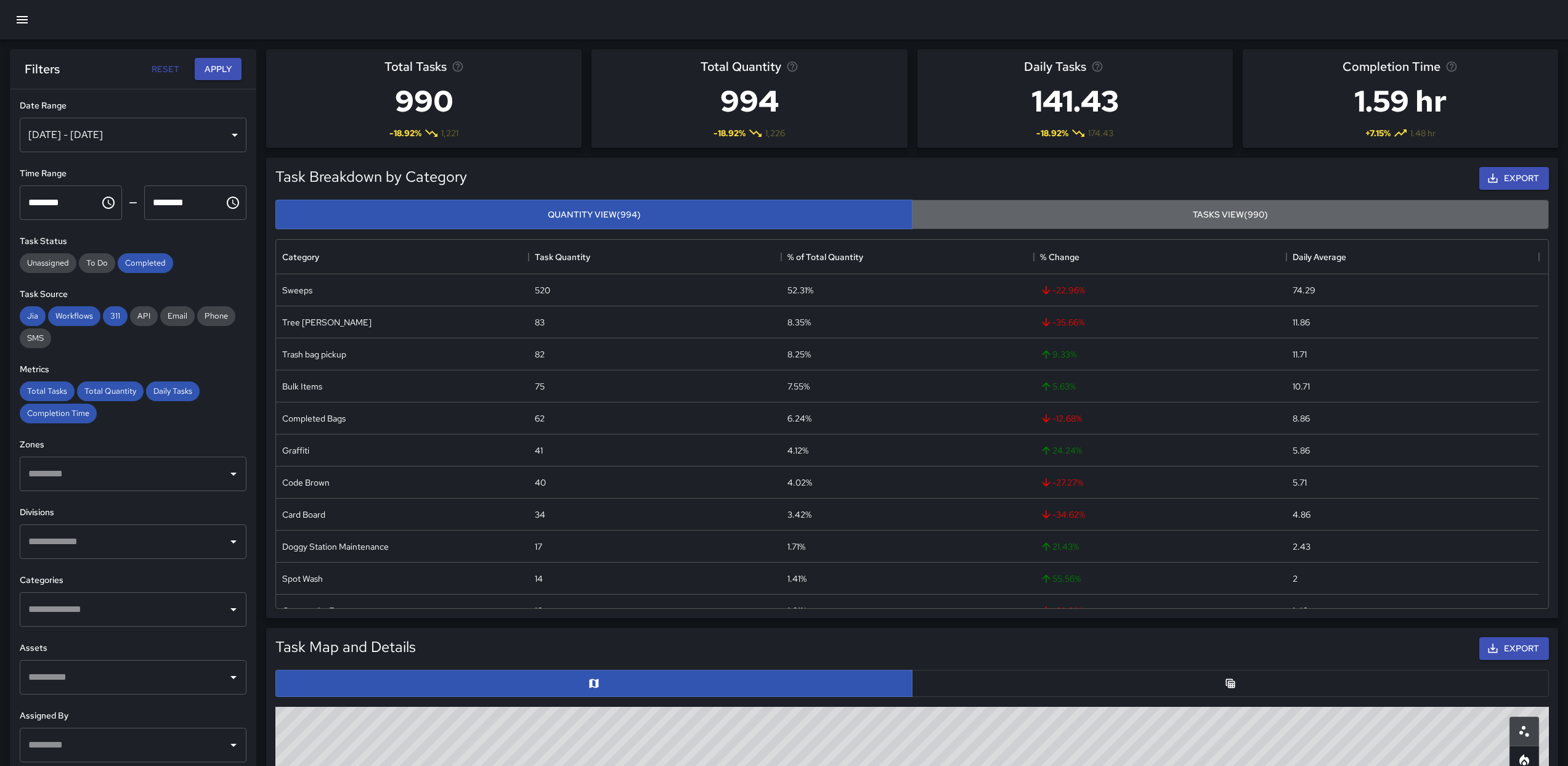
click at [1050, 220] on button "Tasks View (990)" at bounding box center [1230, 214] width 637 height 30
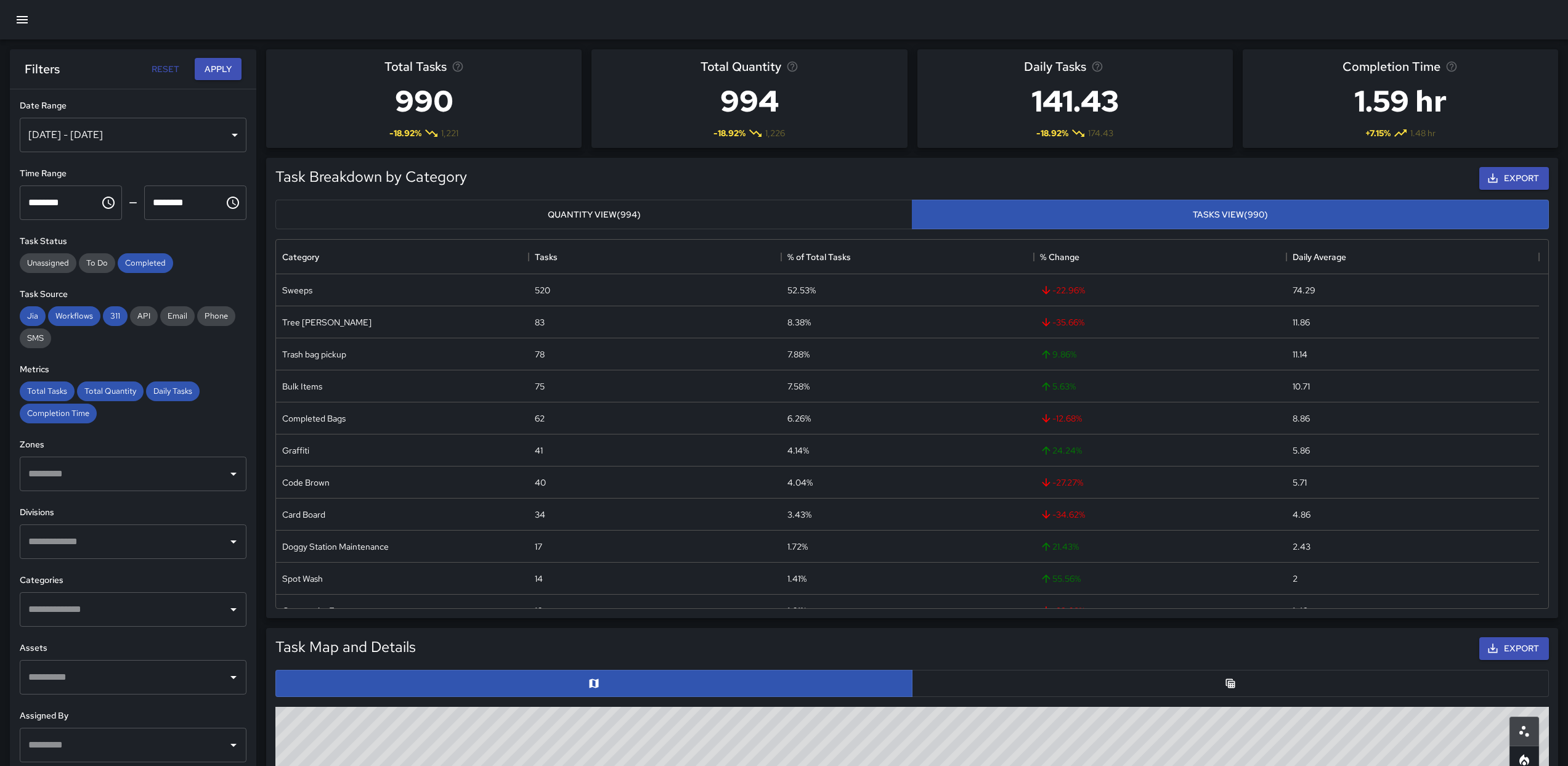
click at [889, 231] on div "Quantity View (994) Tasks View (990)" at bounding box center [912, 215] width 1284 height 40
click at [870, 229] on div "Quantity View (994) Tasks View (990)" at bounding box center [912, 215] width 1284 height 40
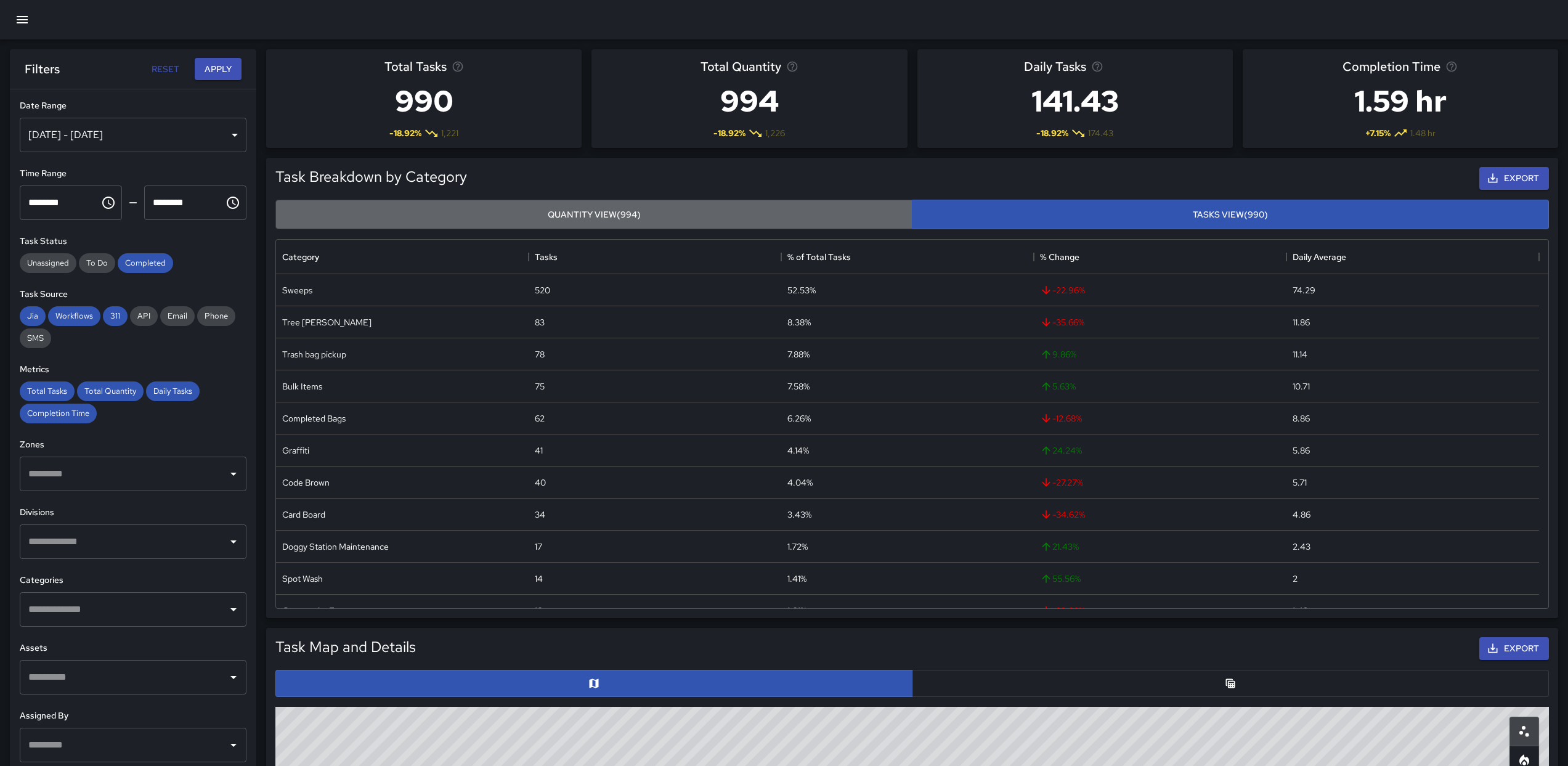
click at [844, 224] on button "Quantity View (994)" at bounding box center [594, 214] width 637 height 30
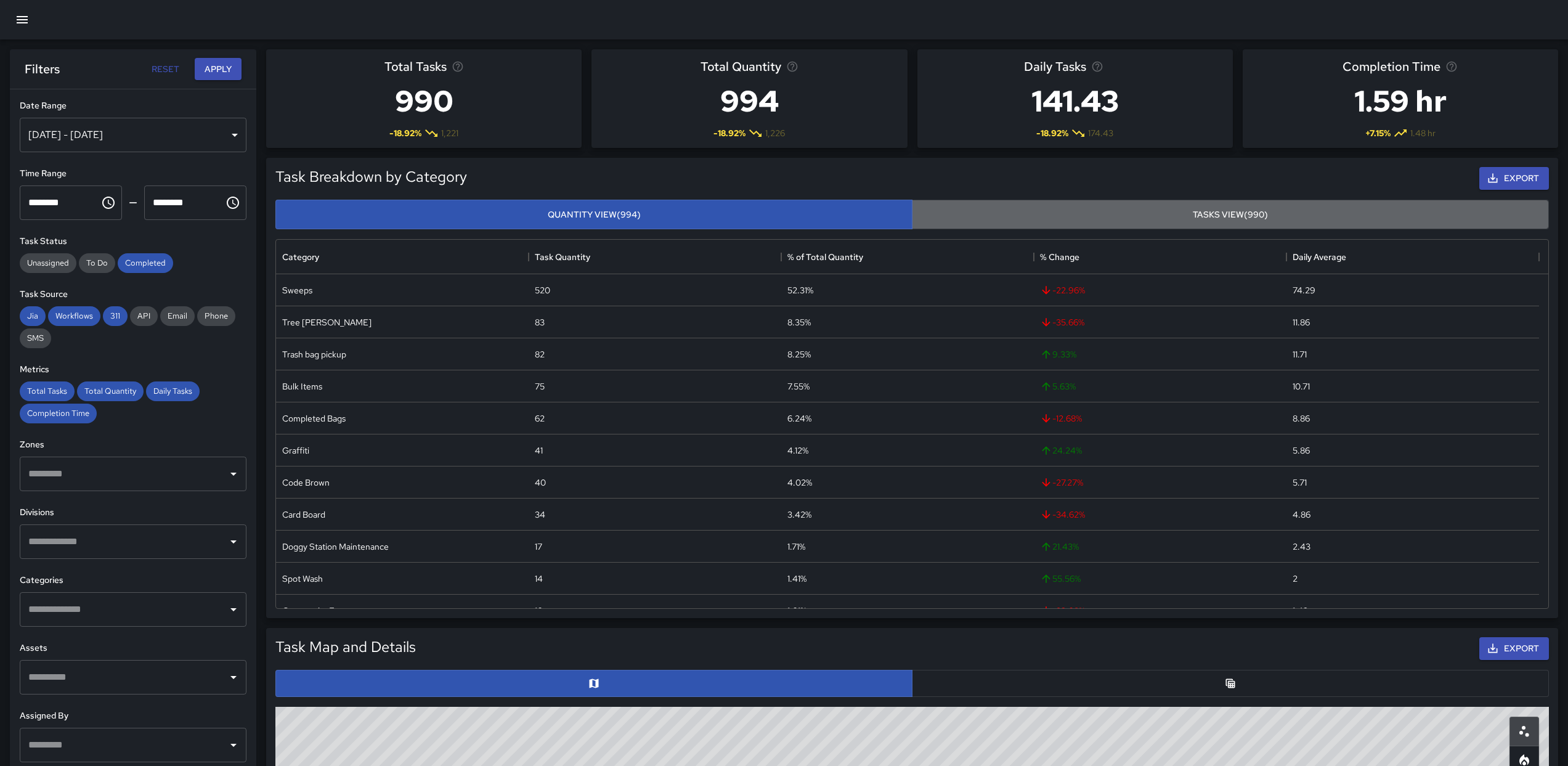
click at [1049, 207] on button "Tasks View (990)" at bounding box center [1230, 214] width 637 height 30
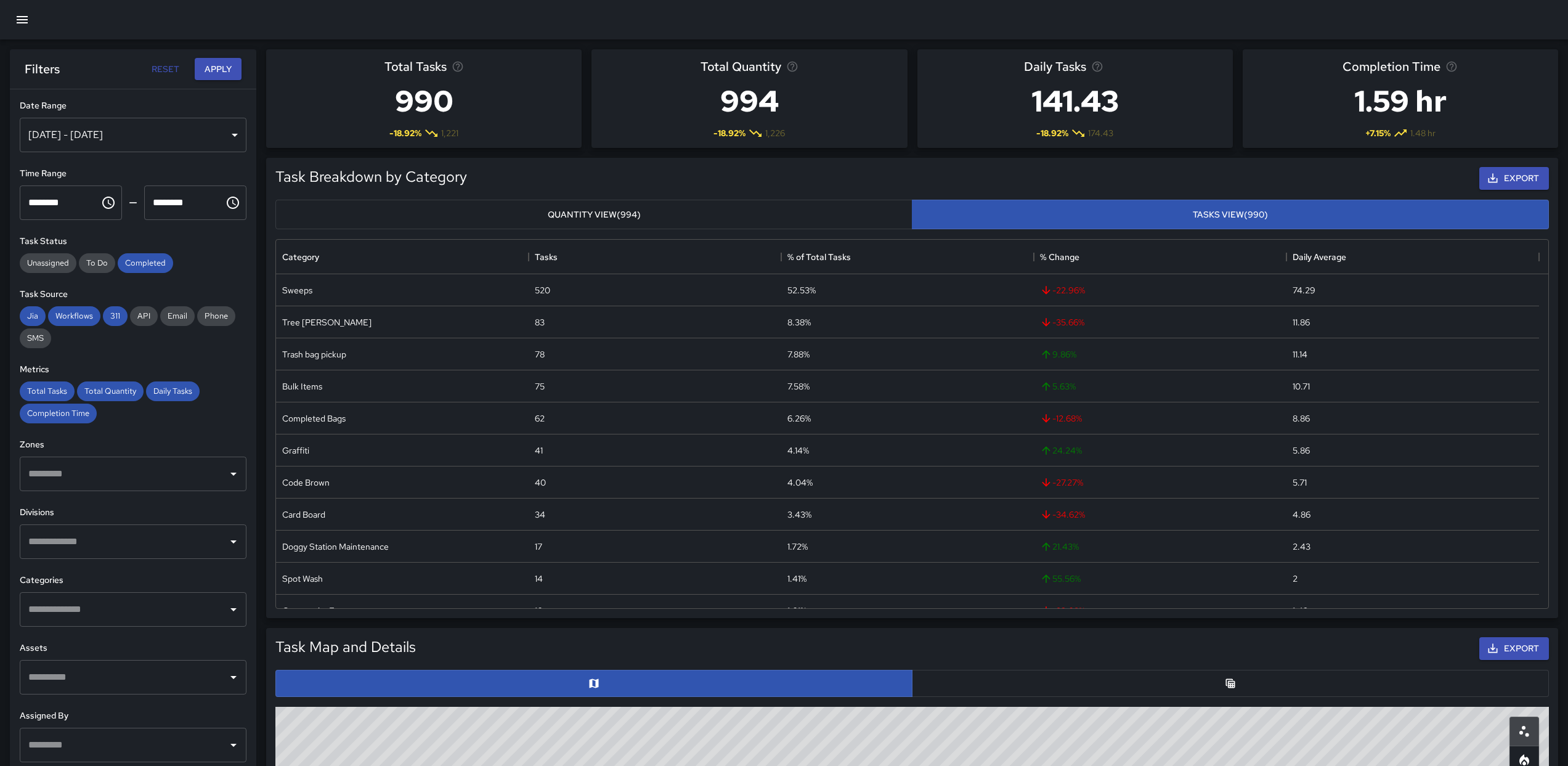
click at [1500, 189] on div "Export" at bounding box center [1011, 179] width 1082 height 28
click at [1504, 180] on button "Export" at bounding box center [1514, 178] width 70 height 23
click at [1535, 182] on button "Export" at bounding box center [1514, 178] width 70 height 23
click at [1494, 181] on icon "button" at bounding box center [1493, 178] width 12 height 12
click at [494, 220] on button "Quantity View (994)" at bounding box center [594, 214] width 637 height 30
